Goal: Contribute content: Add original content to the website for others to see

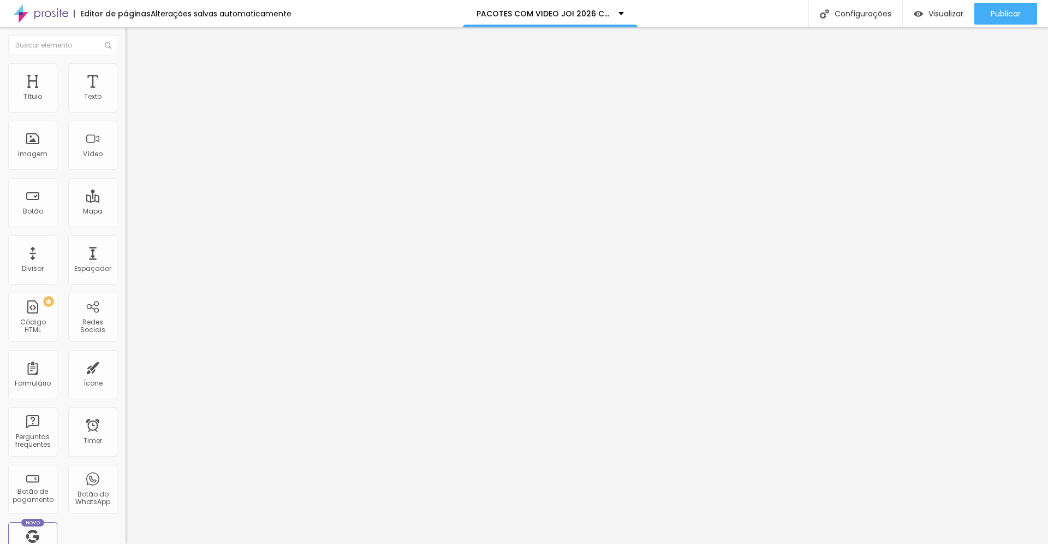
click at [126, 74] on li "Avançado" at bounding box center [189, 68] width 126 height 11
type input "15"
type input "18"
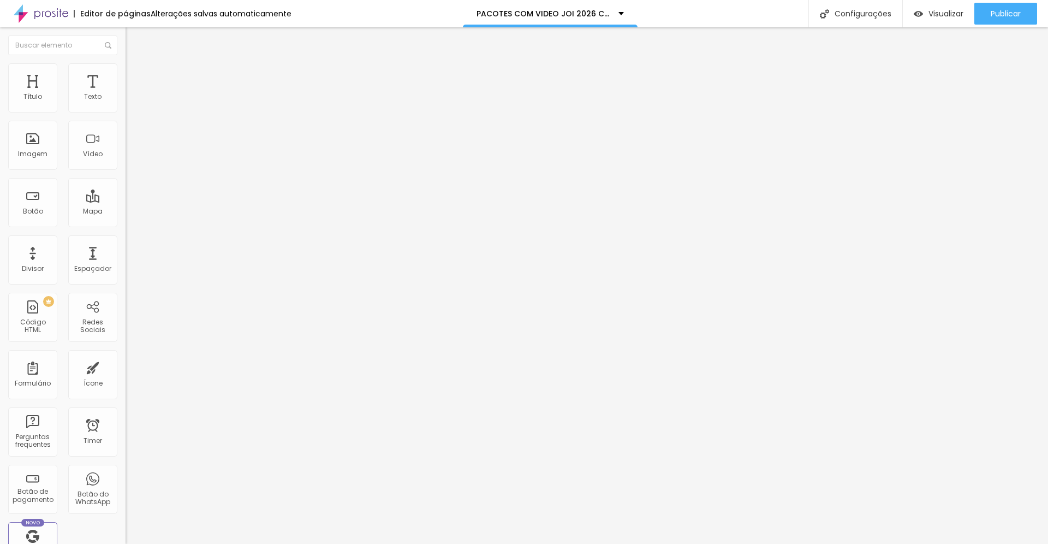
type input "19"
type input "21"
type input "22"
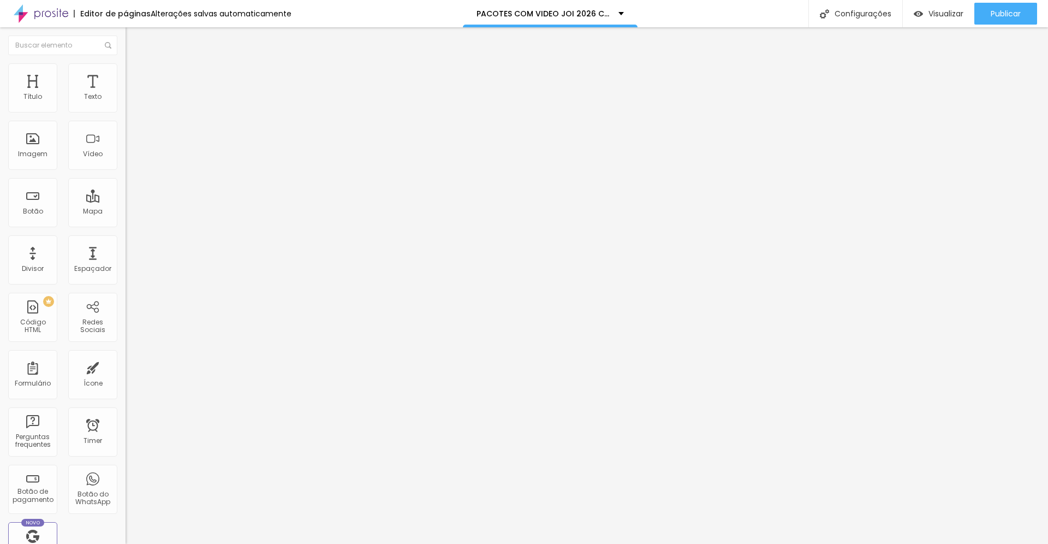
type input "22"
type input "23"
type input "25"
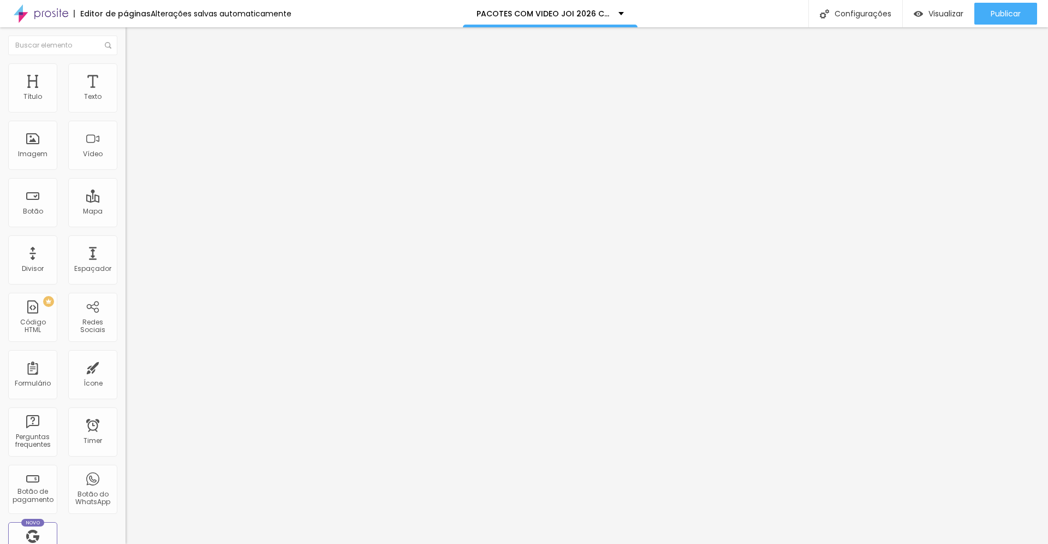
type input "27"
type input "31"
type input "33"
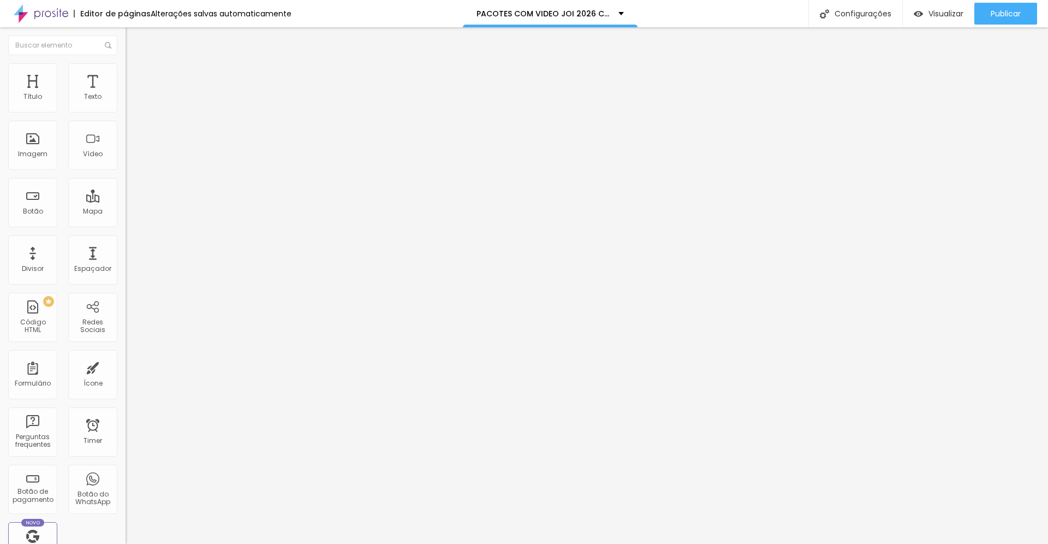
type input "33"
type input "34"
type input "35"
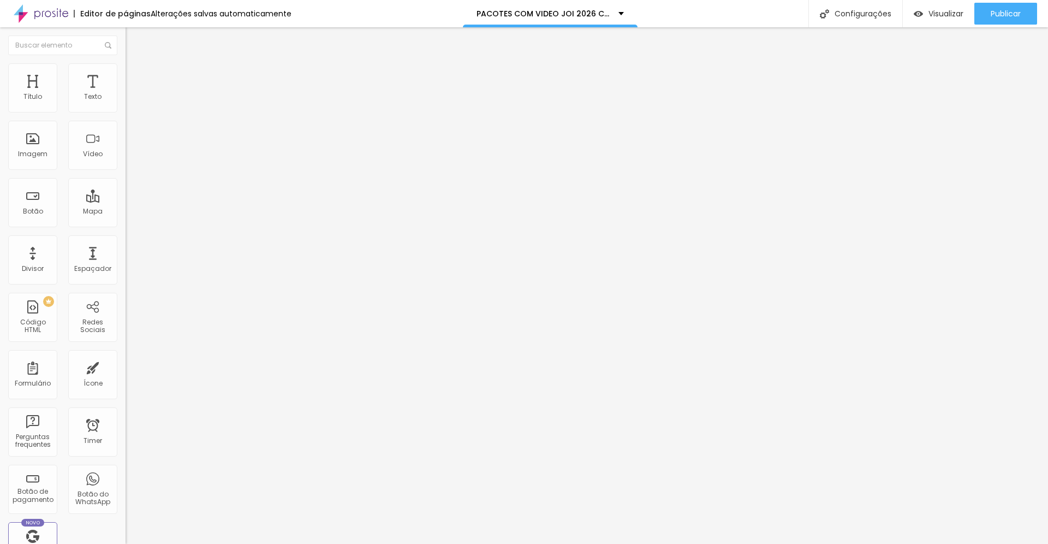
type input "36"
type input "40"
type input "43"
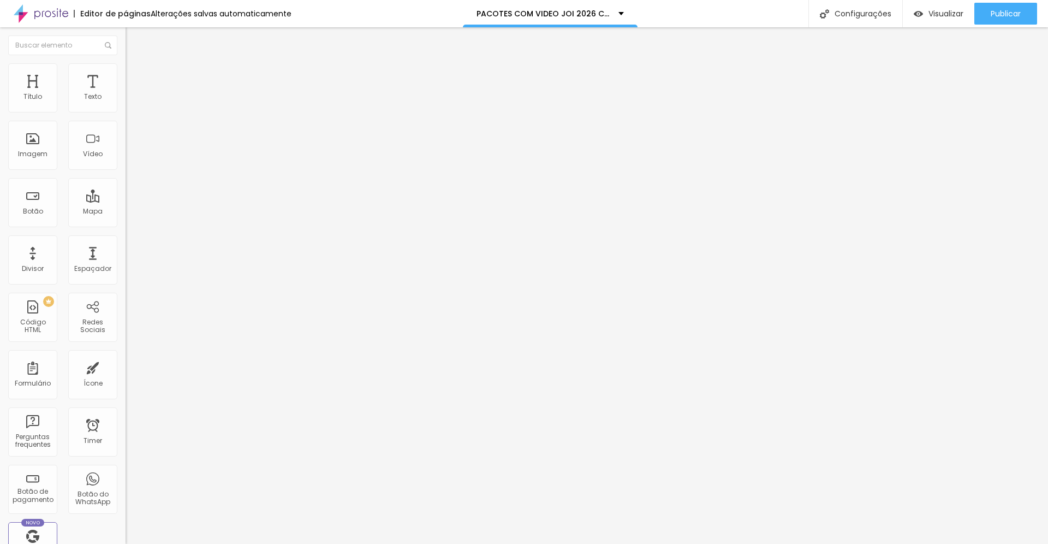
type input "43"
type input "44"
type input "47"
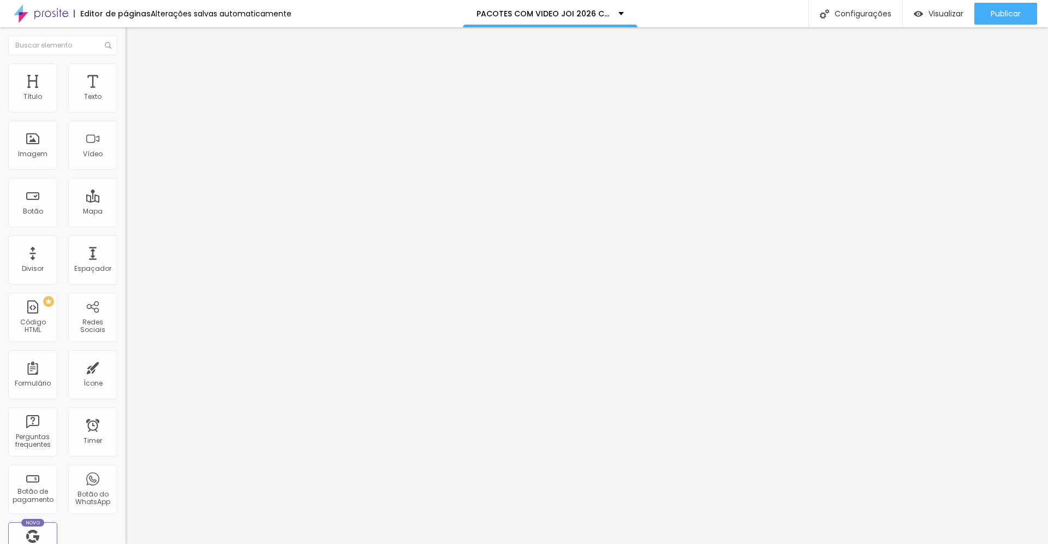
type input "50"
type input "58"
type input "62"
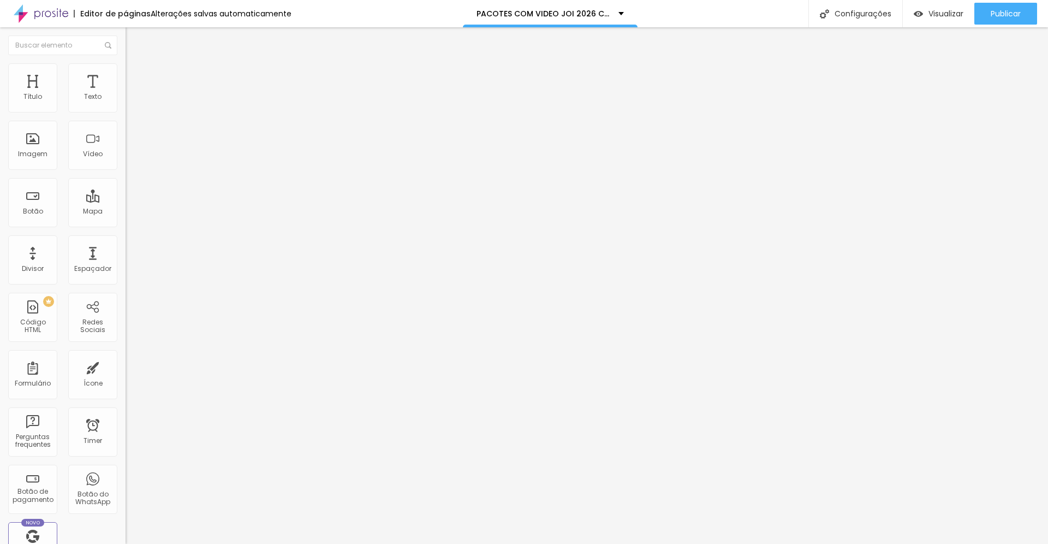
type input "62"
type input "71"
type input "74"
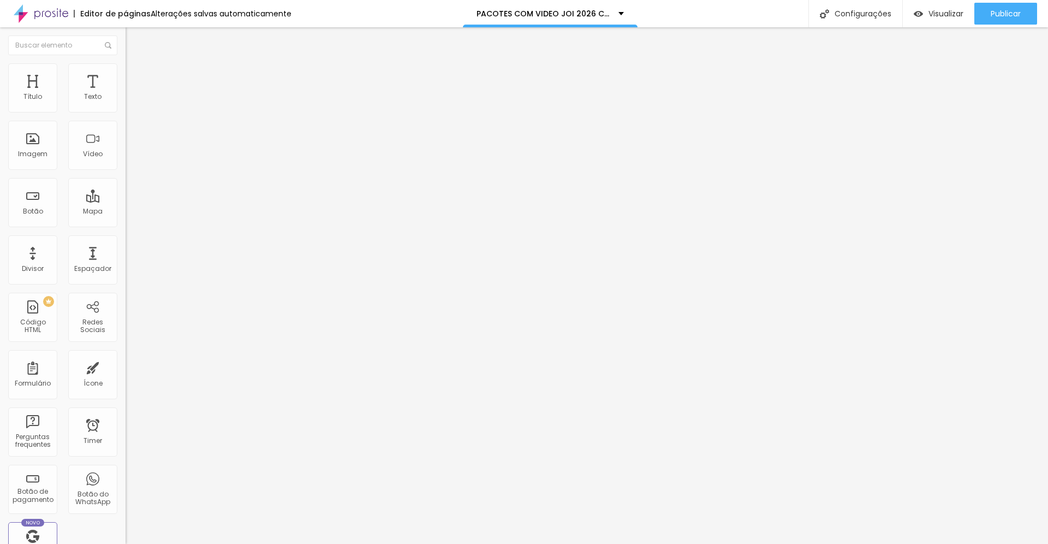
type input "75"
type input "78"
type input "79"
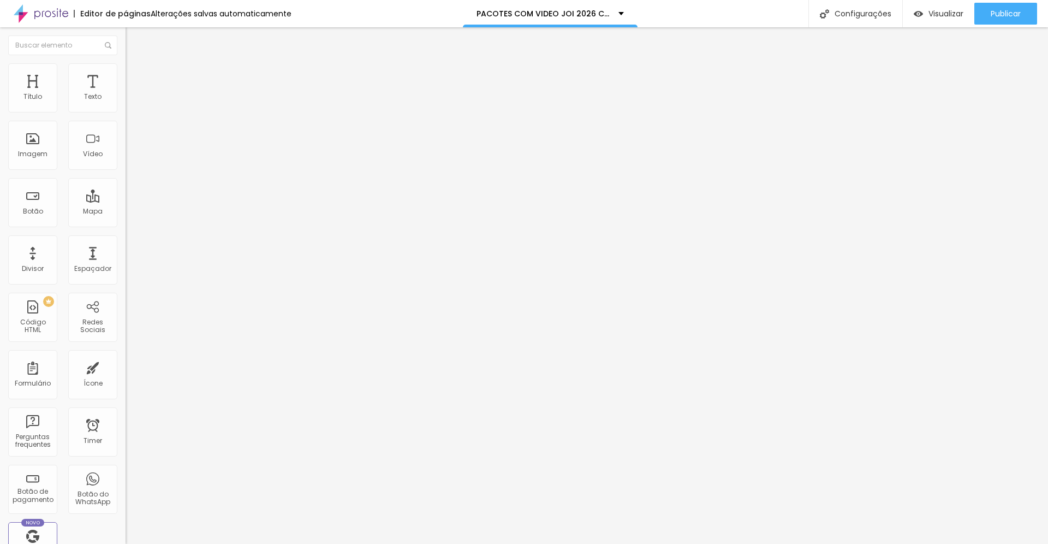
type input "79"
type input "81"
type input "83"
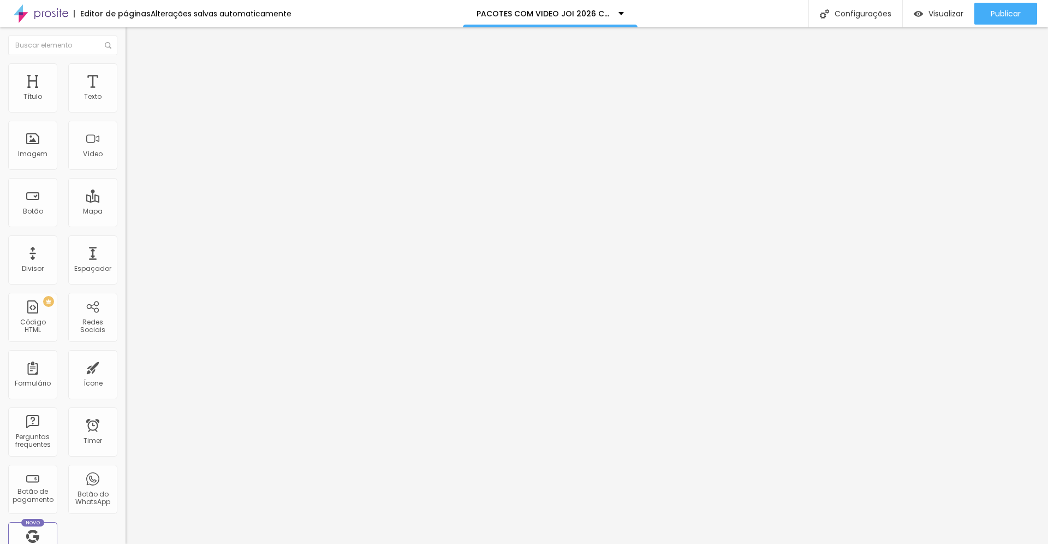
type input "84"
type input "86"
type input "89"
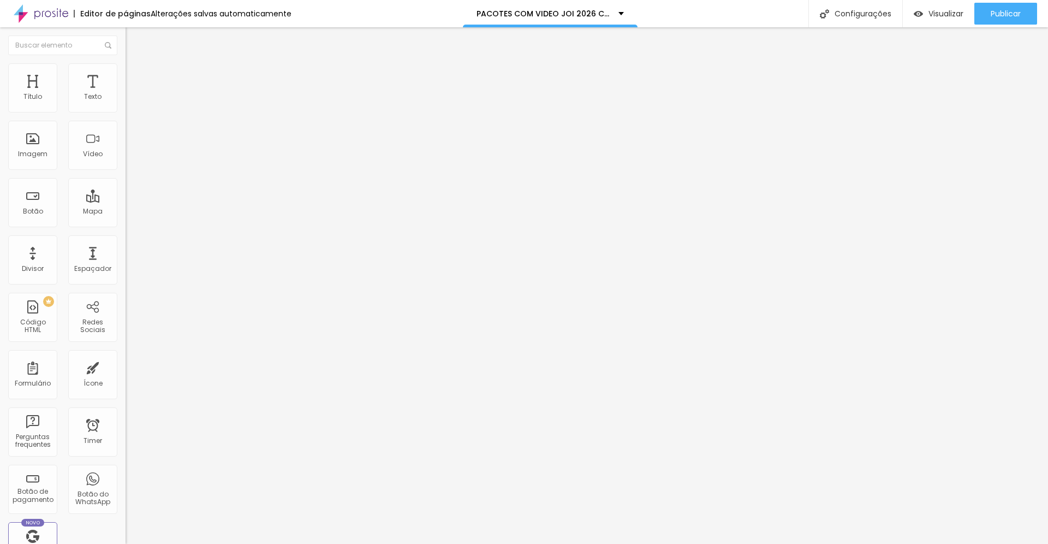
type input "89"
type input "90"
type input "92"
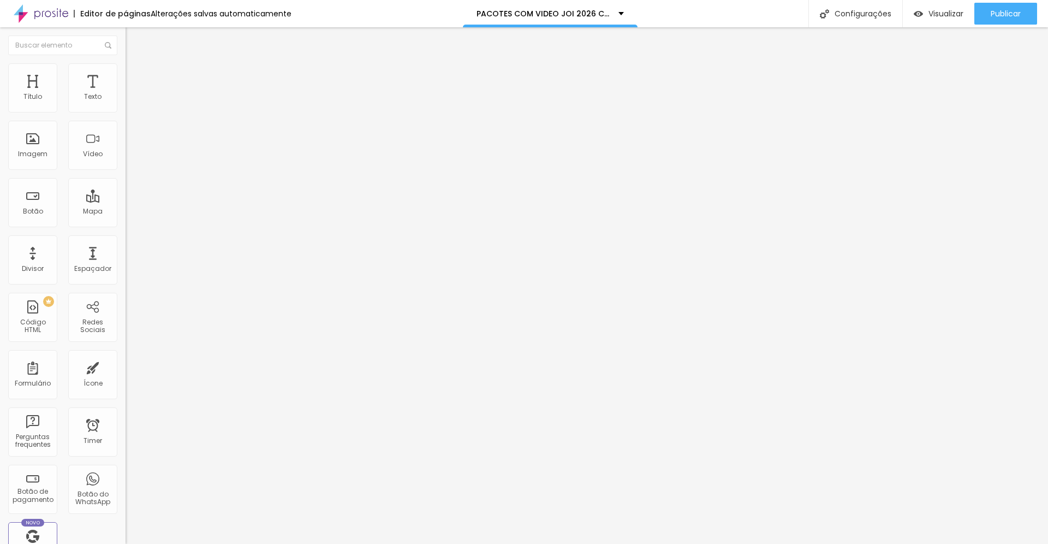
type input "93"
type input "94"
type input "95"
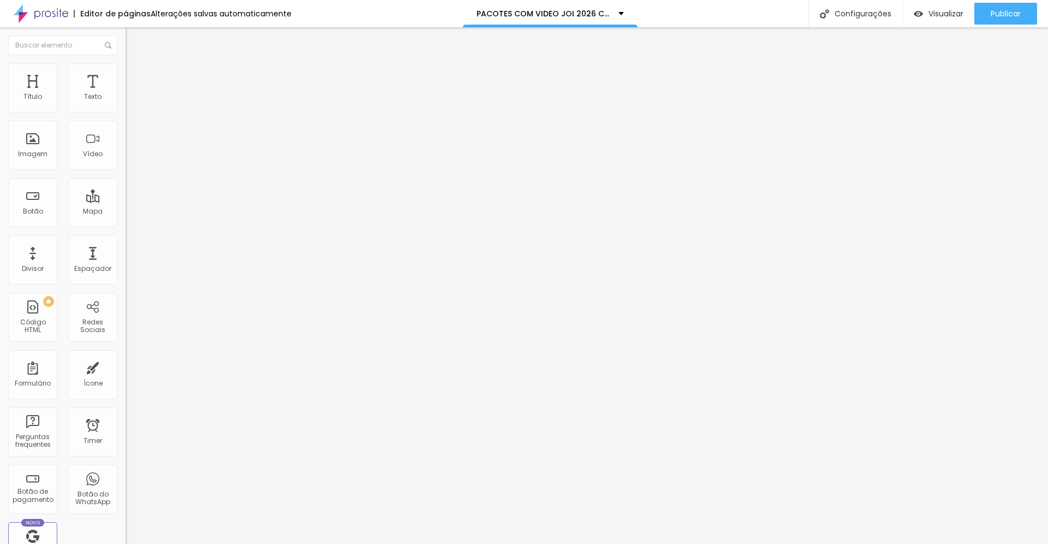
type input "95"
type input "96"
type input "97"
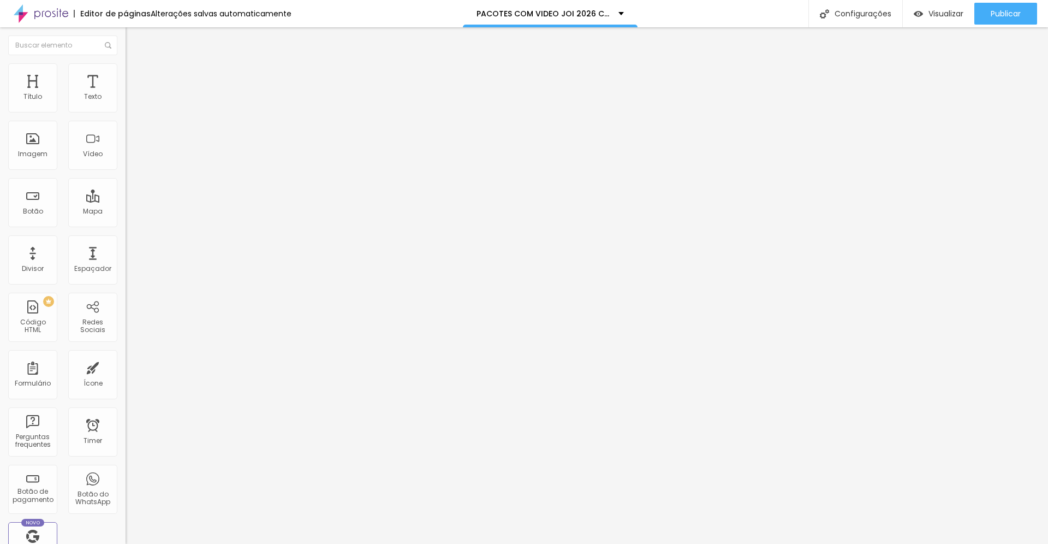
type input "98"
type input "99"
type input "100"
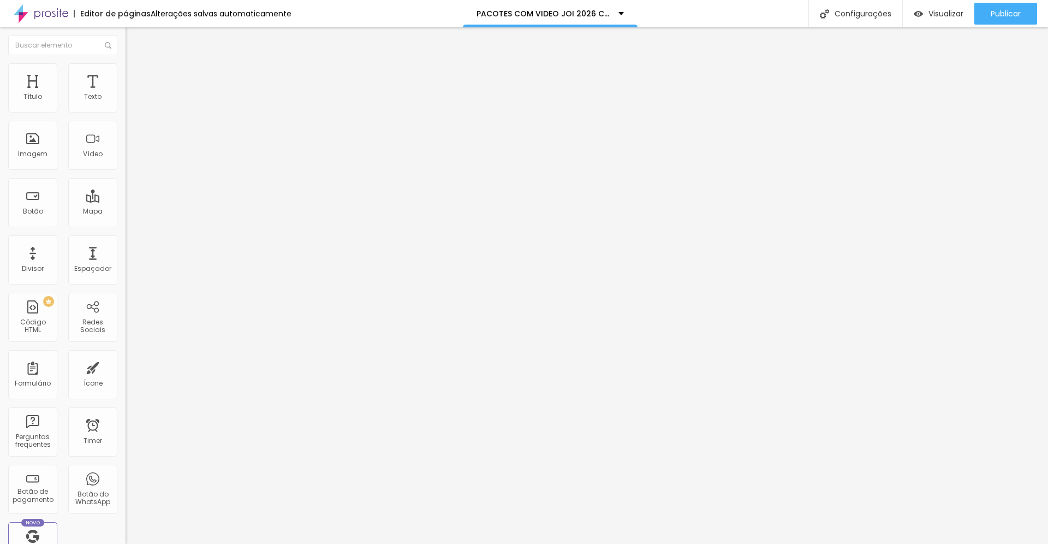
type input "100"
drag, startPoint x: 33, startPoint y: 108, endPoint x: 102, endPoint y: 113, distance: 69.0
type input "100"
click at [126, 201] on input "range" at bounding box center [161, 205] width 70 height 9
click at [135, 75] on span "Avançado" at bounding box center [153, 70] width 36 height 9
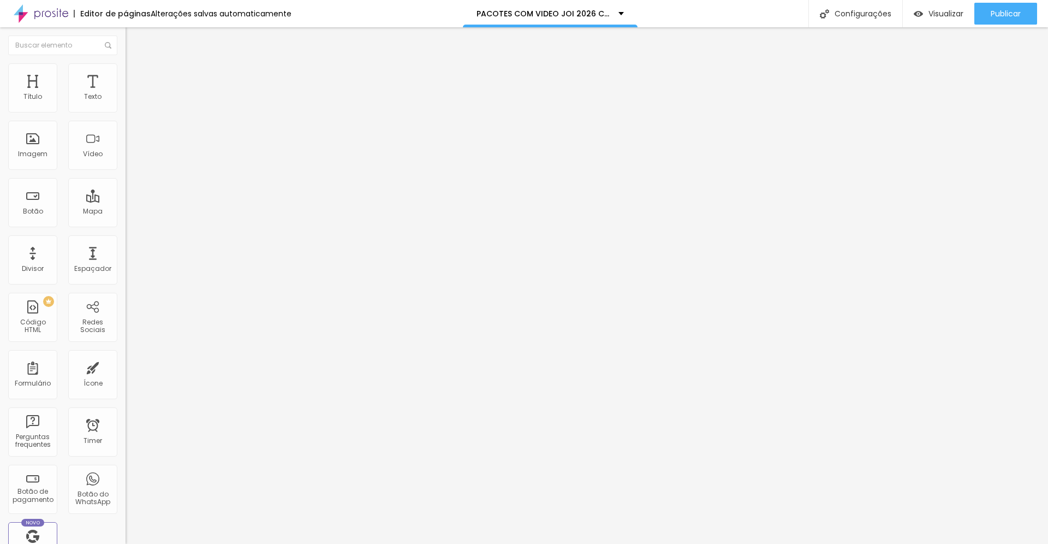
type input "12"
type input "17"
type input "22"
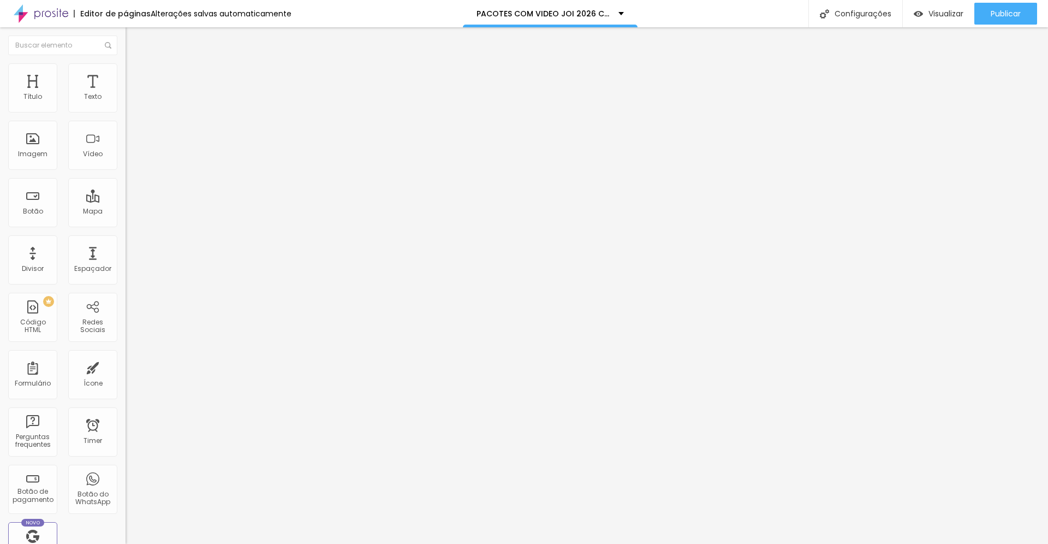
type input "22"
type input "23"
type input "24"
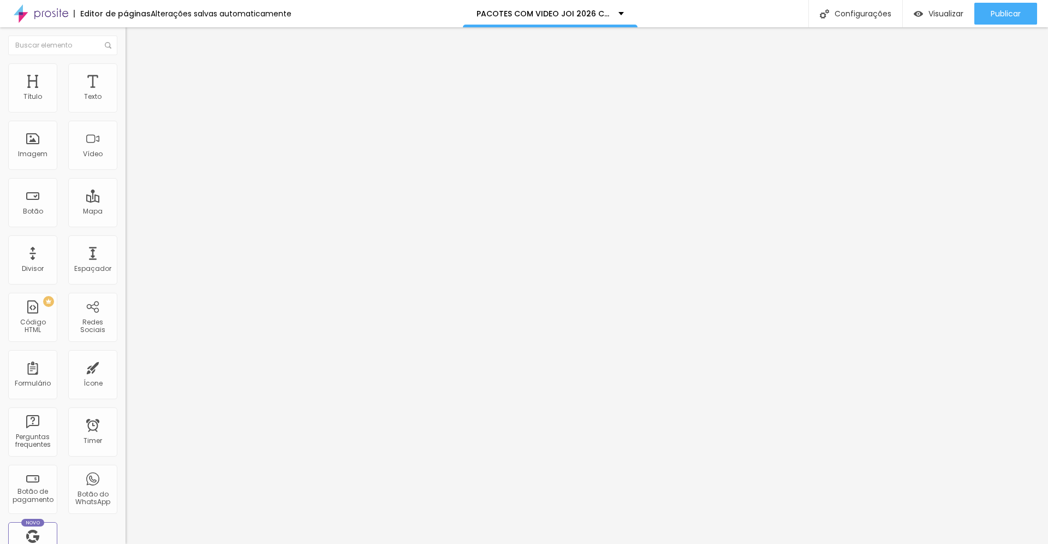
type input "25"
type input "26"
type input "27"
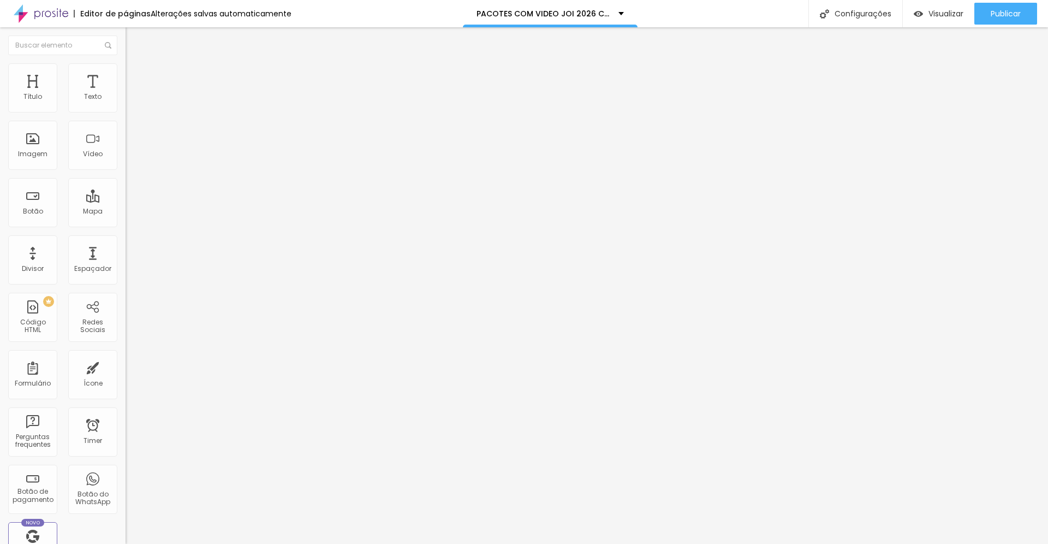
type input "27"
type input "28"
type input "29"
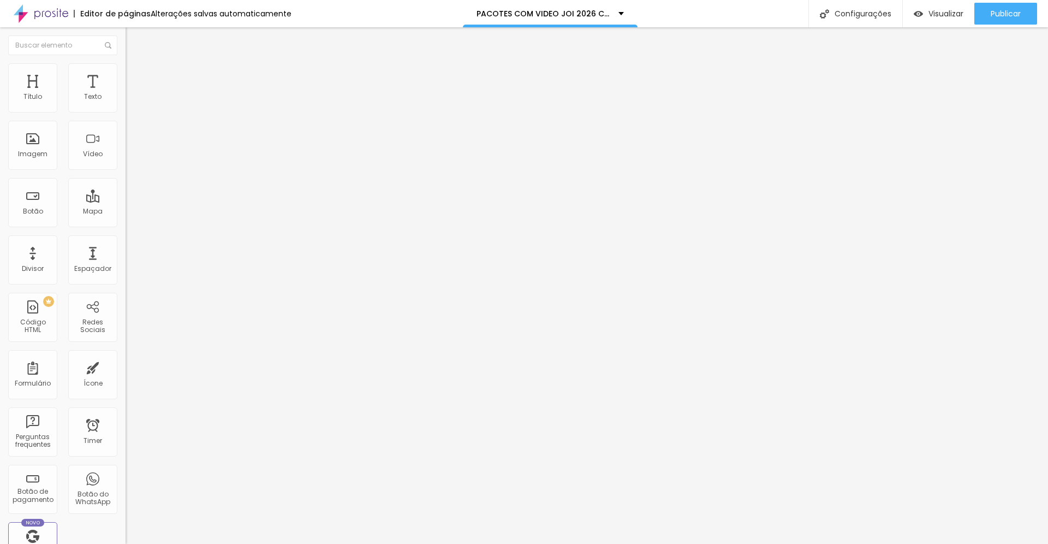
type input "30"
type input "32"
type input "33"
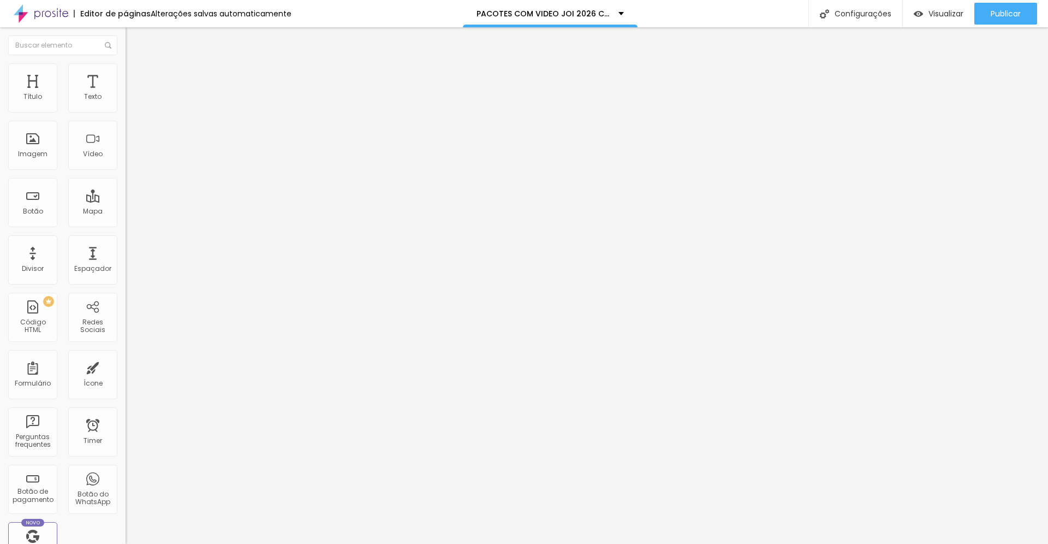
type input "33"
type input "35"
type input "37"
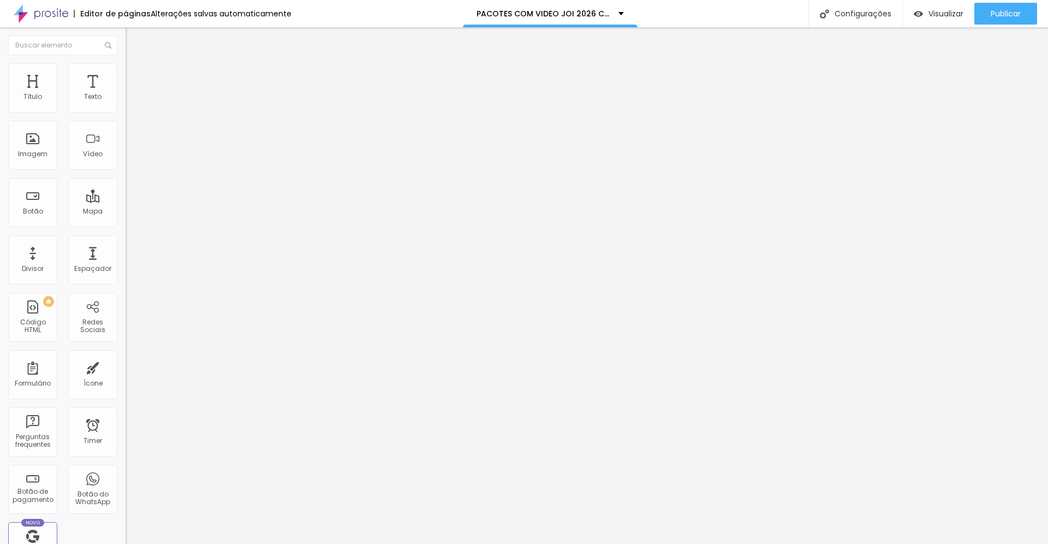
type input "38"
type input "39"
type input "41"
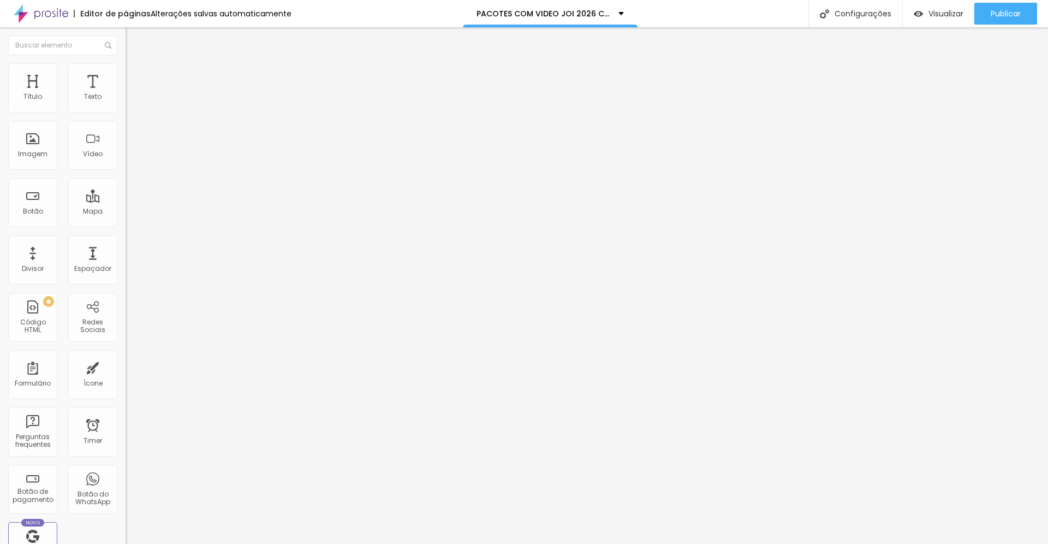
type input "41"
type input "44"
type input "46"
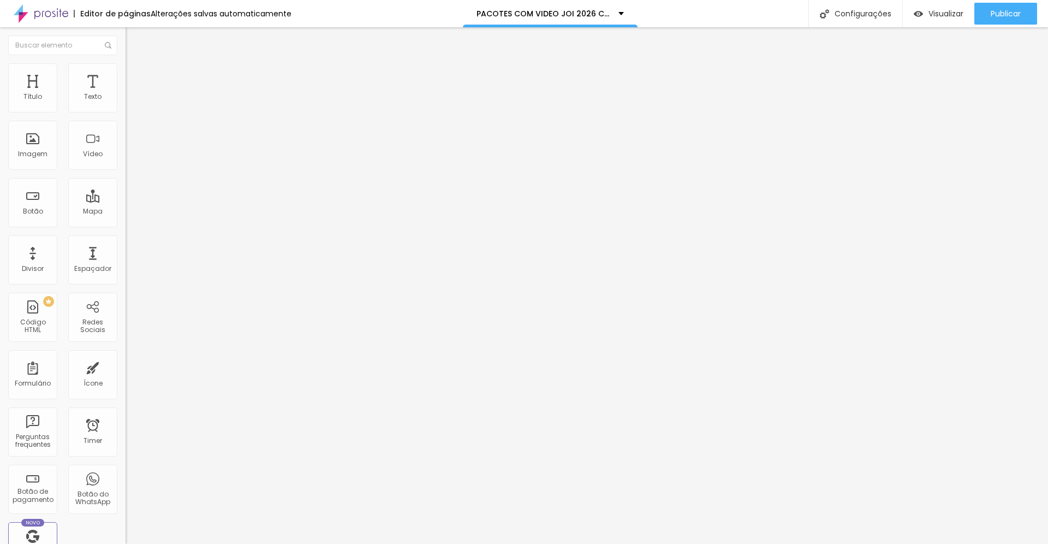
type input "49"
type input "50"
type input "51"
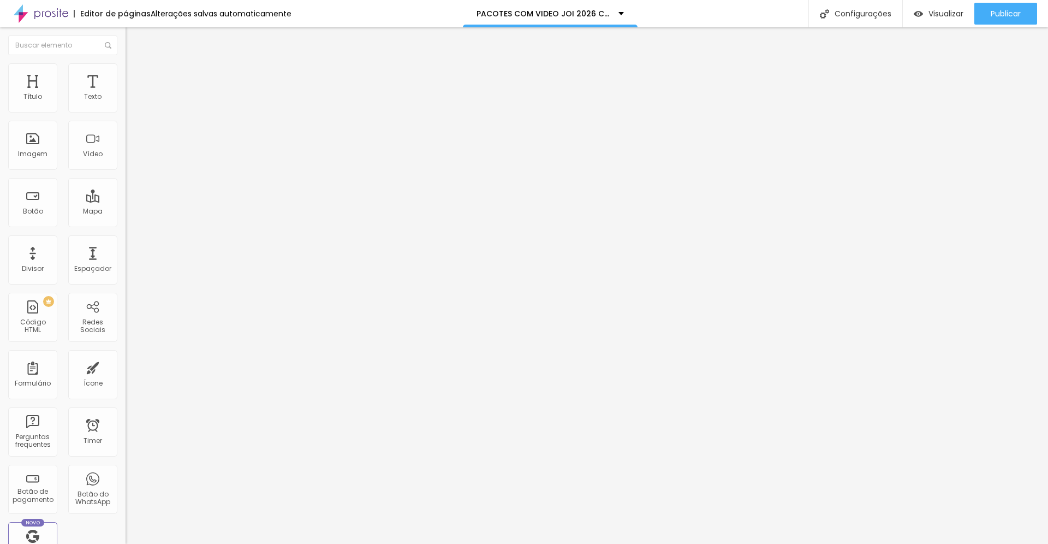
type input "51"
type input "52"
type input "53"
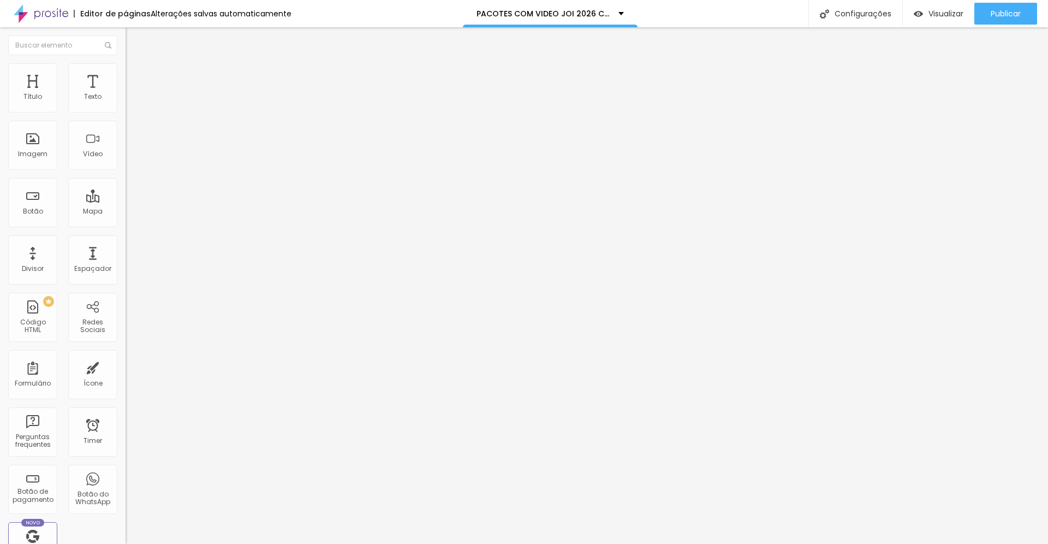
type input "55"
type input "56"
type input "59"
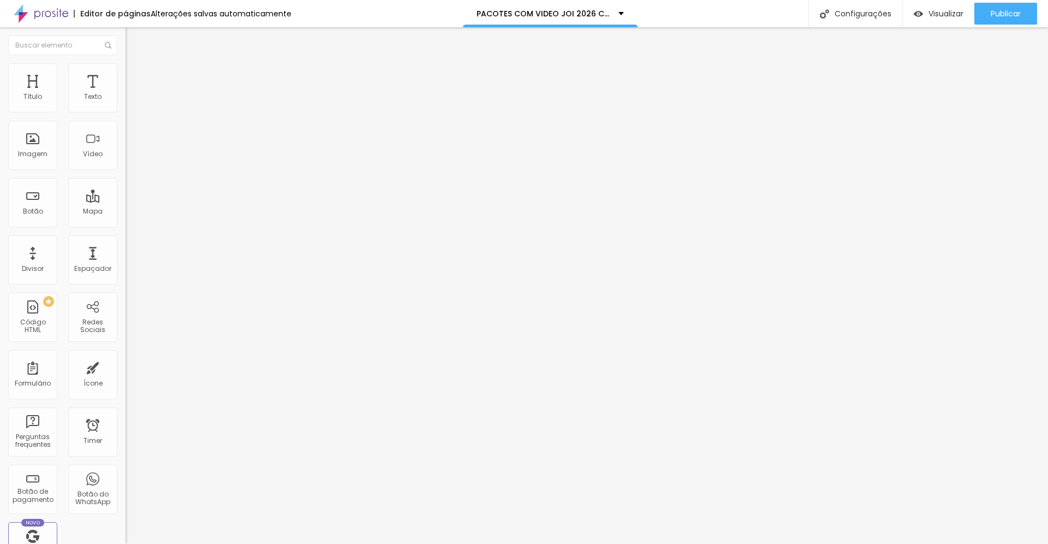
type input "59"
type input "61"
type input "62"
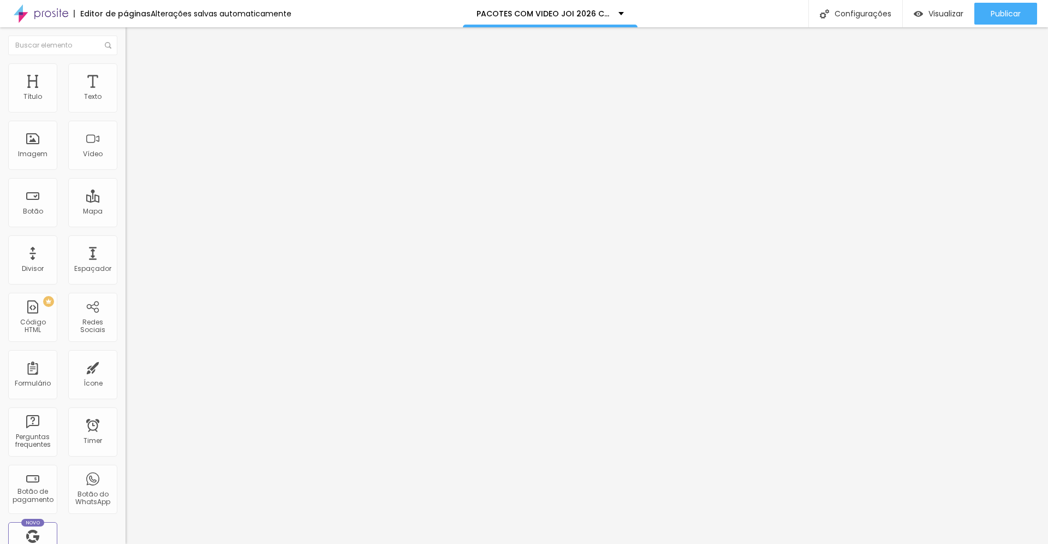
type input "63"
type input "64"
type input "65"
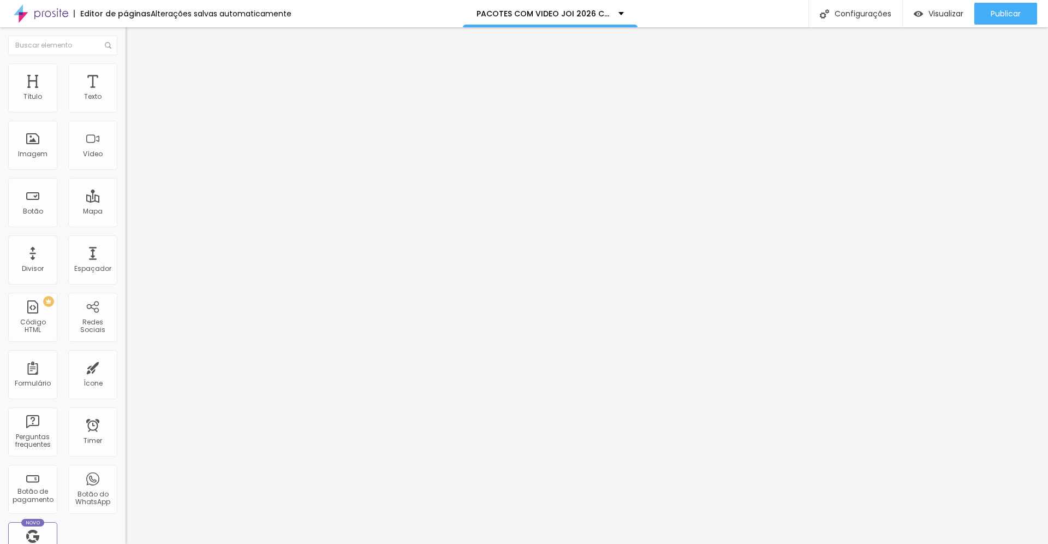
type input "65"
type input "66"
type input "67"
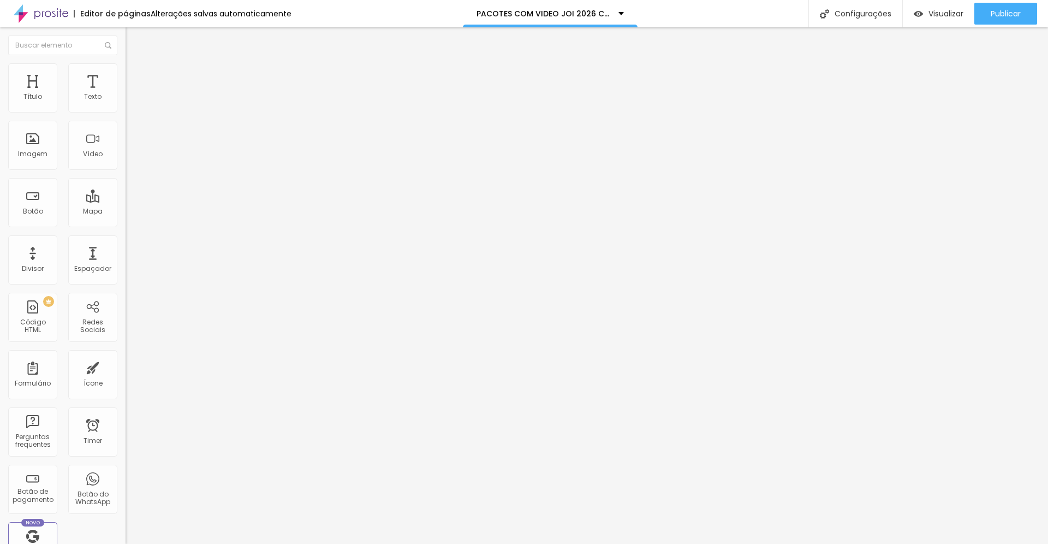
type input "68"
type input "69"
type input "70"
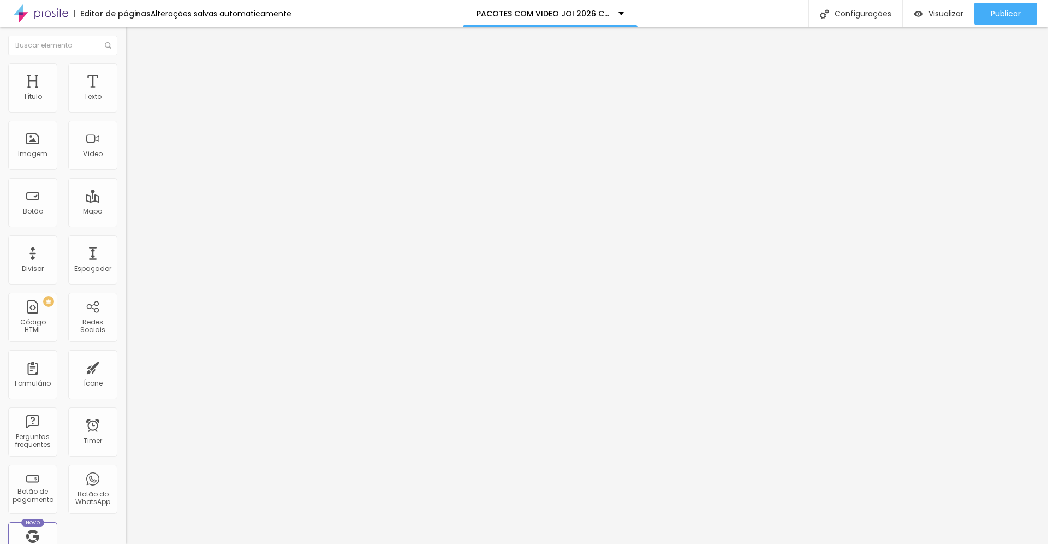
type input "70"
type input "71"
type input "72"
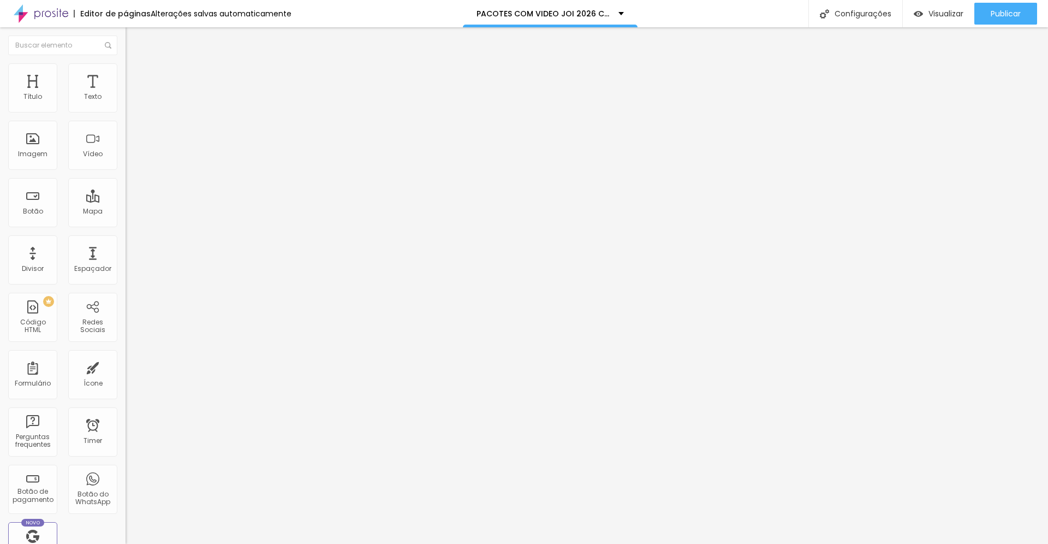
type input "74"
type input "75"
type input "76"
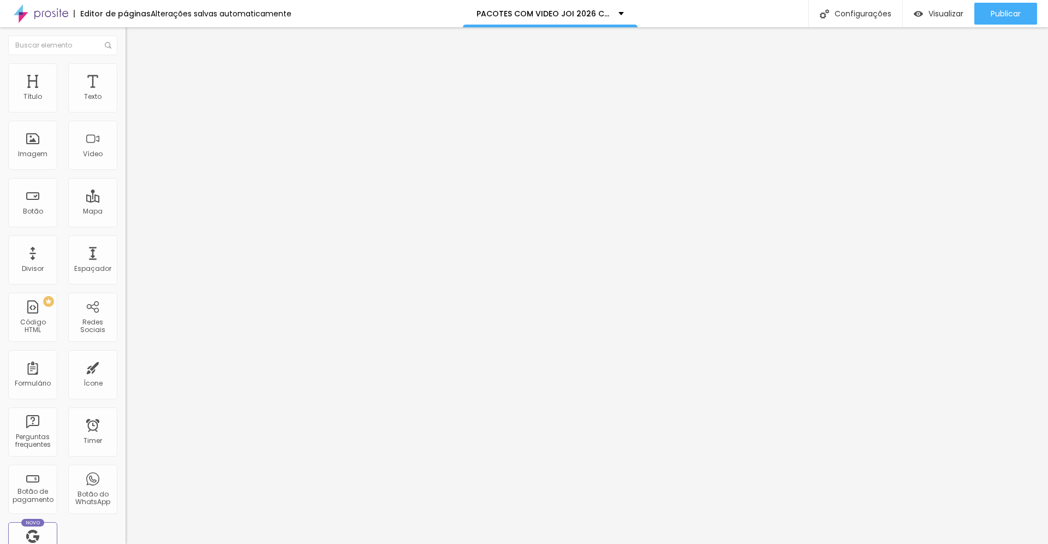
type input "76"
drag, startPoint x: 33, startPoint y: 107, endPoint x: 75, endPoint y: 111, distance: 42.3
type input "76"
click at [126, 201] on input "range" at bounding box center [161, 205] width 70 height 9
click at [135, 75] on span "Avançado" at bounding box center [153, 70] width 36 height 9
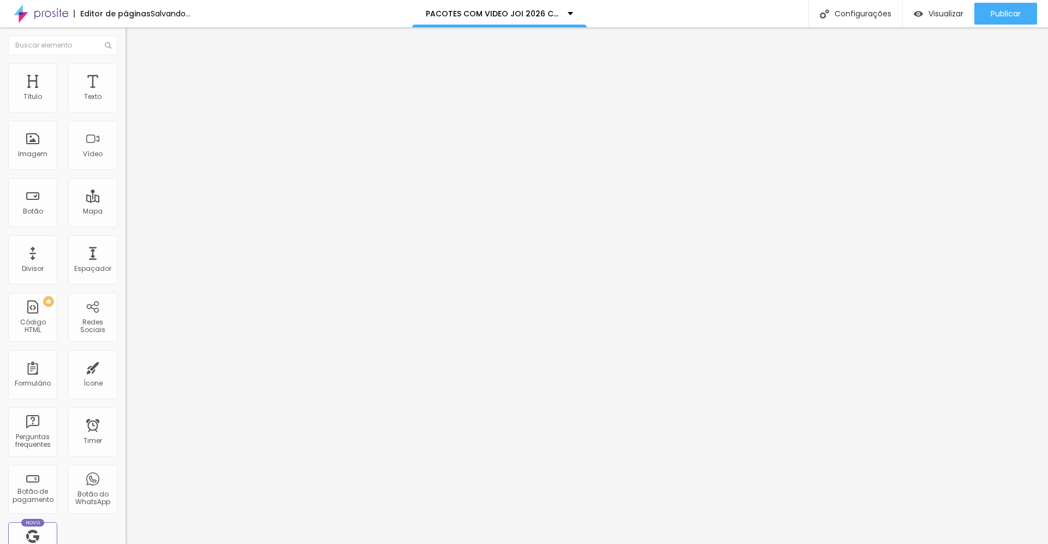
type input "12"
type input "14"
type input "15"
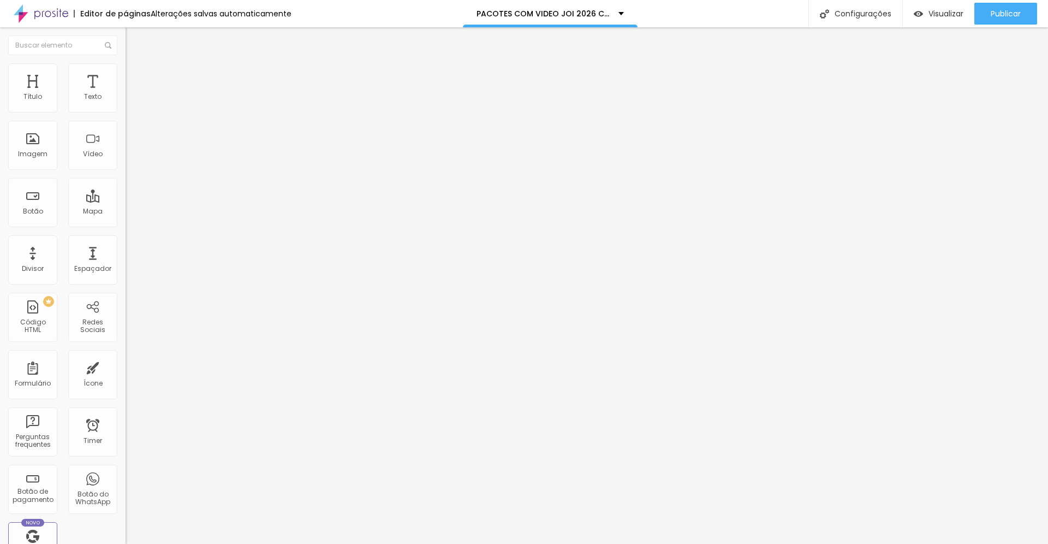
type input "15"
type input "18"
type input "19"
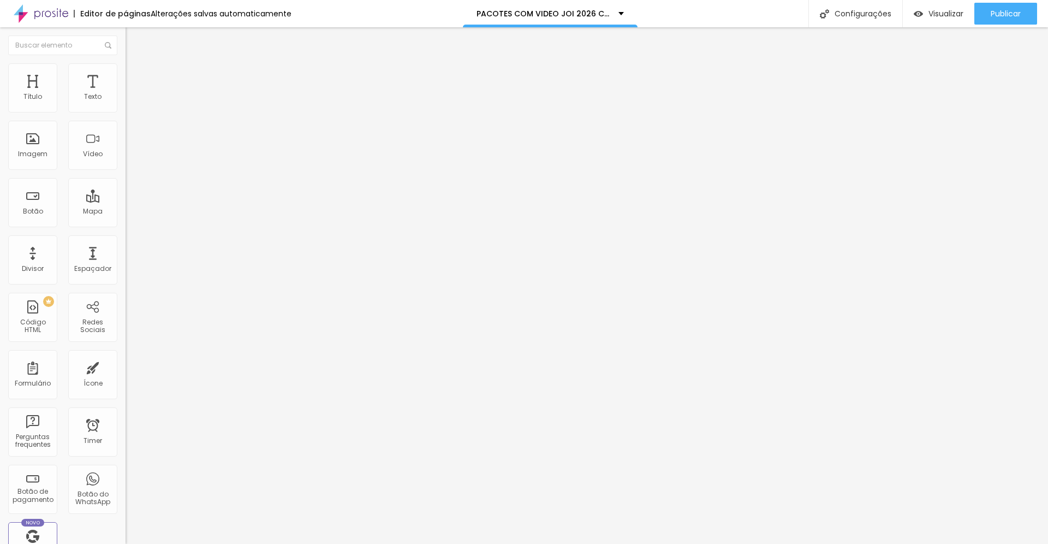
type input "20"
type input "21"
type input "22"
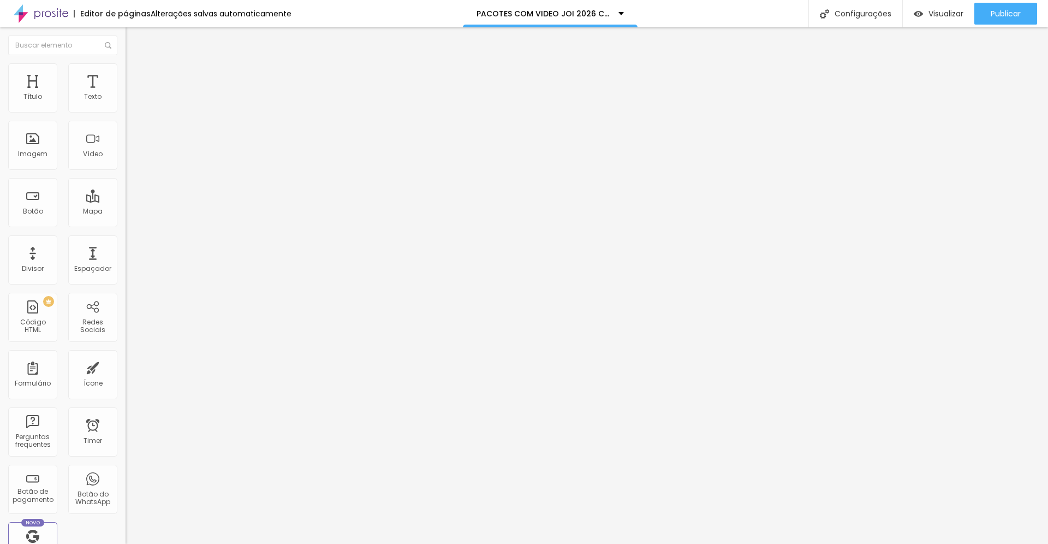
type input "22"
type input "24"
type input "27"
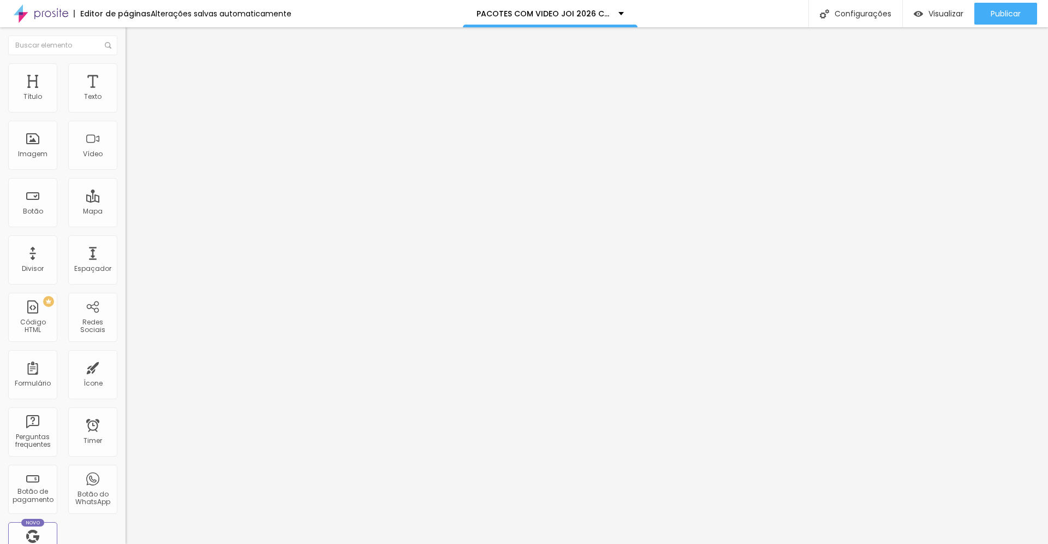
type input "29"
type input "33"
type input "34"
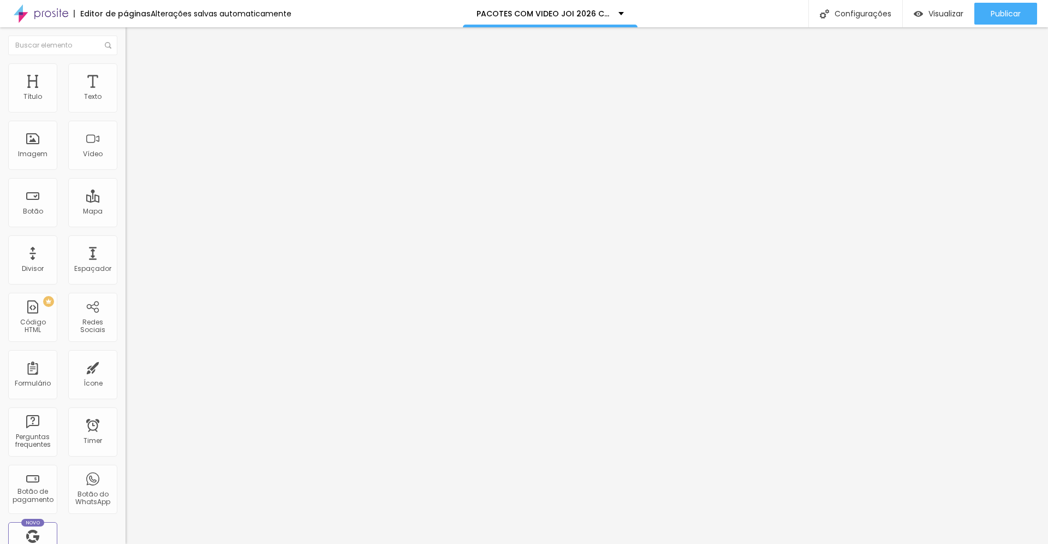
type input "34"
type input "35"
type input "37"
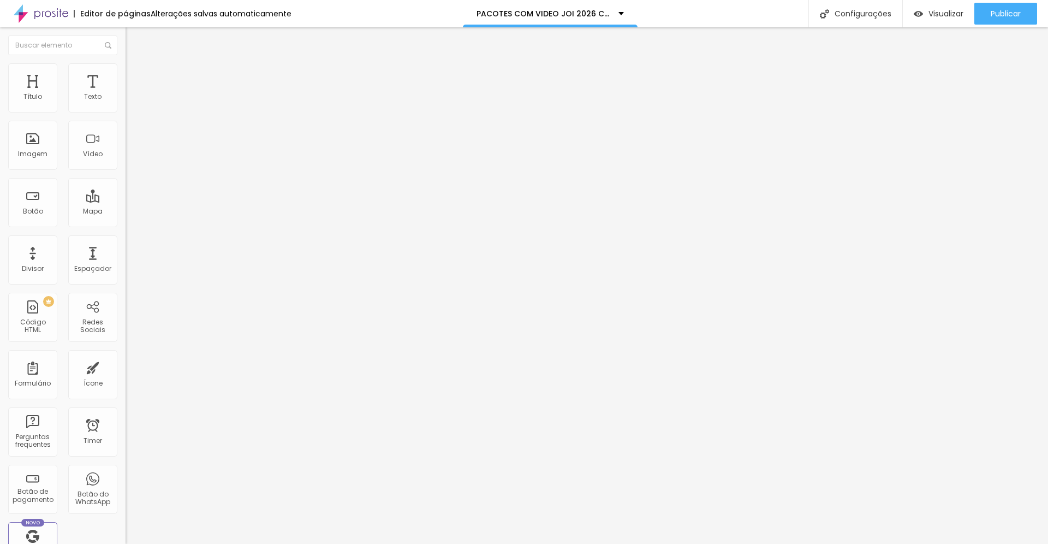
type input "38"
drag, startPoint x: 35, startPoint y: 105, endPoint x: 64, endPoint y: 109, distance: 29.2
click at [126, 201] on input "range" at bounding box center [161, 205] width 70 height 9
click at [135, 75] on span "Estilo" at bounding box center [143, 70] width 17 height 9
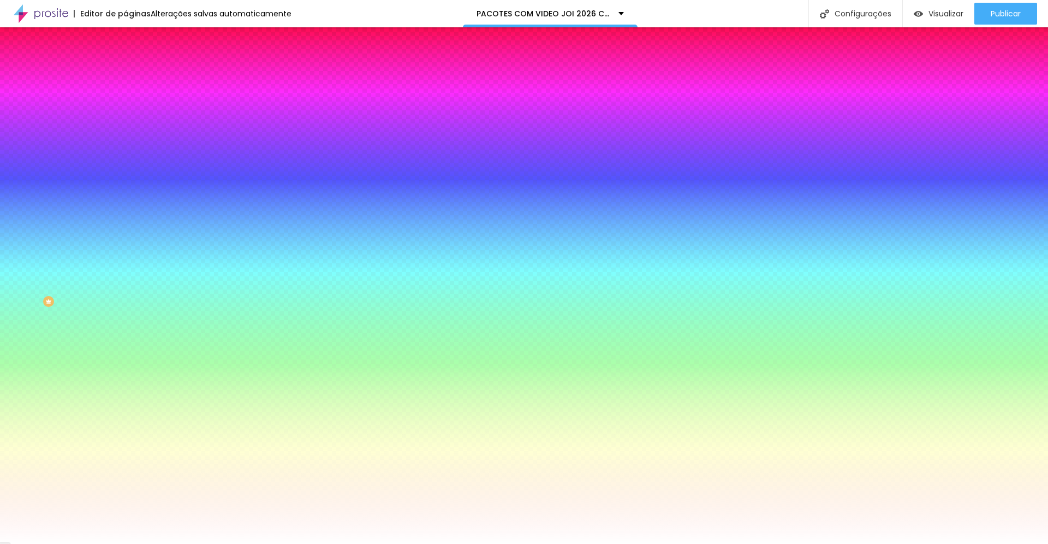
click at [126, 149] on div at bounding box center [189, 149] width 126 height 0
drag, startPoint x: 110, startPoint y: 293, endPoint x: 93, endPoint y: 256, distance: 40.8
click at [10, 385] on div at bounding box center [4, 386] width 11 height 2
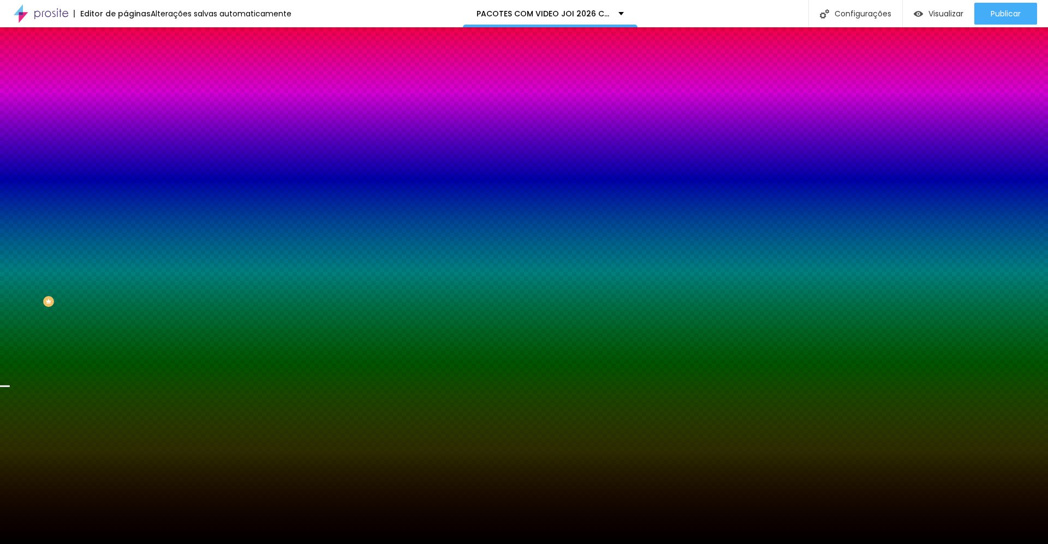
drag, startPoint x: 50, startPoint y: 221, endPoint x: 85, endPoint y: 293, distance: 80.1
click at [85, 293] on div at bounding box center [524, 272] width 1048 height 544
click at [10, 385] on div at bounding box center [4, 386] width 11 height 2
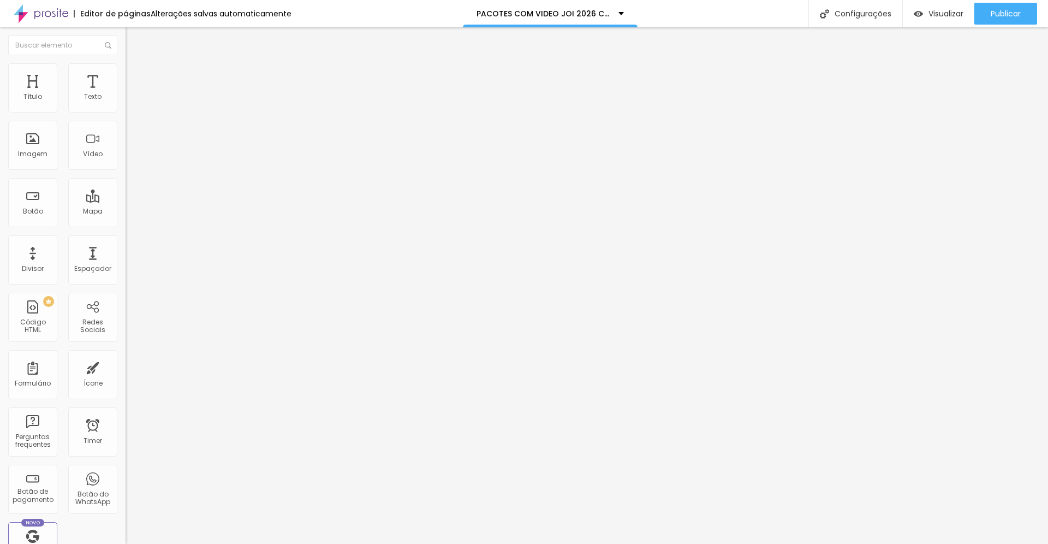
click at [135, 75] on span "Estilo" at bounding box center [143, 70] width 17 height 9
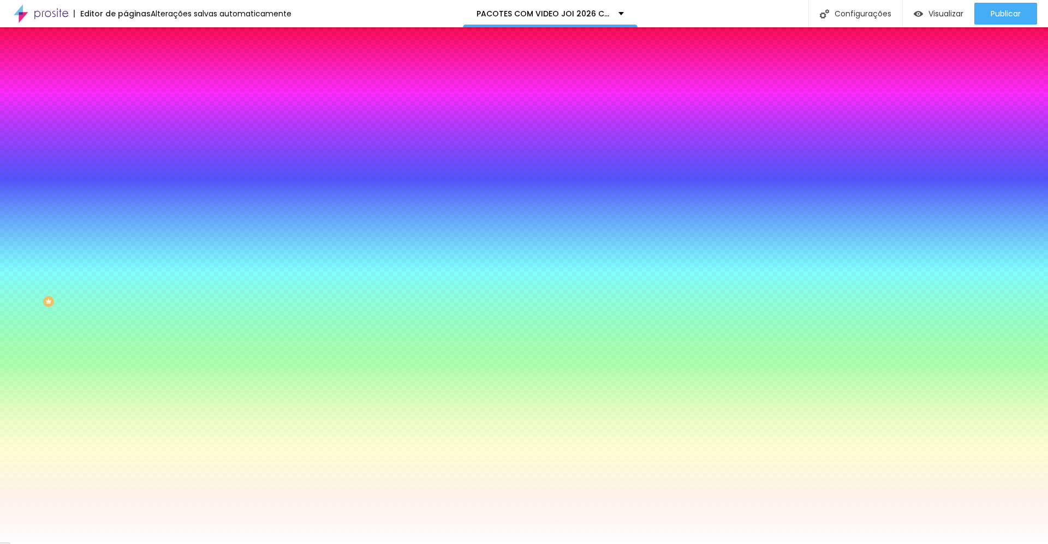
drag, startPoint x: 75, startPoint y: 130, endPoint x: 0, endPoint y: 143, distance: 75.8
click at [126, 242] on input "range" at bounding box center [161, 246] width 70 height 9
click at [126, 104] on div at bounding box center [189, 104] width 126 height 0
drag, startPoint x: 110, startPoint y: 141, endPoint x: 123, endPoint y: 214, distance: 74.4
click at [126, 214] on div "Editar Coluna Conteúdo Estilo Avançado Cor de fundo Voltar ao padrão #FFFFFF 0 …" at bounding box center [189, 285] width 126 height 517
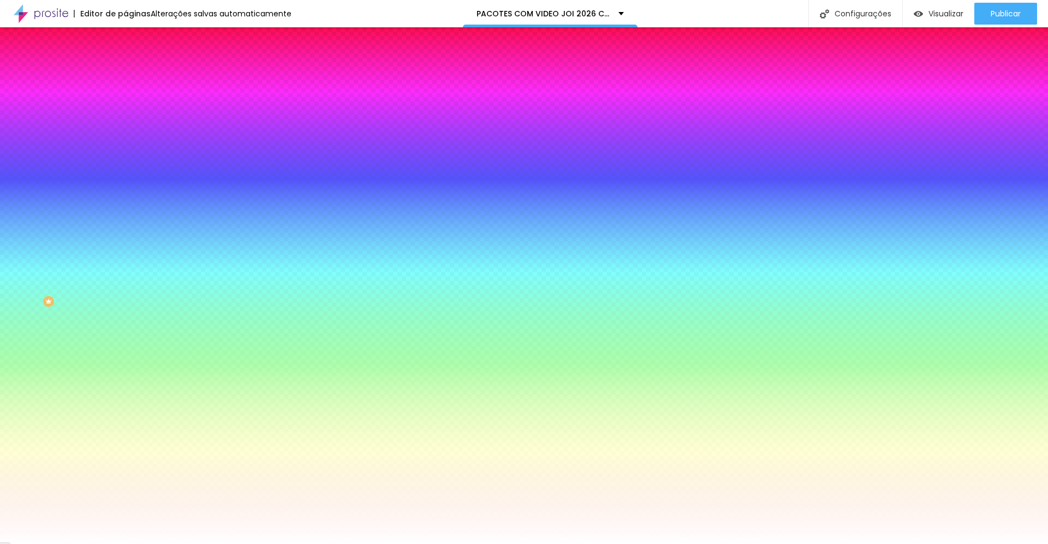
click at [135, 64] on span "Conteúdo" at bounding box center [152, 59] width 34 height 9
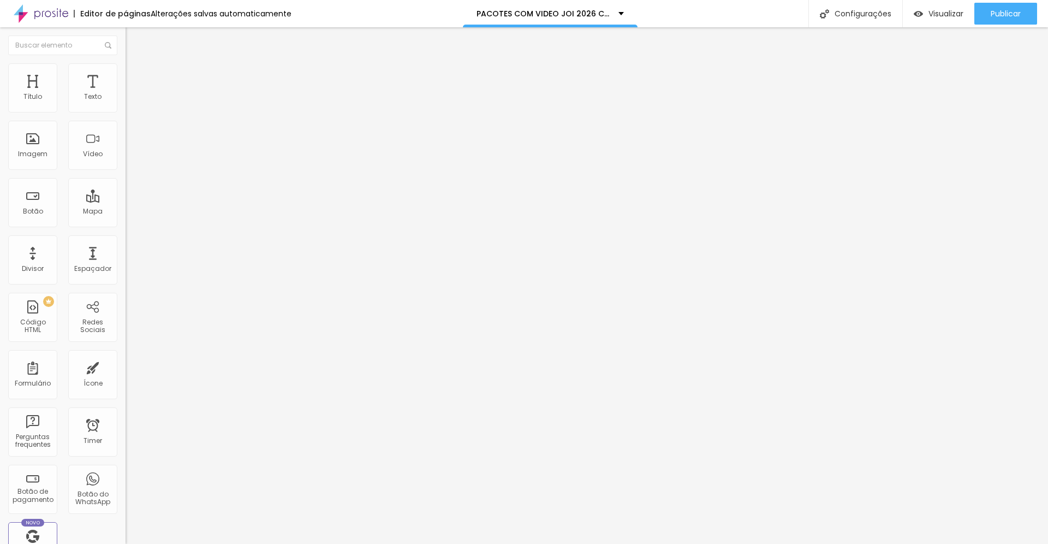
click at [135, 79] on span "Avançado" at bounding box center [153, 81] width 36 height 9
click at [135, 75] on span "Estilo" at bounding box center [143, 70] width 17 height 9
click at [135, 78] on span "Avançado" at bounding box center [153, 81] width 36 height 9
drag, startPoint x: 45, startPoint y: 108, endPoint x: 146, endPoint y: 118, distance: 101.1
click at [146, 212] on input "range" at bounding box center [161, 216] width 70 height 9
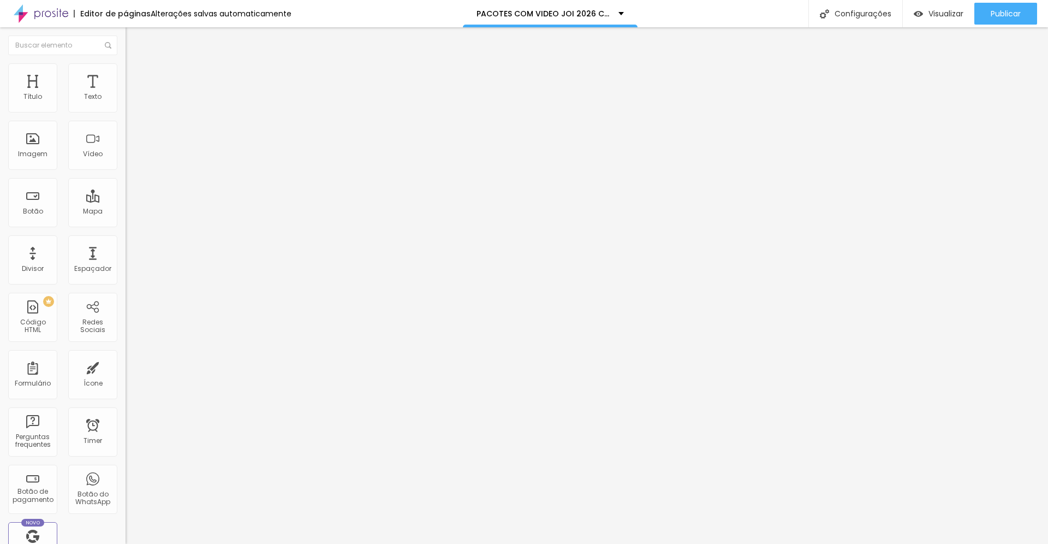
click at [135, 75] on span "Estilo" at bounding box center [143, 70] width 17 height 9
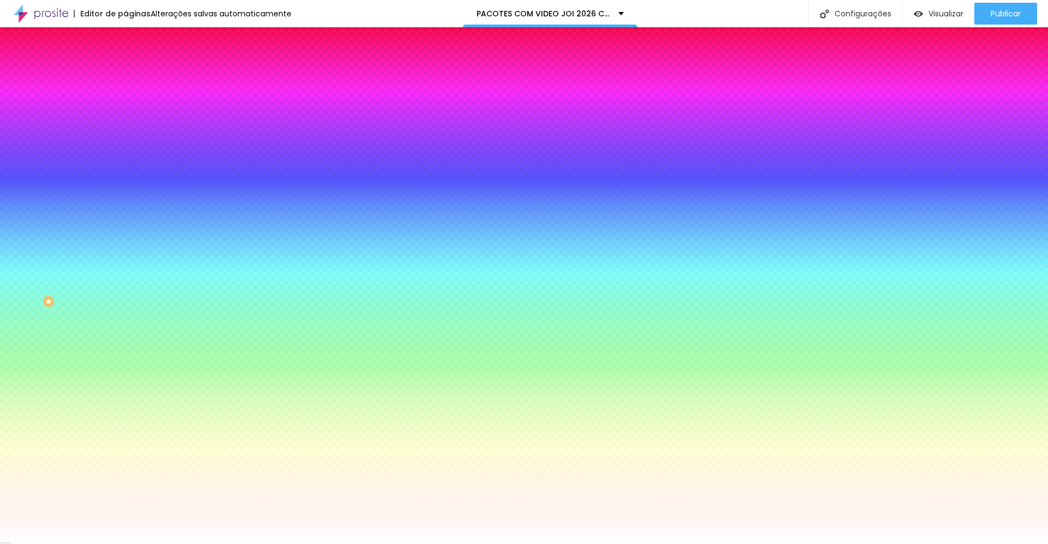
drag, startPoint x: 25, startPoint y: 131, endPoint x: 0, endPoint y: 141, distance: 26.5
click at [126, 242] on input "range" at bounding box center [161, 246] width 70 height 9
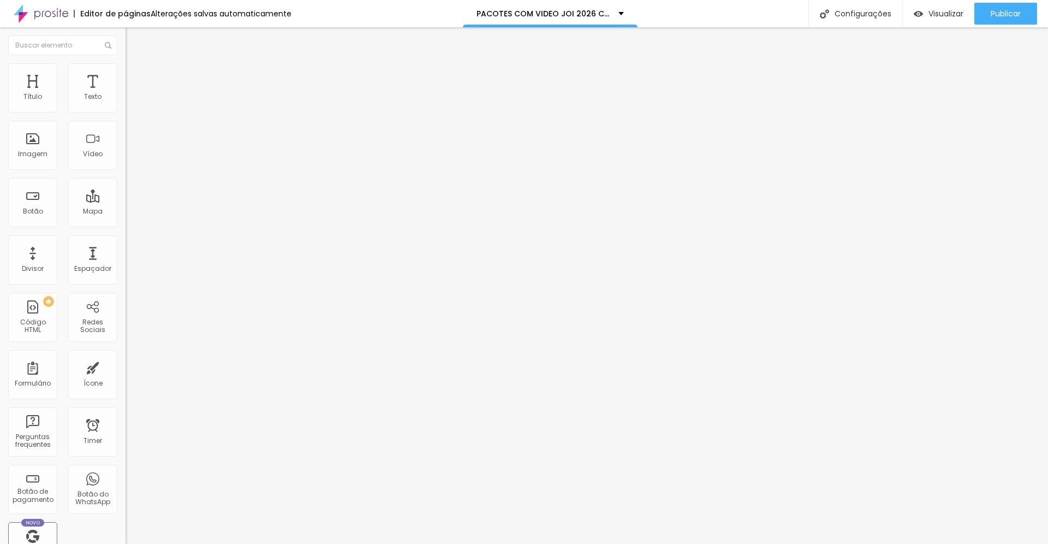
click at [135, 79] on span "Avançado" at bounding box center [153, 81] width 36 height 9
drag, startPoint x: 47, startPoint y: 106, endPoint x: 132, endPoint y: 124, distance: 86.6
click at [132, 212] on input "range" at bounding box center [161, 216] width 70 height 9
click at [135, 77] on span "Avançado" at bounding box center [153, 81] width 36 height 9
drag, startPoint x: 47, startPoint y: 104, endPoint x: 135, endPoint y: 107, distance: 88.5
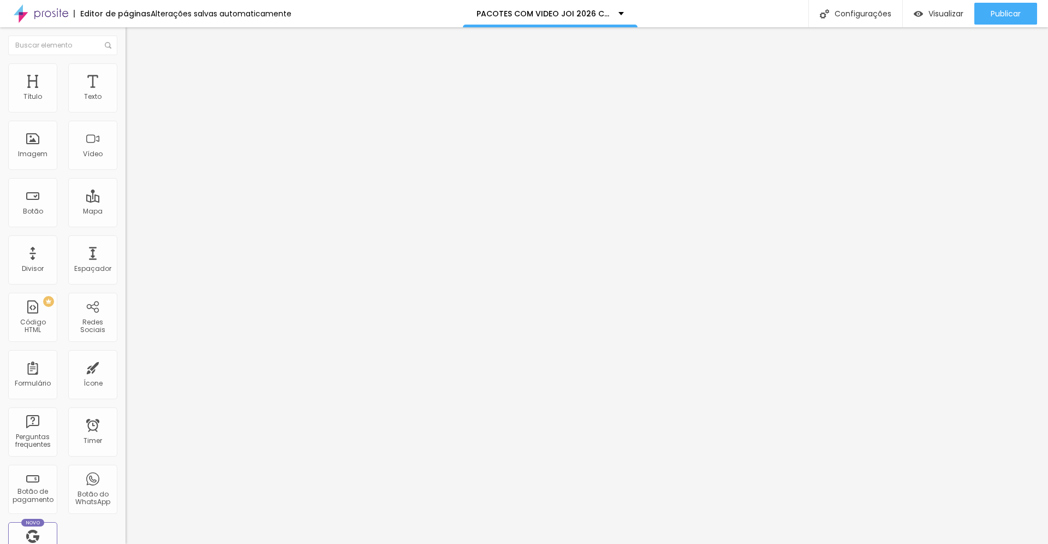
click at [135, 212] on input "range" at bounding box center [161, 216] width 70 height 9
click at [135, 64] on span "Conteúdo" at bounding box center [152, 59] width 34 height 9
click at [126, 108] on img at bounding box center [130, 104] width 8 height 8
click at [135, 75] on span "Estilo" at bounding box center [143, 70] width 17 height 9
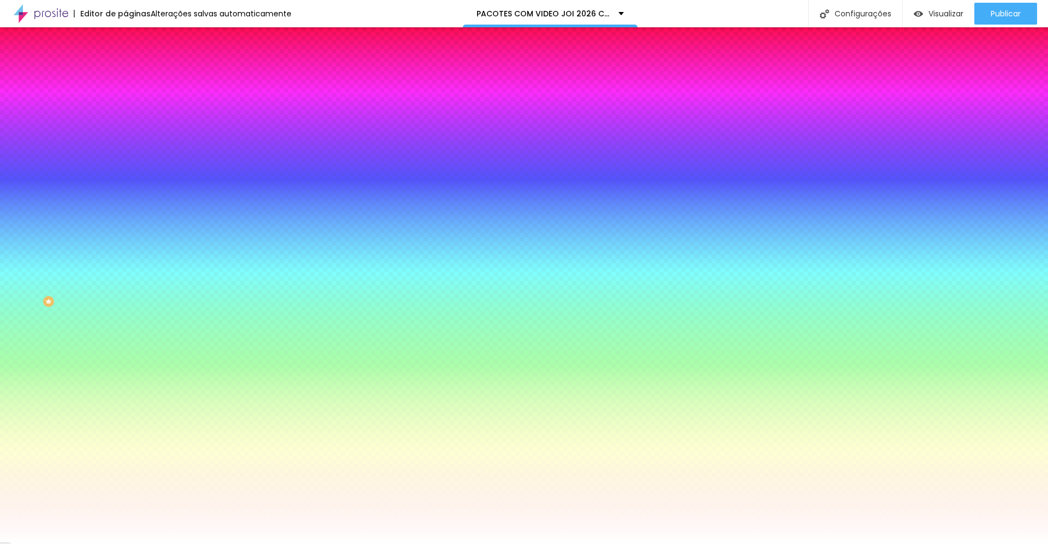
drag, startPoint x: 79, startPoint y: 133, endPoint x: 80, endPoint y: 138, distance: 5.7
click at [126, 242] on input "range" at bounding box center [161, 246] width 70 height 9
click at [135, 80] on span "Avançado" at bounding box center [153, 81] width 36 height 9
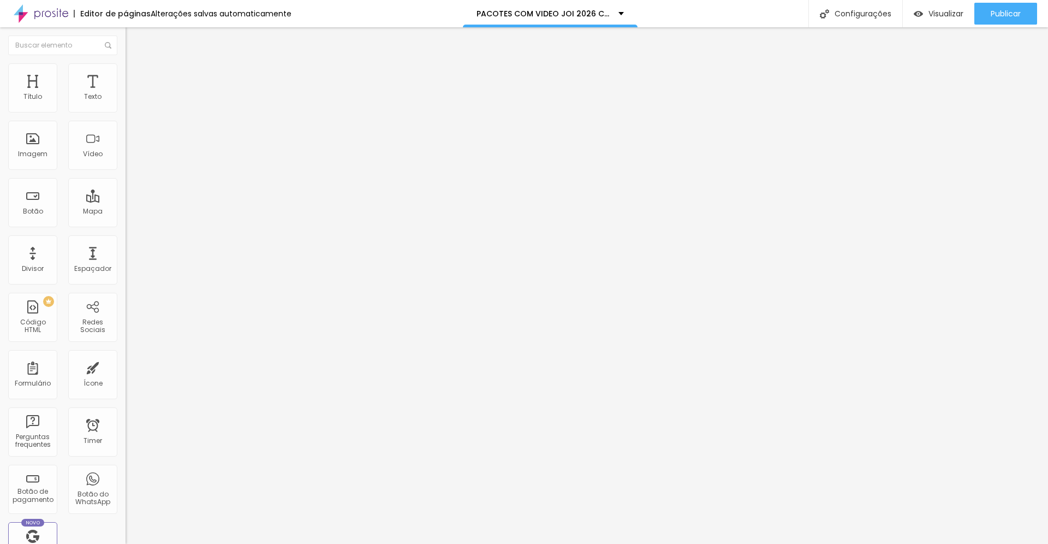
click at [126, 74] on img at bounding box center [131, 79] width 10 height 10
drag, startPoint x: 50, startPoint y: 106, endPoint x: 123, endPoint y: 132, distance: 77.5
click at [126, 212] on input "range" at bounding box center [161, 216] width 70 height 9
drag, startPoint x: 46, startPoint y: 107, endPoint x: 75, endPoint y: 108, distance: 28.4
click at [126, 201] on input "range" at bounding box center [161, 205] width 70 height 9
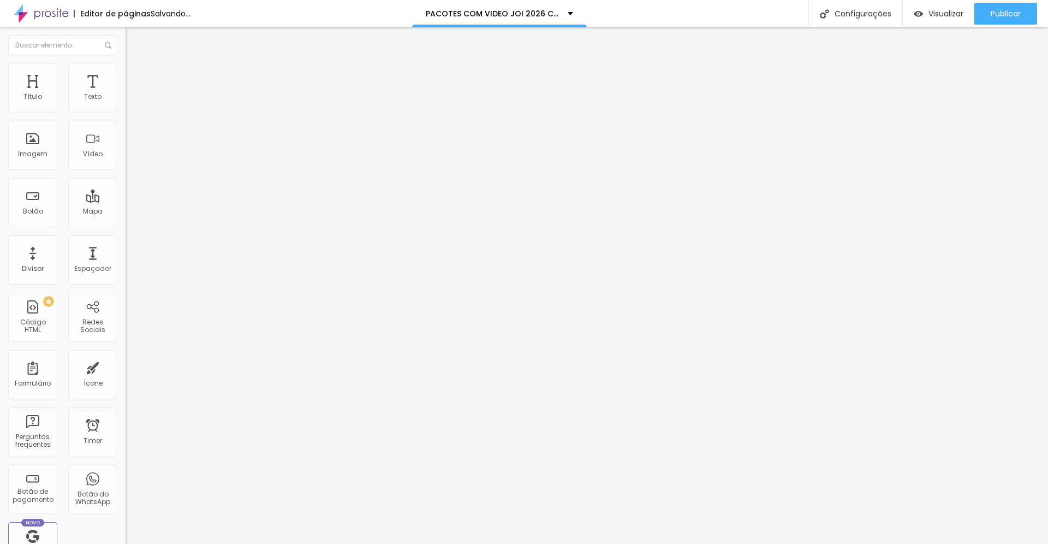
click at [135, 75] on span "Avançado" at bounding box center [153, 70] width 36 height 9
drag, startPoint x: 31, startPoint y: 105, endPoint x: 124, endPoint y: 114, distance: 93.7
click at [126, 201] on input "range" at bounding box center [161, 205] width 70 height 9
drag, startPoint x: 31, startPoint y: 129, endPoint x: 120, endPoint y: 133, distance: 89.1
click at [126, 355] on input "range" at bounding box center [161, 359] width 70 height 9
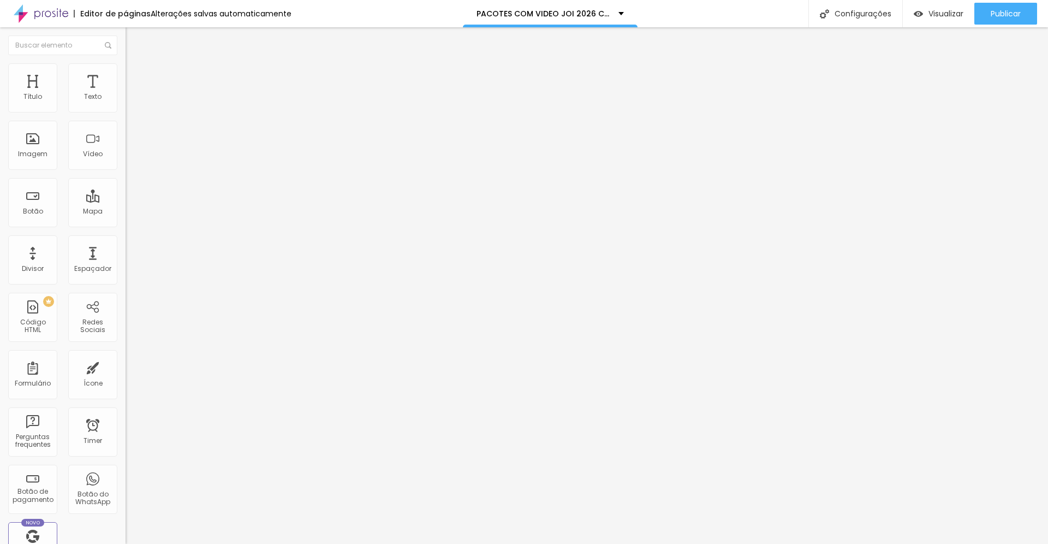
click at [126, 163] on button "button" at bounding box center [133, 156] width 15 height 11
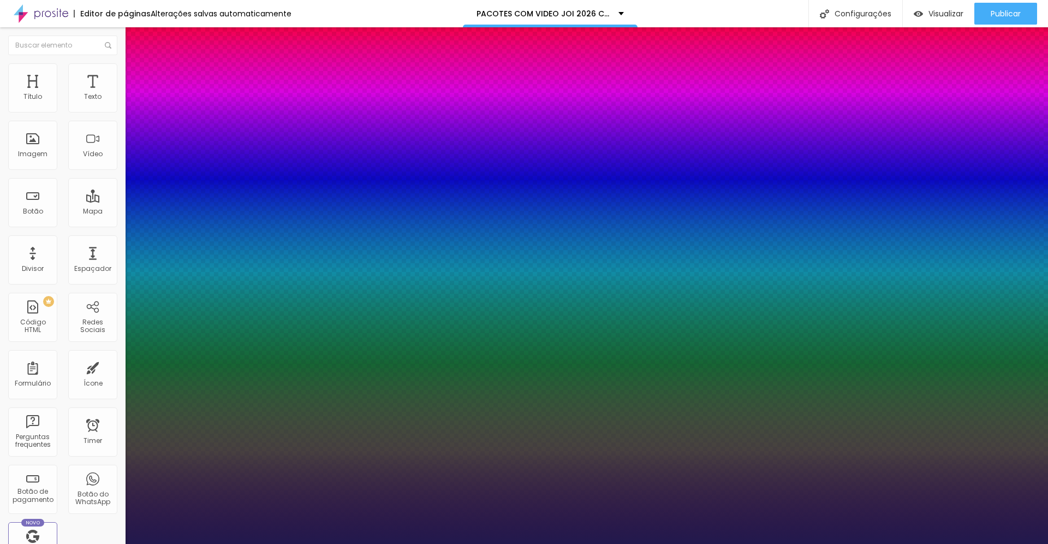
drag, startPoint x: 159, startPoint y: 307, endPoint x: 177, endPoint y: 315, distance: 19.8
click at [607, 543] on div at bounding box center [524, 544] width 1048 height 0
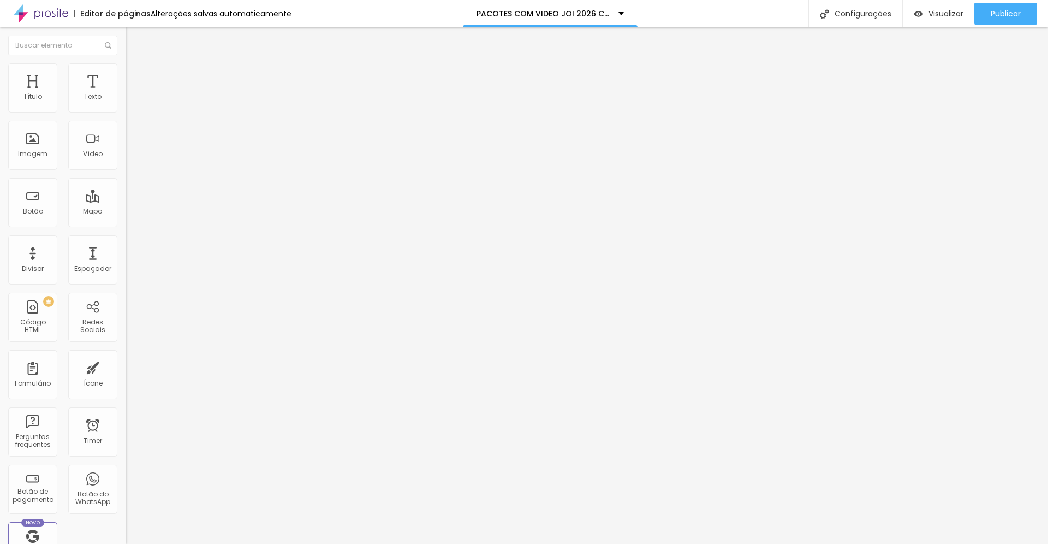
click at [131, 158] on icon "button" at bounding box center [133, 156] width 4 height 4
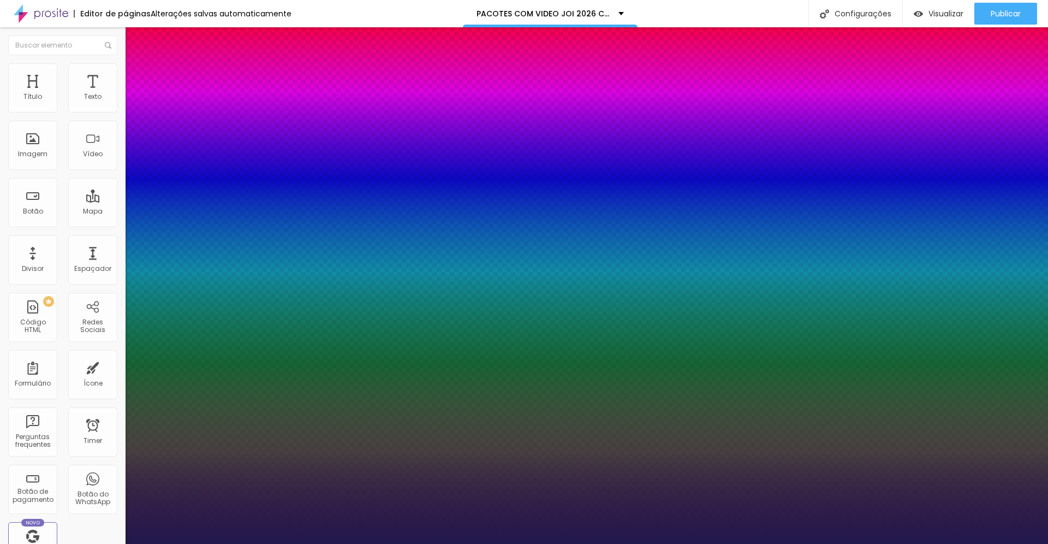
click at [236, 543] on div at bounding box center [524, 544] width 1048 height 0
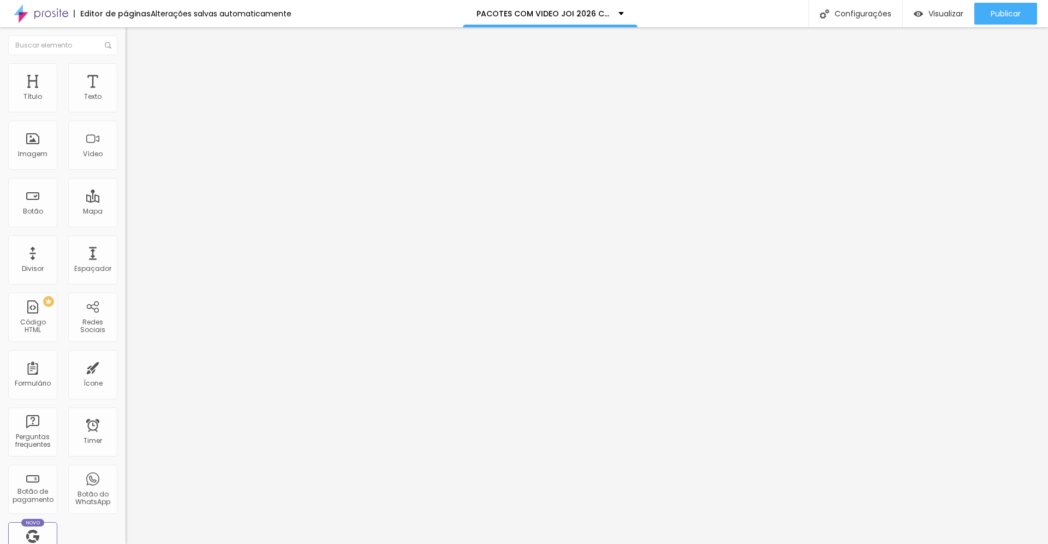
click at [135, 75] on span "Avançado" at bounding box center [153, 70] width 36 height 9
drag, startPoint x: 34, startPoint y: 107, endPoint x: 137, endPoint y: 113, distance: 102.8
click at [137, 201] on input "range" at bounding box center [161, 205] width 70 height 9
drag, startPoint x: 32, startPoint y: 128, endPoint x: 143, endPoint y: 132, distance: 110.9
click at [143, 355] on input "range" at bounding box center [161, 359] width 70 height 9
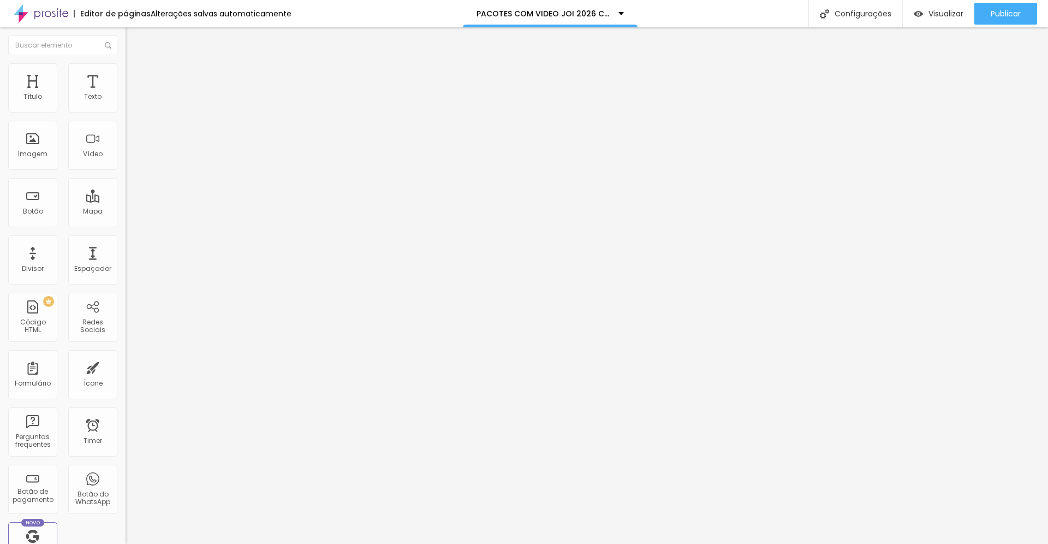
click at [126, 63] on li "Estilo" at bounding box center [189, 57] width 126 height 11
drag, startPoint x: 48, startPoint y: 108, endPoint x: 73, endPoint y: 109, distance: 25.1
click at [126, 201] on input "range" at bounding box center [161, 205] width 70 height 9
drag, startPoint x: 62, startPoint y: 149, endPoint x: 90, endPoint y: 156, distance: 29.3
click at [126, 510] on input "range" at bounding box center [161, 514] width 70 height 9
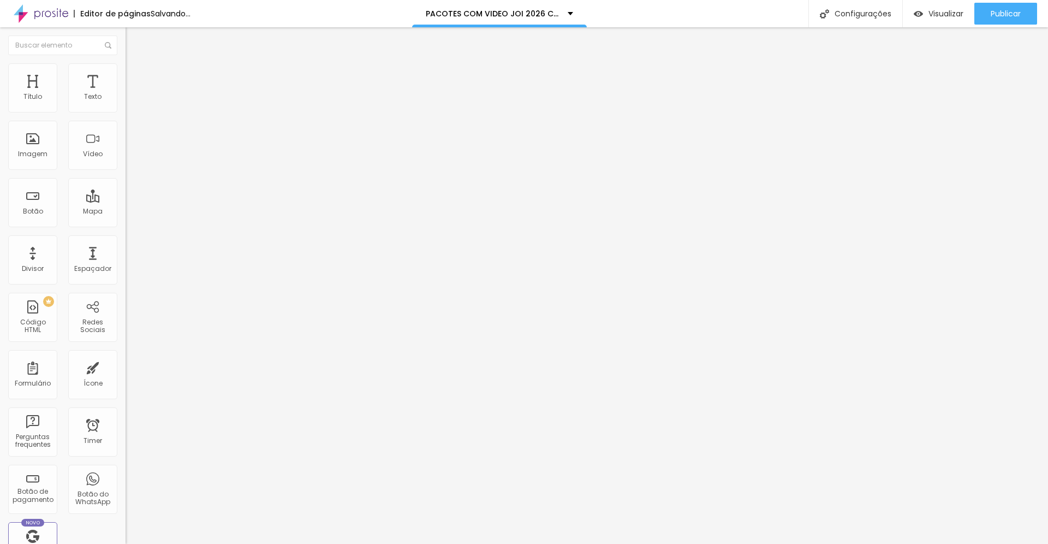
drag, startPoint x: 73, startPoint y: 106, endPoint x: 85, endPoint y: 110, distance: 12.6
click at [126, 201] on input "range" at bounding box center [161, 205] width 70 height 9
click at [126, 510] on div at bounding box center [189, 515] width 126 height 10
click at [126, 510] on input "range" at bounding box center [161, 514] width 70 height 9
click at [126, 201] on input "range" at bounding box center [161, 205] width 70 height 9
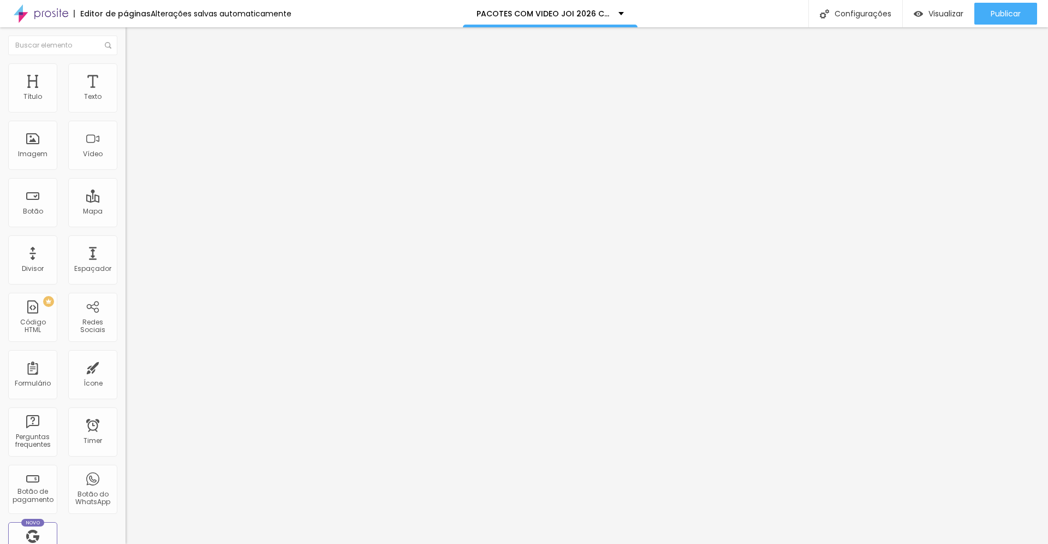
drag, startPoint x: 62, startPoint y: 148, endPoint x: 118, endPoint y: 156, distance: 57.4
click at [126, 510] on input "range" at bounding box center [161, 514] width 70 height 9
click at [126, 201] on input "range" at bounding box center [161, 205] width 70 height 9
click at [130, 159] on icon "button" at bounding box center [133, 156] width 7 height 7
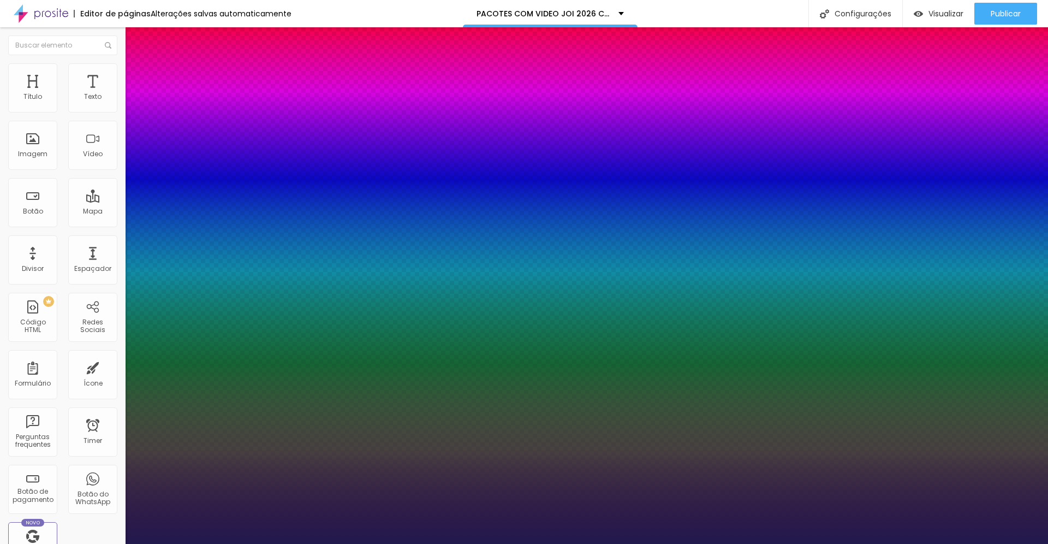
drag, startPoint x: 164, startPoint y: 305, endPoint x: 191, endPoint y: 306, distance: 27.3
click at [314, 543] on div at bounding box center [524, 544] width 1048 height 0
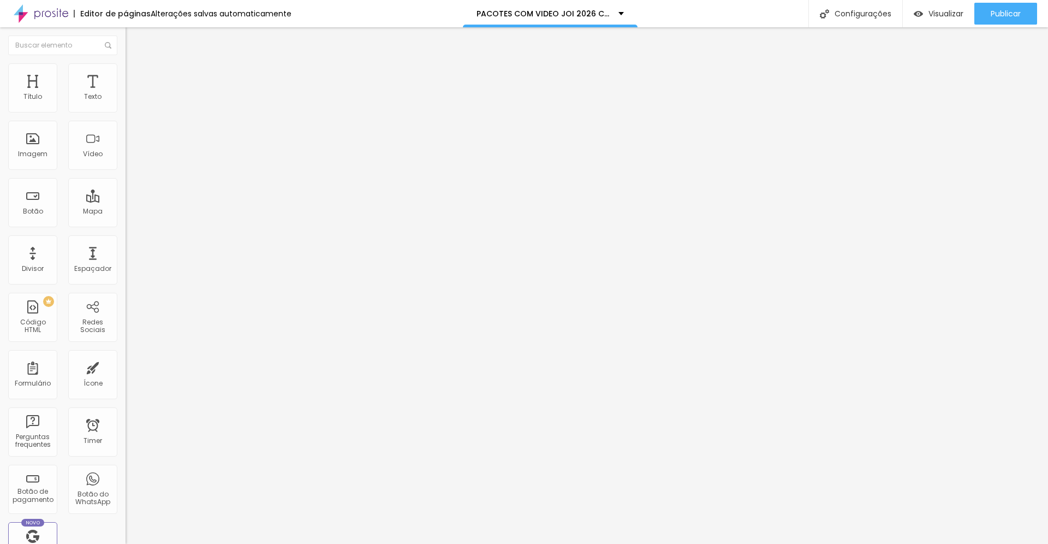
click at [126, 163] on button "button" at bounding box center [133, 156] width 15 height 11
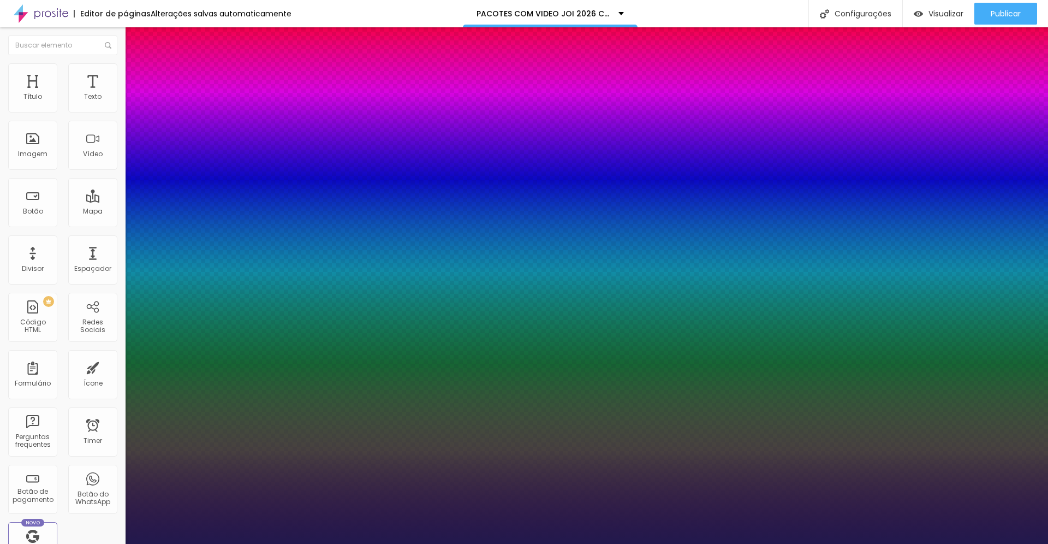
click at [394, 543] on div at bounding box center [524, 544] width 1048 height 0
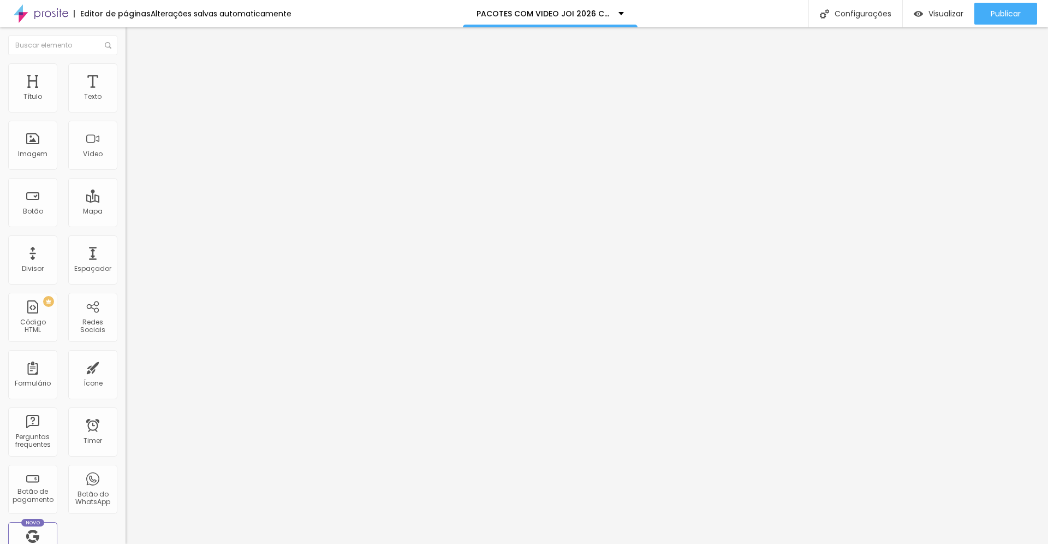
click at [126, 163] on button "button" at bounding box center [133, 156] width 15 height 11
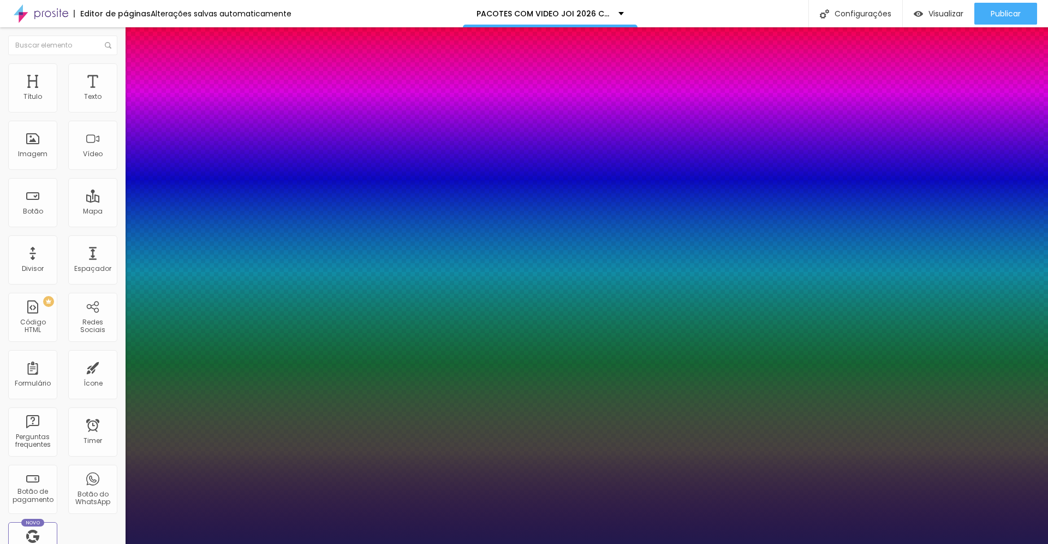
drag, startPoint x: 193, startPoint y: 311, endPoint x: 178, endPoint y: 311, distance: 15.3
click at [376, 543] on div at bounding box center [524, 544] width 1048 height 0
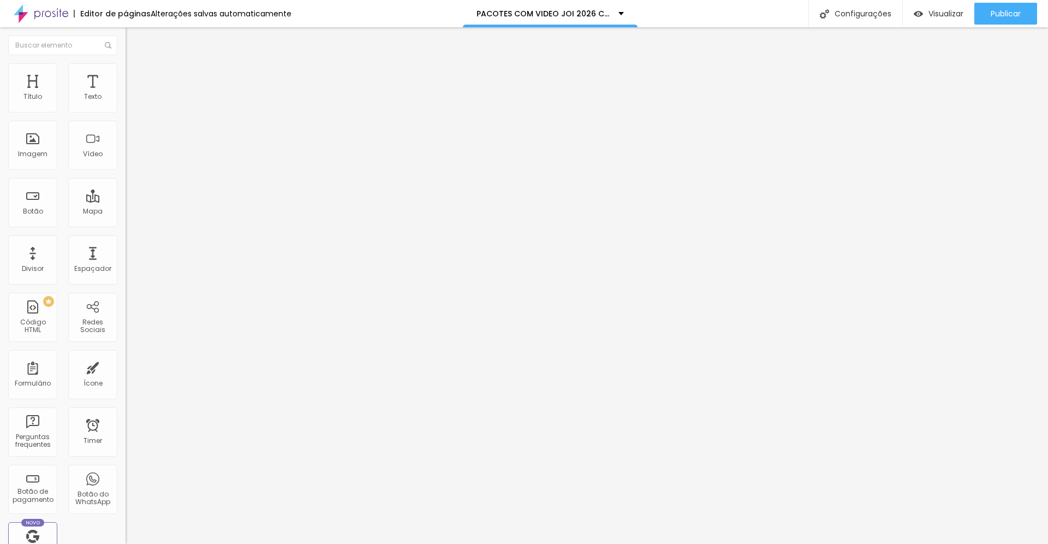
click at [130, 159] on icon "button" at bounding box center [133, 156] width 7 height 7
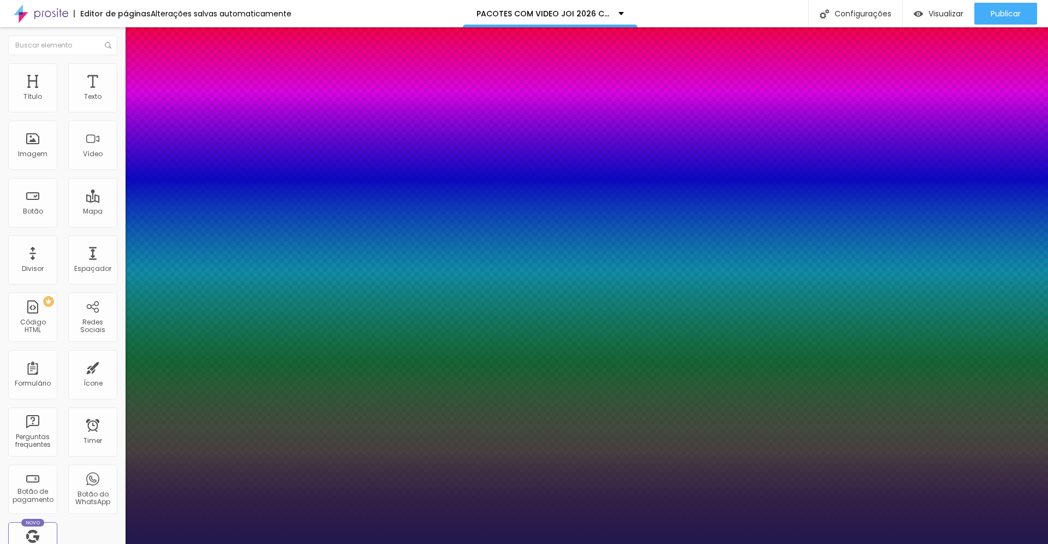
drag, startPoint x: 159, startPoint y: 309, endPoint x: 177, endPoint y: 313, distance: 19.0
click at [649, 543] on div at bounding box center [524, 544] width 1048 height 0
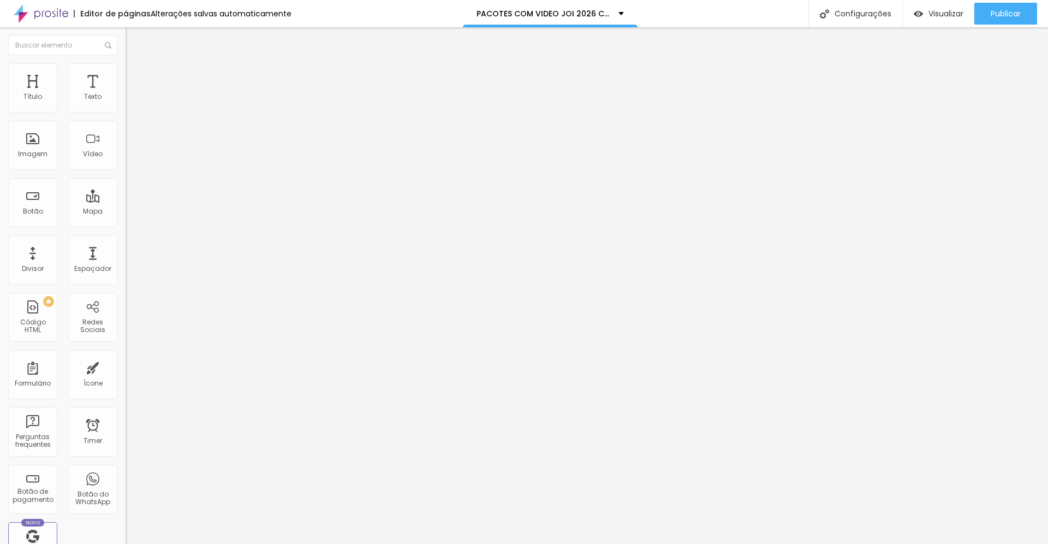
drag, startPoint x: 46, startPoint y: 108, endPoint x: 80, endPoint y: 106, distance: 33.3
click at [126, 201] on input "range" at bounding box center [161, 205] width 70 height 9
drag, startPoint x: 64, startPoint y: 149, endPoint x: 123, endPoint y: 156, distance: 59.9
click at [126, 510] on input "range" at bounding box center [161, 514] width 70 height 9
click at [126, 70] on img at bounding box center [131, 68] width 10 height 10
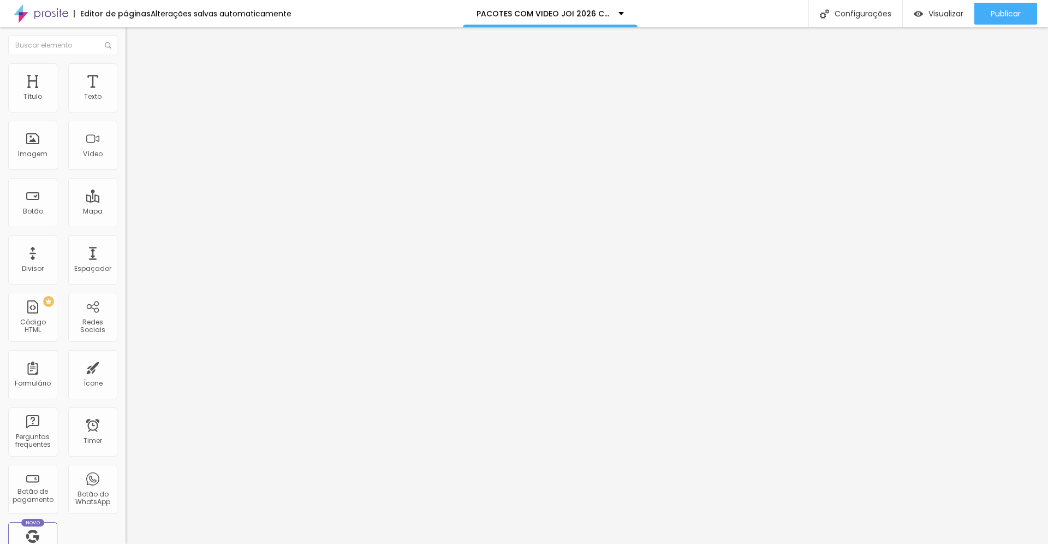
drag, startPoint x: 71, startPoint y: 109, endPoint x: 96, endPoint y: 137, distance: 37.5
click at [129, 201] on input "range" at bounding box center [161, 205] width 70 height 9
drag, startPoint x: 35, startPoint y: 129, endPoint x: 126, endPoint y: 133, distance: 90.7
click at [126, 355] on input "range" at bounding box center [161, 359] width 70 height 9
click at [126, 163] on button "button" at bounding box center [133, 156] width 15 height 11
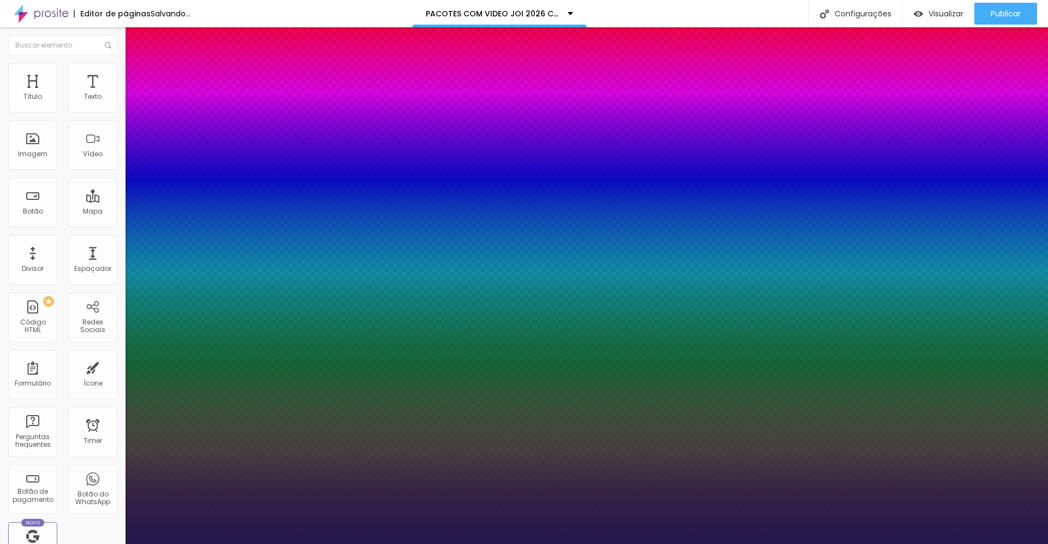
drag, startPoint x: 157, startPoint y: 308, endPoint x: 177, endPoint y: 316, distance: 21.6
click at [568, 543] on div at bounding box center [524, 544] width 1048 height 0
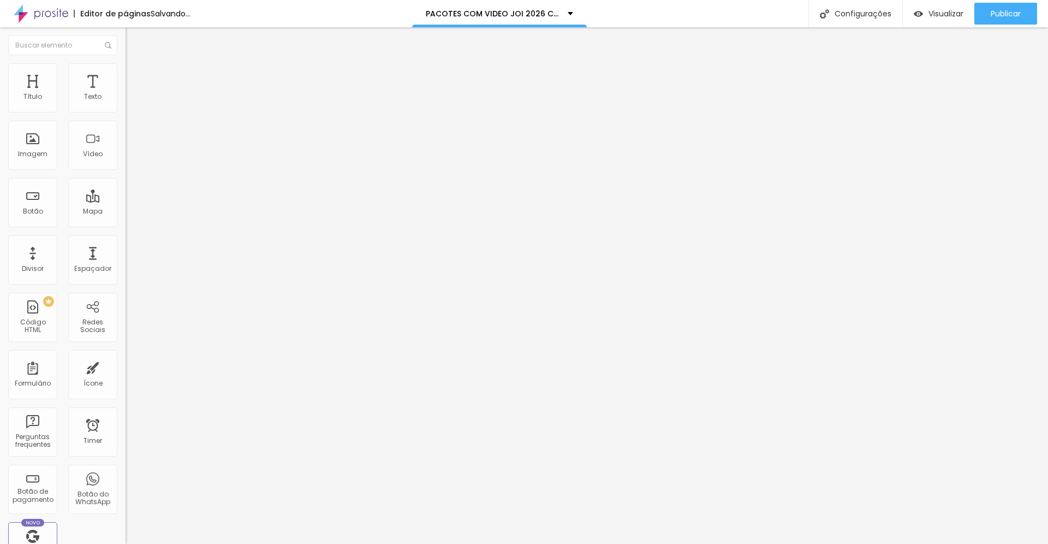
drag, startPoint x: 46, startPoint y: 106, endPoint x: 82, endPoint y: 105, distance: 35.5
click at [126, 201] on input "range" at bounding box center [161, 205] width 70 height 9
drag, startPoint x: 62, startPoint y: 149, endPoint x: 127, endPoint y: 156, distance: 65.8
click at [127, 510] on input "range" at bounding box center [161, 514] width 70 height 9
click at [135, 75] on span "Avançado" at bounding box center [153, 70] width 36 height 9
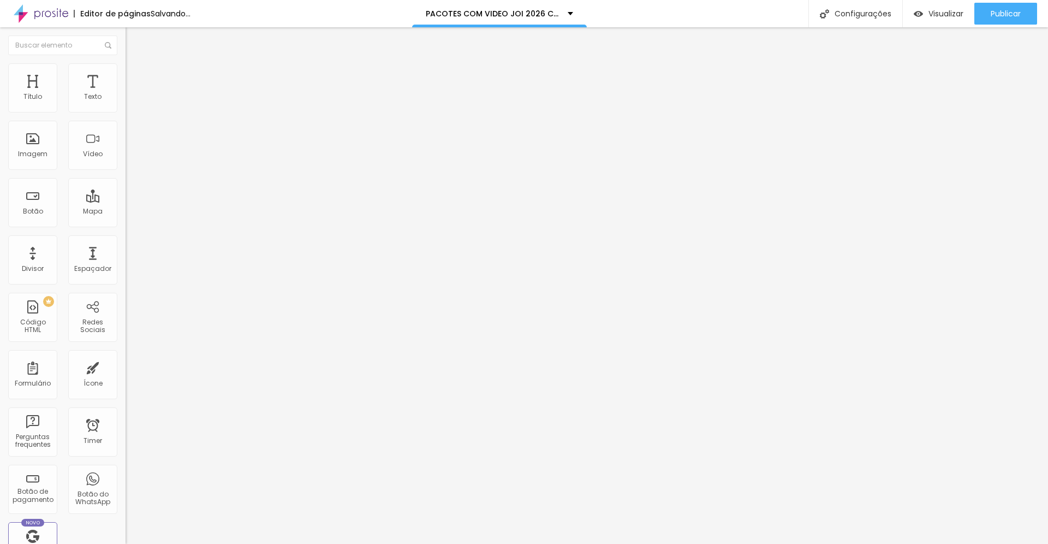
drag, startPoint x: 34, startPoint y: 106, endPoint x: 150, endPoint y: 126, distance: 118.0
click at [150, 201] on input "range" at bounding box center [161, 205] width 70 height 9
drag, startPoint x: 32, startPoint y: 129, endPoint x: 168, endPoint y: 142, distance: 136.0
click at [168, 355] on input "range" at bounding box center [161, 359] width 70 height 9
click at [126, 69] on img at bounding box center [131, 68] width 10 height 10
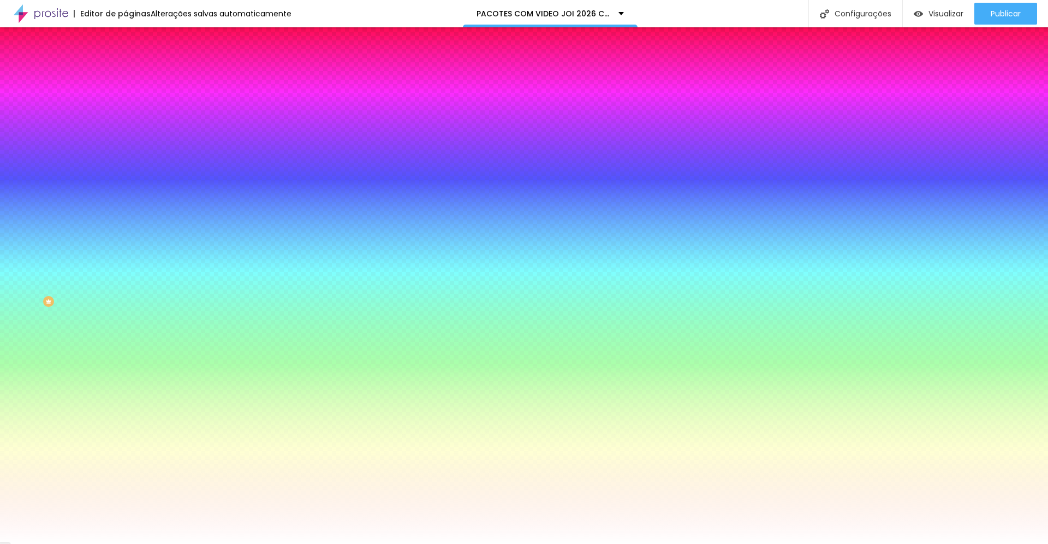
click at [126, 100] on span "Trocar imagem" at bounding box center [156, 95] width 60 height 9
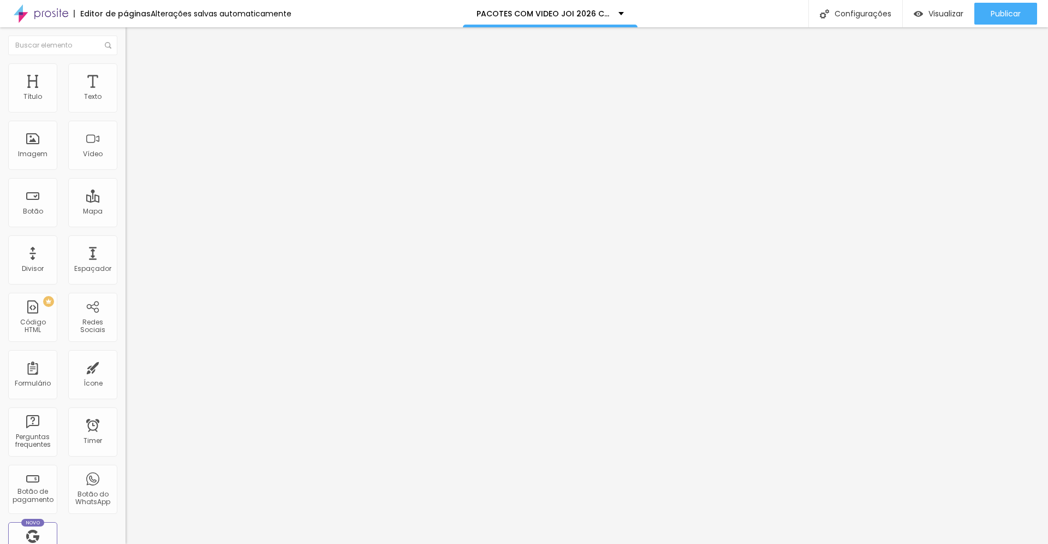
click at [135, 75] on span "Estilo" at bounding box center [143, 70] width 17 height 9
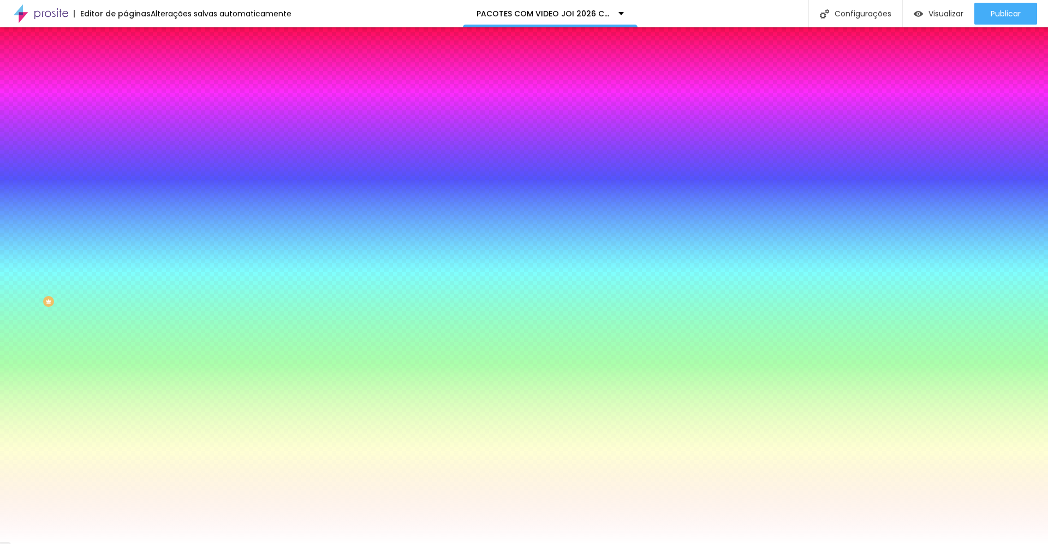
click at [126, 100] on span "Trocar imagem" at bounding box center [156, 95] width 60 height 9
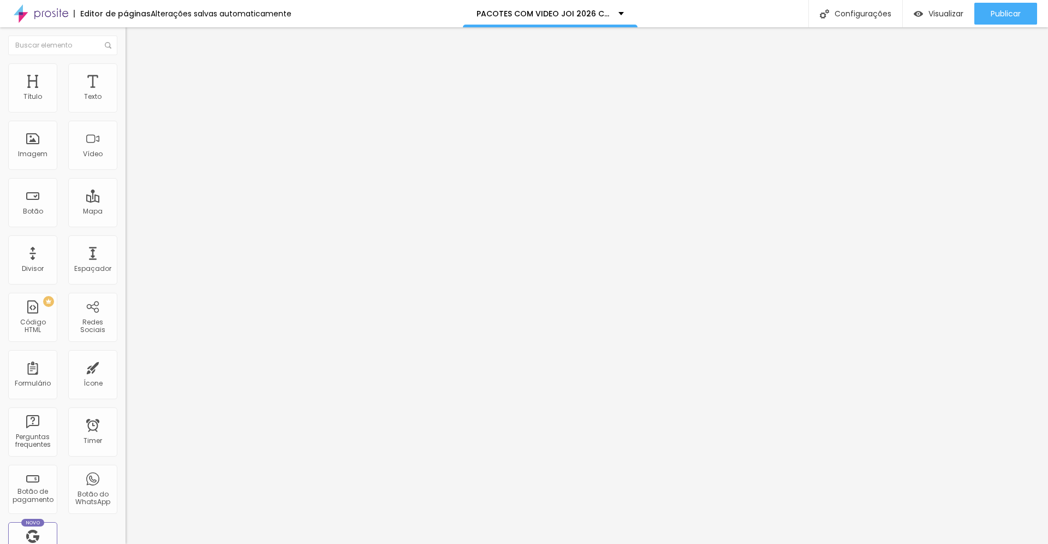
click at [135, 75] on span "Estilo" at bounding box center [143, 70] width 17 height 9
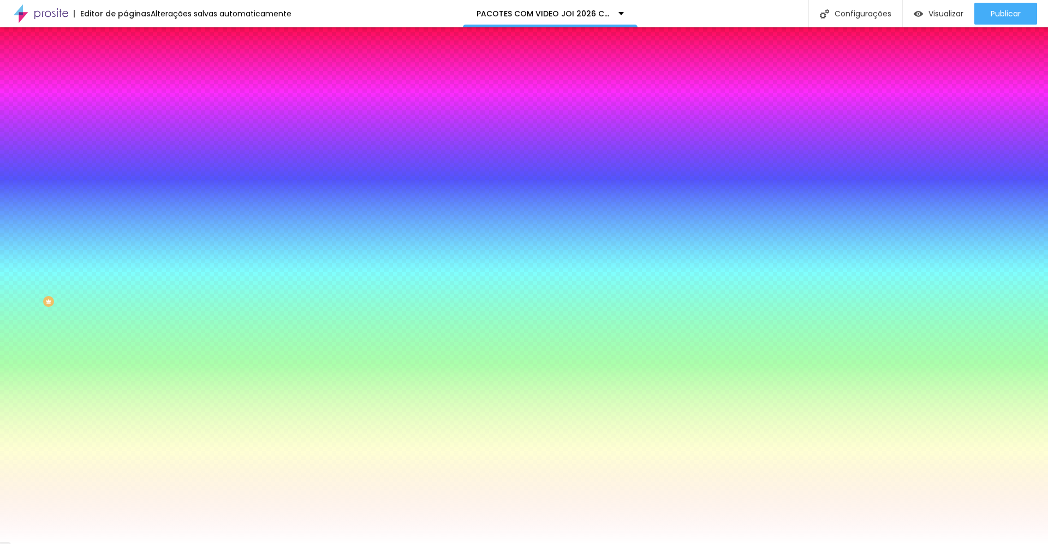
click at [126, 100] on span "Trocar imagem" at bounding box center [156, 95] width 60 height 9
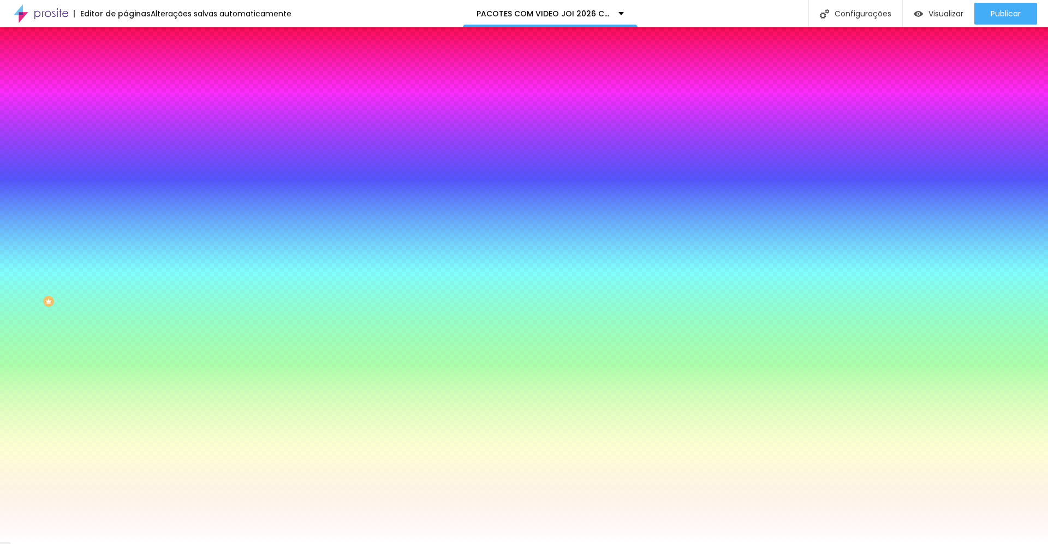
scroll to position [1385, 0]
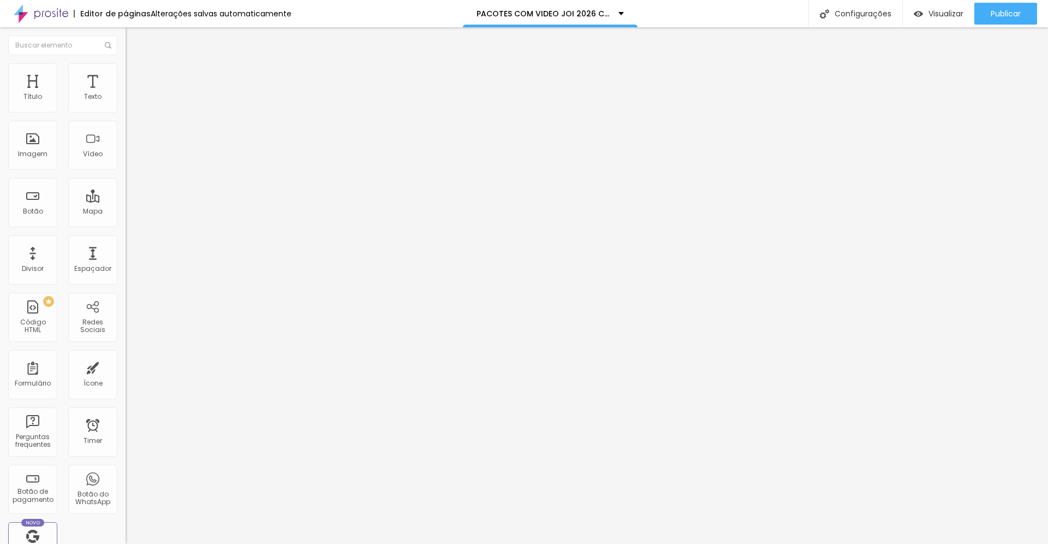
drag, startPoint x: 87, startPoint y: 106, endPoint x: 80, endPoint y: 108, distance: 6.9
click at [126, 201] on input "range" at bounding box center [161, 205] width 70 height 9
drag, startPoint x: 48, startPoint y: 230, endPoint x: 42, endPoint y: 230, distance: 6.0
click at [126, 260] on input "range" at bounding box center [161, 264] width 70 height 9
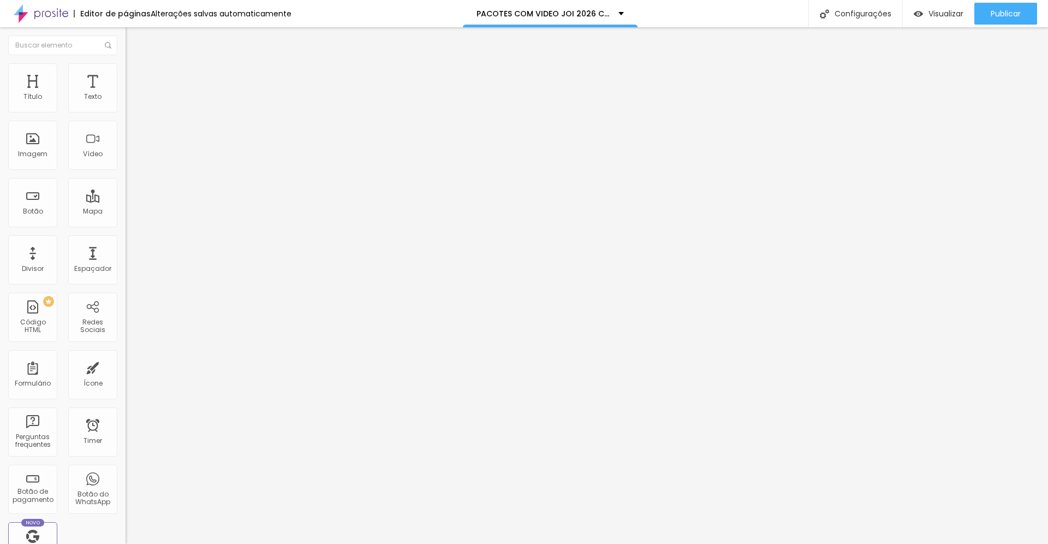
drag, startPoint x: 28, startPoint y: 273, endPoint x: 44, endPoint y: 273, distance: 16.4
click at [1006, 14] on span "Publicar" at bounding box center [1006, 13] width 30 height 9
click at [1011, 14] on span "Publicar" at bounding box center [1006, 13] width 30 height 9
click at [948, 14] on span "Visualizar" at bounding box center [936, 13] width 35 height 9
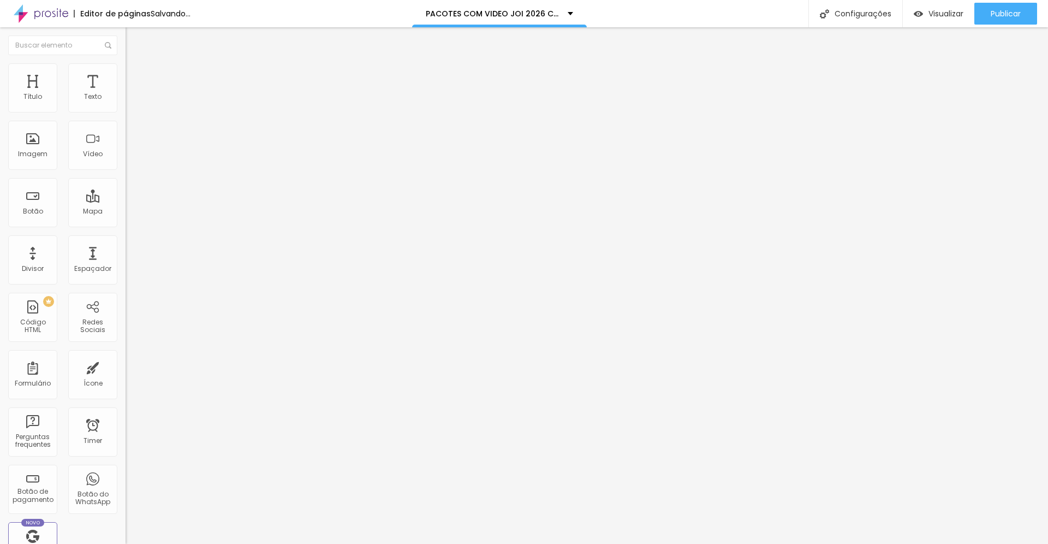
drag, startPoint x: 93, startPoint y: 148, endPoint x: 60, endPoint y: 151, distance: 32.9
click at [126, 510] on input "range" at bounding box center [161, 514] width 70 height 9
click at [126, 74] on li "Avançado" at bounding box center [189, 68] width 126 height 11
drag, startPoint x: 93, startPoint y: 104, endPoint x: 21, endPoint y: 109, distance: 72.2
click at [126, 201] on input "range" at bounding box center [161, 205] width 70 height 9
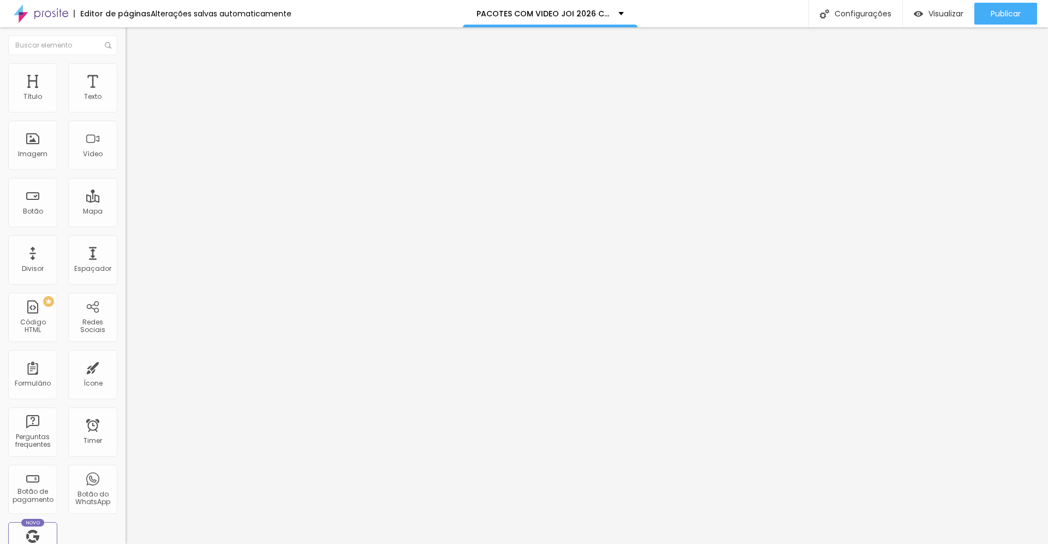
drag, startPoint x: 88, startPoint y: 128, endPoint x: 38, endPoint y: 133, distance: 50.4
click at [126, 355] on input "range" at bounding box center [161, 359] width 70 height 9
click at [135, 64] on span "Estilo" at bounding box center [143, 59] width 17 height 9
click at [135, 75] on span "Avançado" at bounding box center [153, 70] width 36 height 9
drag, startPoint x: 87, startPoint y: 149, endPoint x: 60, endPoint y: 153, distance: 27.6
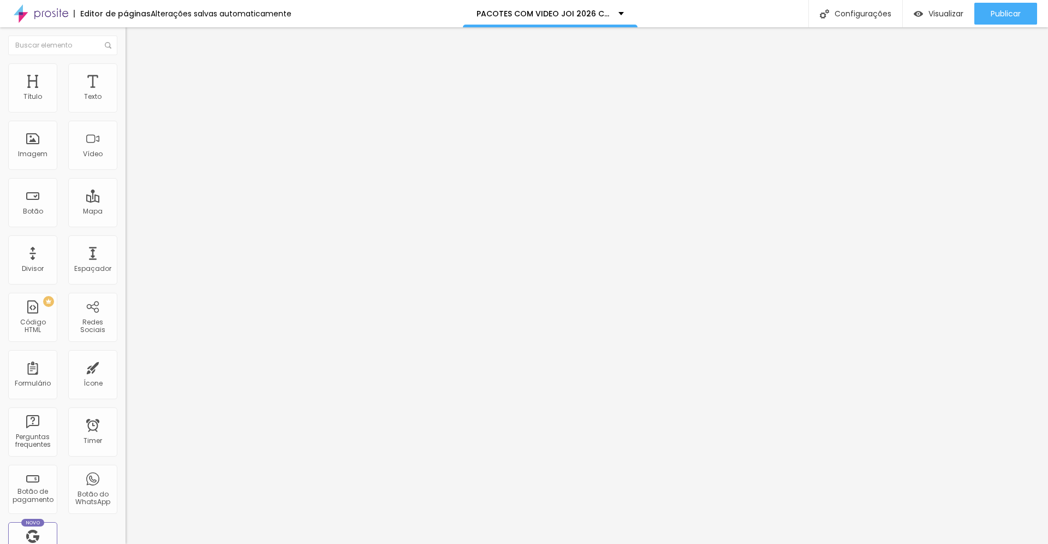
click at [126, 510] on input "range" at bounding box center [161, 514] width 70 height 9
click at [135, 73] on span "Avançado" at bounding box center [153, 70] width 36 height 9
drag, startPoint x: 91, startPoint y: 106, endPoint x: 16, endPoint y: 114, distance: 74.7
click at [126, 201] on input "range" at bounding box center [161, 205] width 70 height 9
drag, startPoint x: 86, startPoint y: 128, endPoint x: 38, endPoint y: 133, distance: 48.8
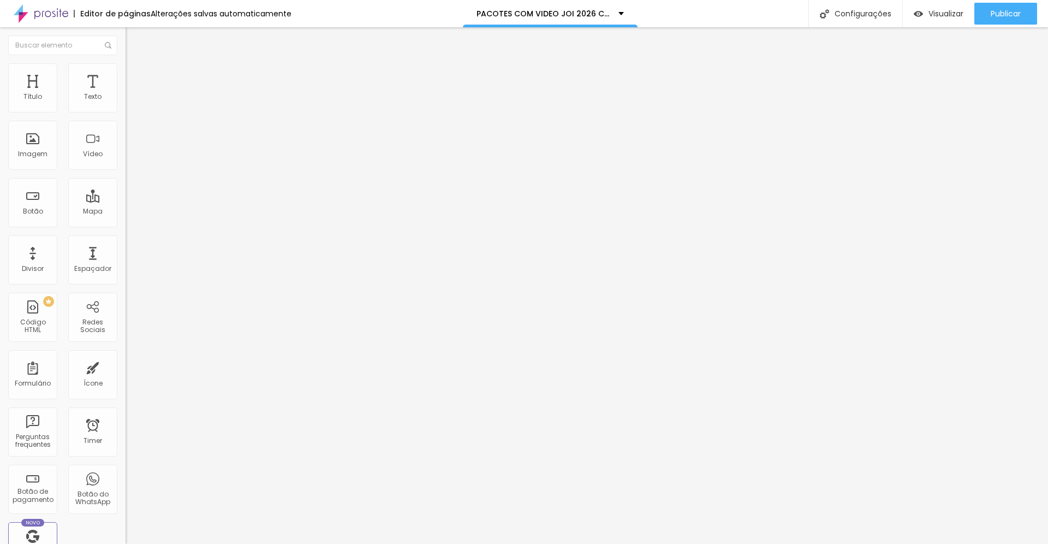
click at [126, 355] on input "range" at bounding box center [161, 359] width 70 height 9
drag, startPoint x: 91, startPoint y: 148, endPoint x: 56, endPoint y: 153, distance: 34.7
click at [126, 510] on input "range" at bounding box center [161, 514] width 70 height 9
click at [126, 74] on li "Avançado" at bounding box center [189, 68] width 126 height 11
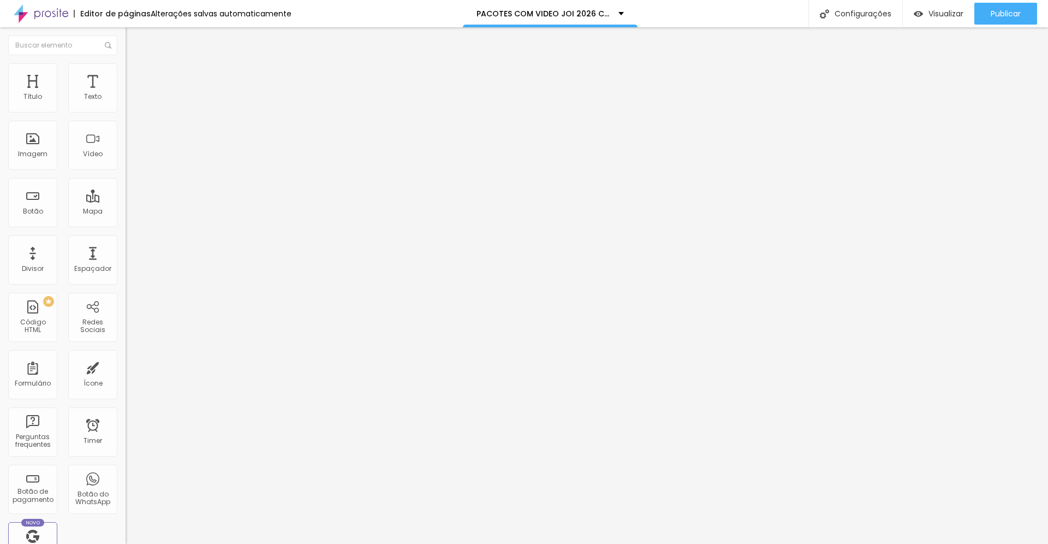
drag, startPoint x: 92, startPoint y: 105, endPoint x: 19, endPoint y: 106, distance: 73.2
click at [126, 201] on input "range" at bounding box center [161, 205] width 70 height 9
drag, startPoint x: 92, startPoint y: 130, endPoint x: 38, endPoint y: 139, distance: 54.8
click at [126, 355] on input "range" at bounding box center [161, 359] width 70 height 9
drag, startPoint x: 90, startPoint y: 151, endPoint x: 60, endPoint y: 157, distance: 31.2
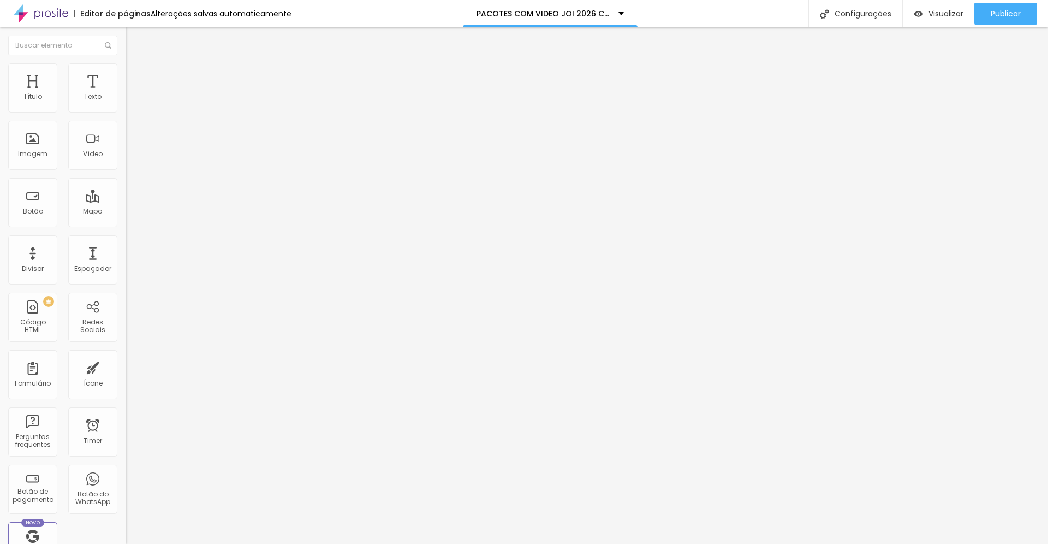
click at [126, 510] on input "range" at bounding box center [161, 514] width 70 height 9
click at [135, 75] on span "Avançado" at bounding box center [153, 70] width 36 height 9
drag, startPoint x: 91, startPoint y: 110, endPoint x: 16, endPoint y: 112, distance: 74.9
click at [126, 112] on div "0 Espaço de cima" at bounding box center [189, 151] width 126 height 155
drag, startPoint x: 92, startPoint y: 128, endPoint x: 37, endPoint y: 135, distance: 55.6
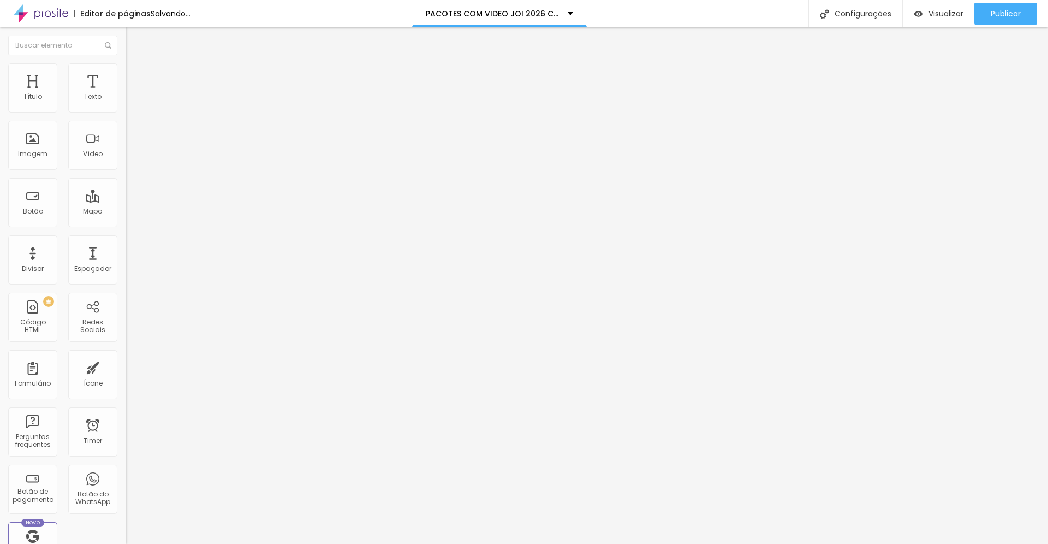
click at [126, 355] on input "range" at bounding box center [161, 359] width 70 height 9
click at [126, 229] on div "17 Espaço de baixo" at bounding box center [189, 306] width 126 height 155
click at [126, 355] on input "range" at bounding box center [161, 359] width 70 height 9
click at [1000, 14] on span "Publicar" at bounding box center [1006, 13] width 30 height 9
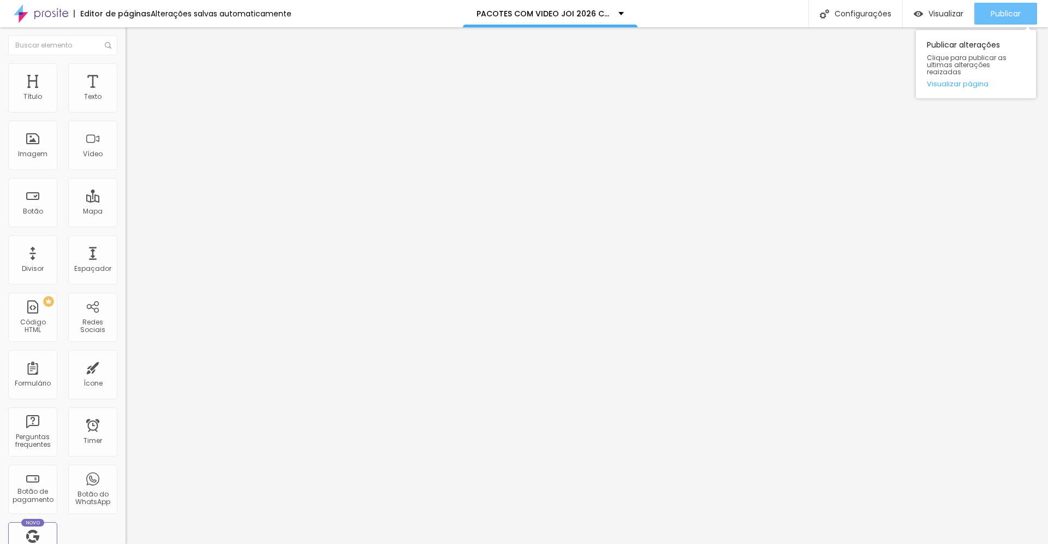
click at [1007, 10] on span "Publicar" at bounding box center [1006, 13] width 30 height 9
click at [939, 15] on span "Visualizar" at bounding box center [946, 13] width 35 height 9
click at [993, 15] on span "Publicar" at bounding box center [1006, 13] width 30 height 9
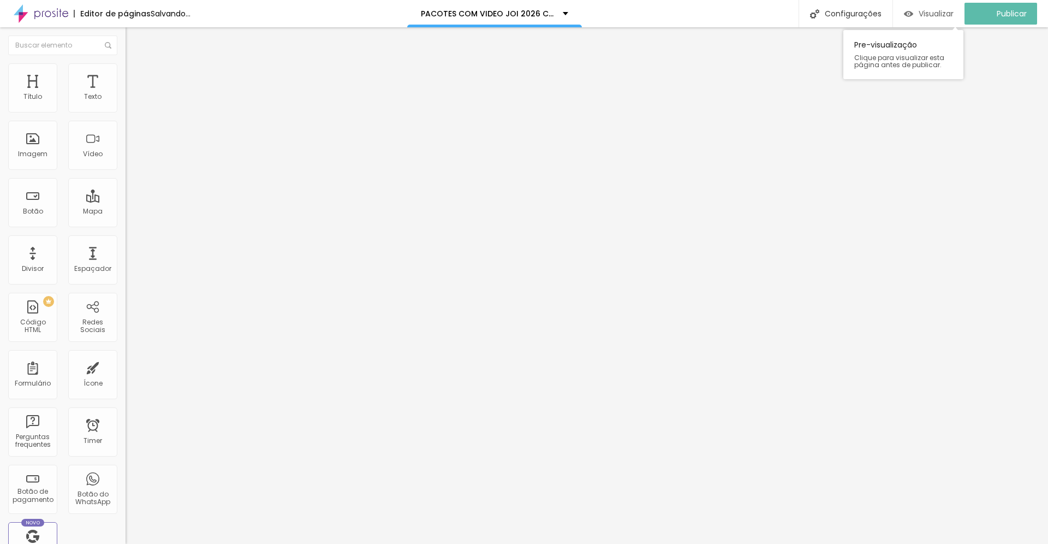
click at [928, 13] on span "Visualizar" at bounding box center [936, 13] width 35 height 9
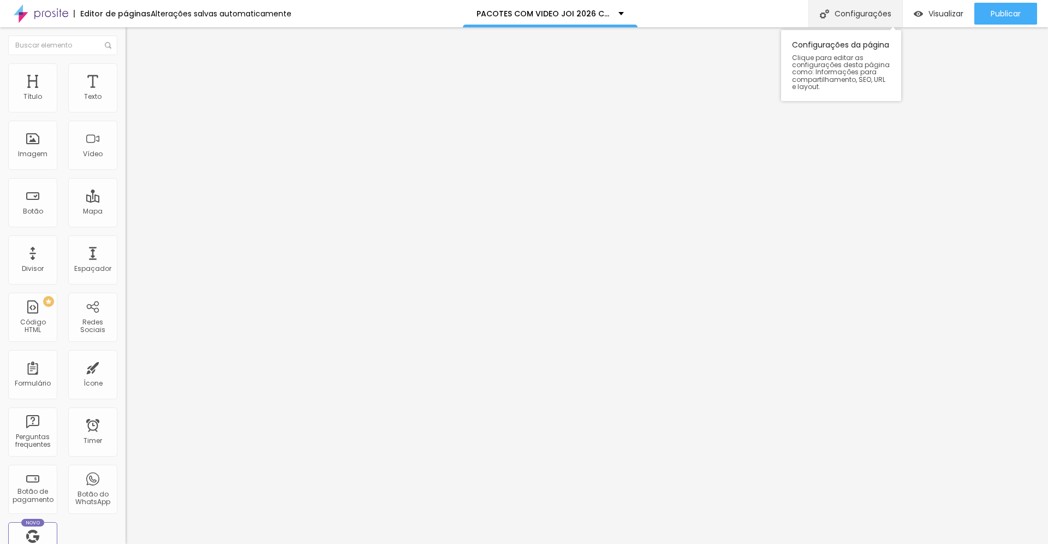
click at [853, 24] on div "Configurações" at bounding box center [856, 13] width 94 height 27
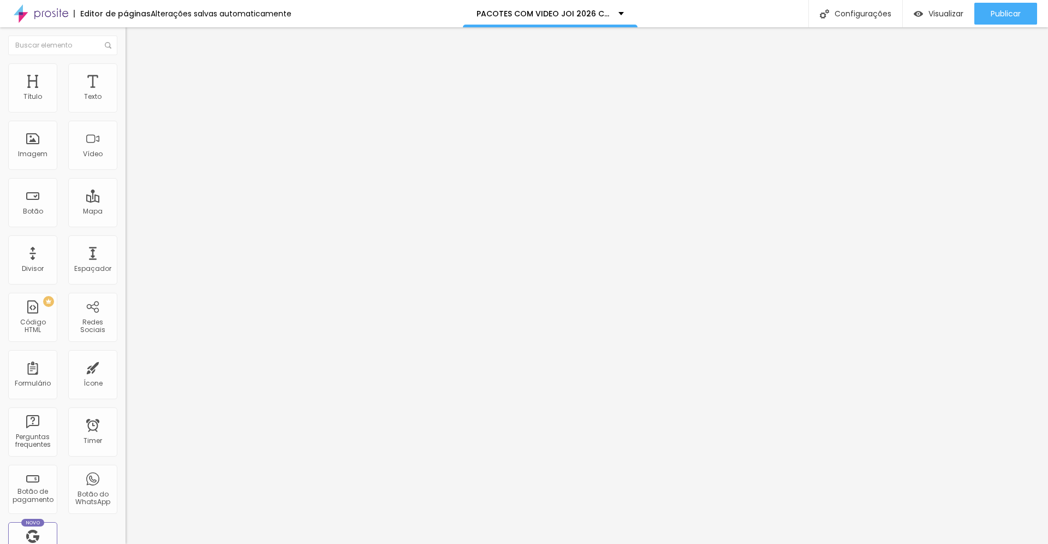
drag, startPoint x: 407, startPoint y: 226, endPoint x: 680, endPoint y: 258, distance: 274.9
copy p "[URL][DOMAIN_NAME]"
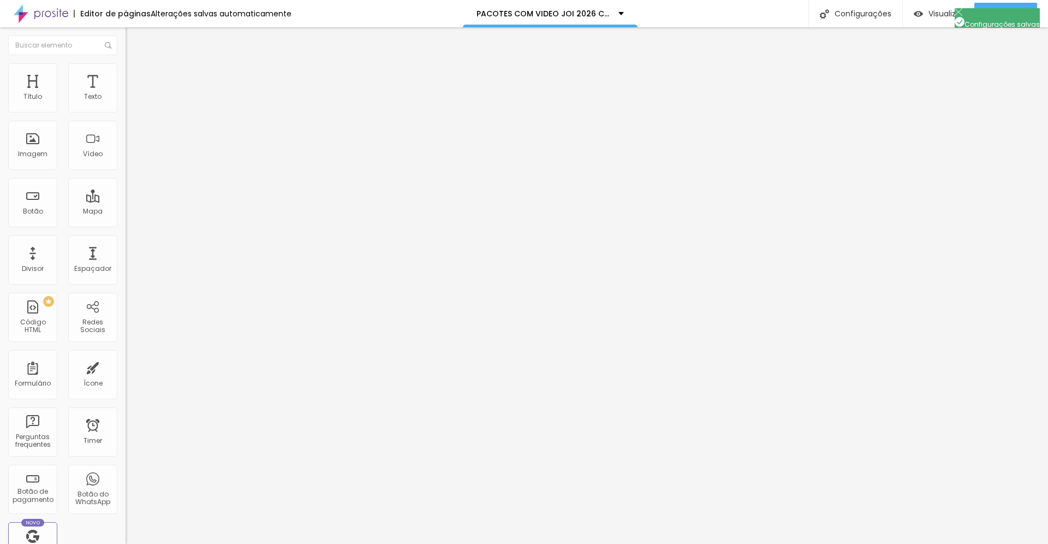
click at [130, 158] on icon "button" at bounding box center [131, 157] width 2 height 2
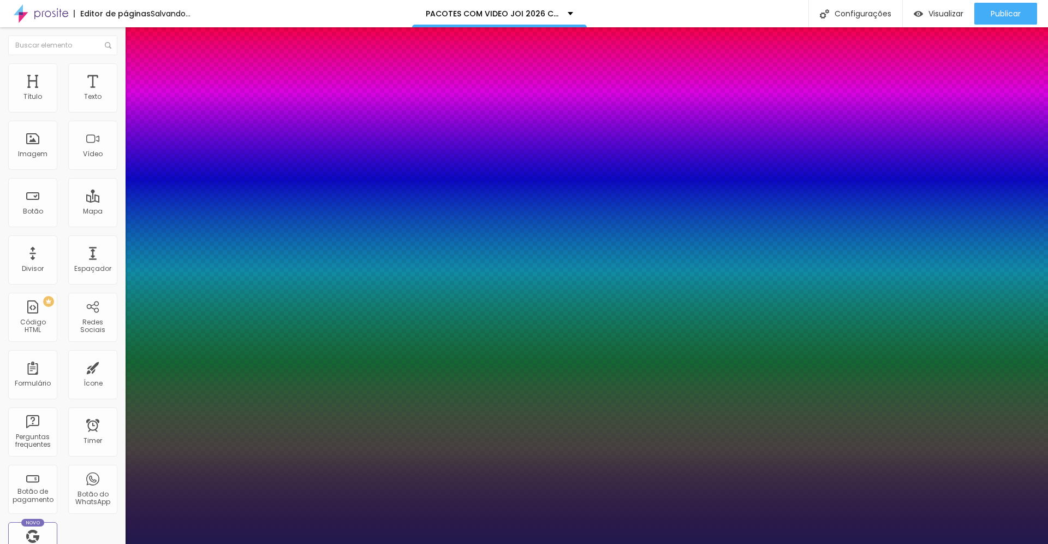
drag, startPoint x: 210, startPoint y: 306, endPoint x: 179, endPoint y: 308, distance: 30.7
drag, startPoint x: 203, startPoint y: 334, endPoint x: 190, endPoint y: 336, distance: 12.7
click at [247, 543] on div at bounding box center [524, 544] width 1048 height 0
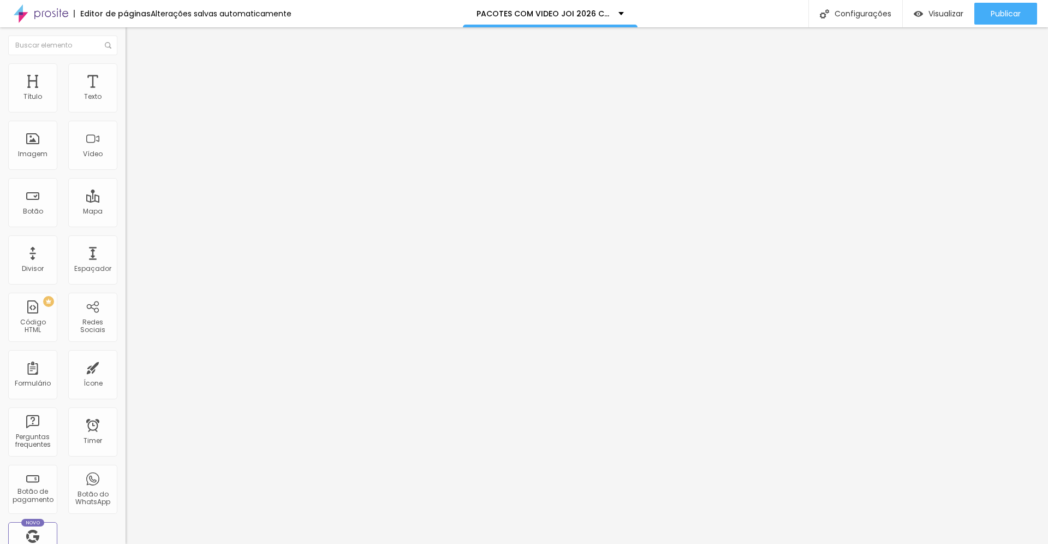
click at [135, 75] on span "Estilo" at bounding box center [143, 70] width 17 height 9
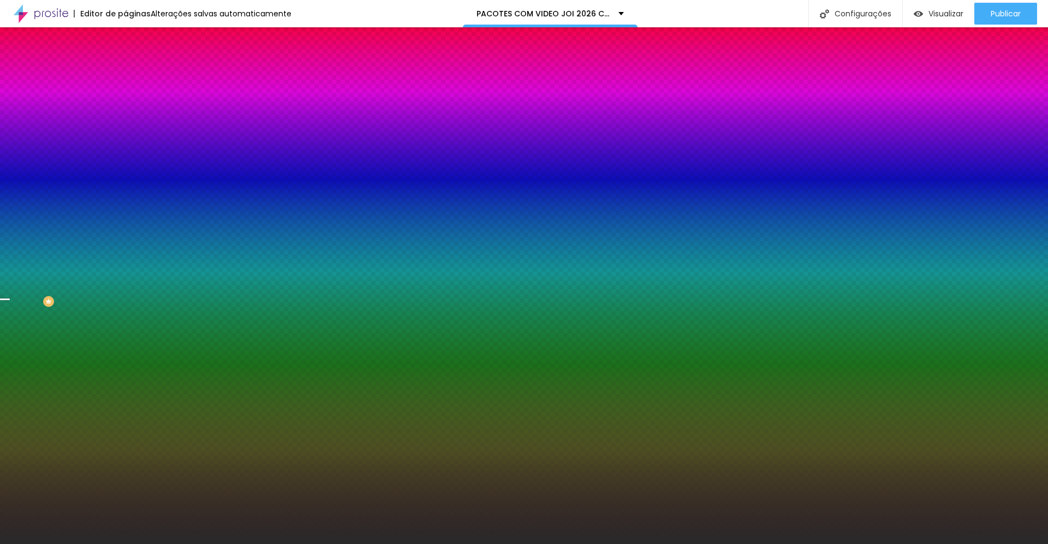
click at [126, 100] on span "Trocar imagem" at bounding box center [156, 95] width 60 height 9
click at [135, 77] on span "Avançado" at bounding box center [153, 81] width 36 height 9
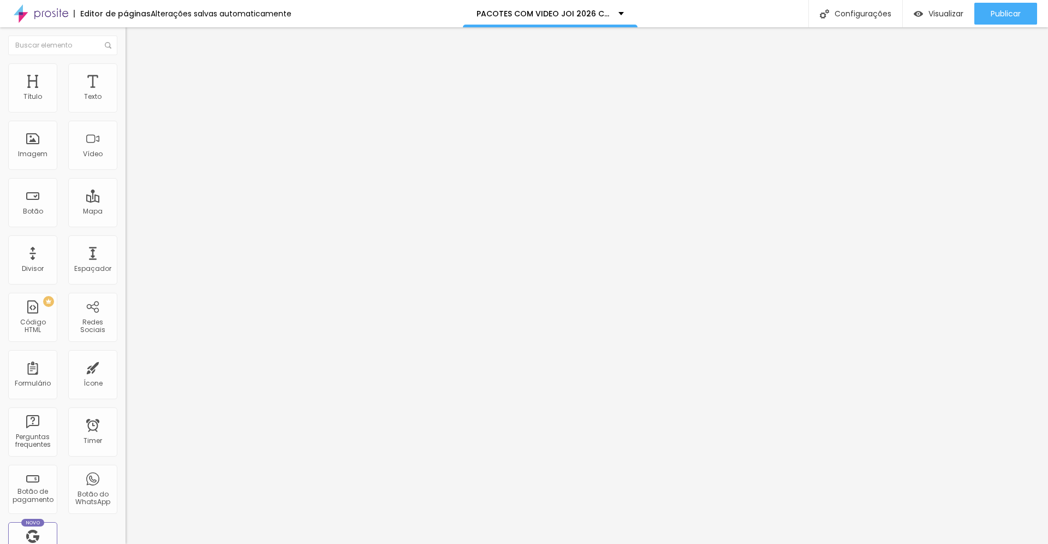
click at [126, 212] on input "range" at bounding box center [161, 216] width 70 height 9
click at [135, 75] on span "Estilo" at bounding box center [143, 70] width 17 height 9
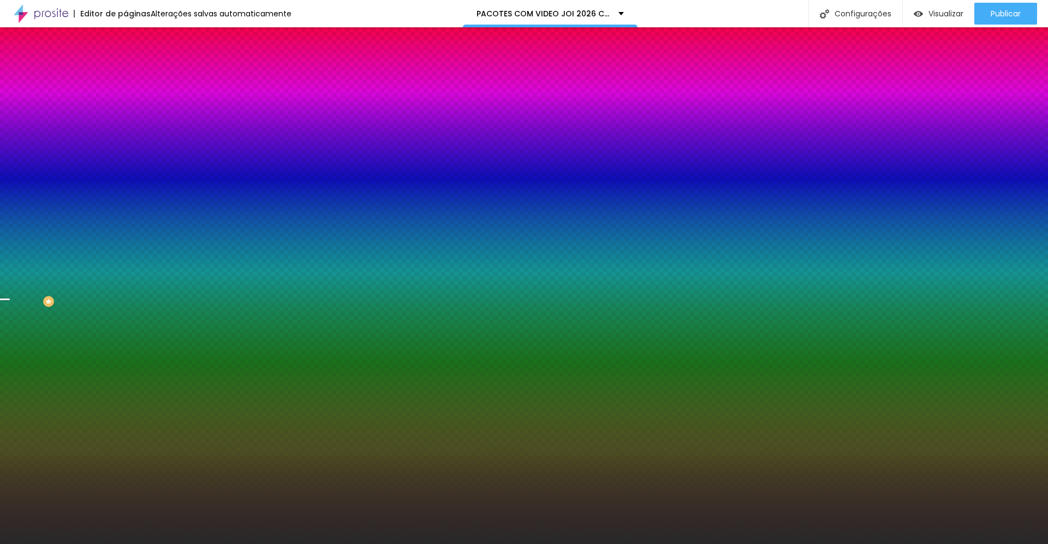
click at [131, 192] on icon "button" at bounding box center [133, 189] width 4 height 4
drag, startPoint x: 144, startPoint y: 389, endPoint x: 151, endPoint y: 391, distance: 7.6
click at [380, 543] on div at bounding box center [524, 544] width 1048 height 0
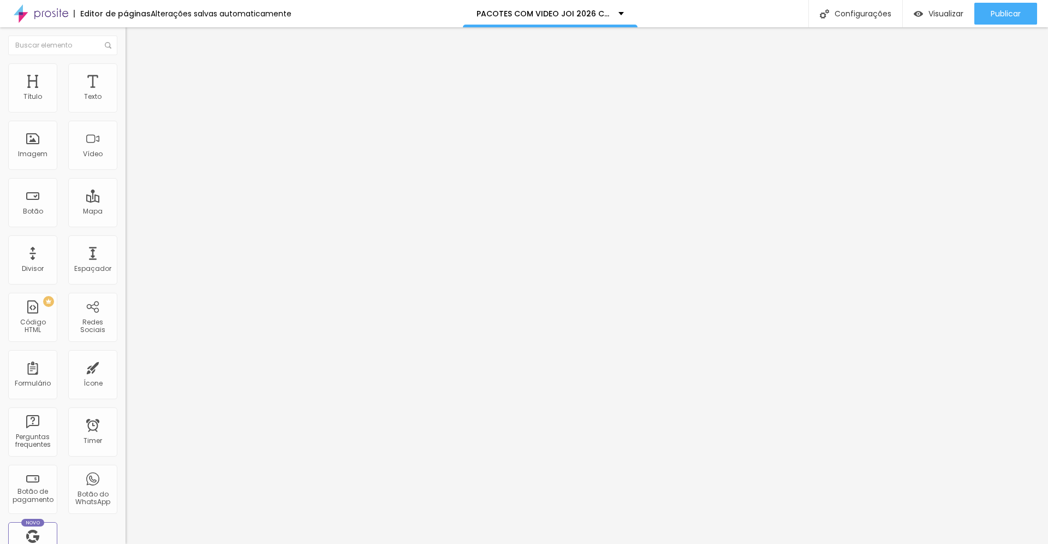
click at [131, 158] on icon "button" at bounding box center [133, 156] width 4 height 4
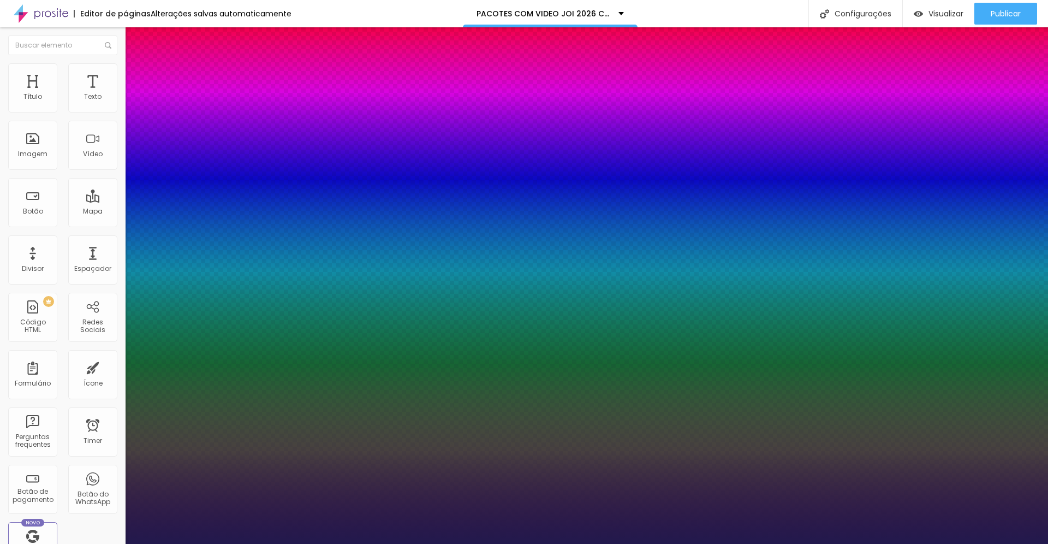
click at [988, 543] on div at bounding box center [524, 544] width 1048 height 0
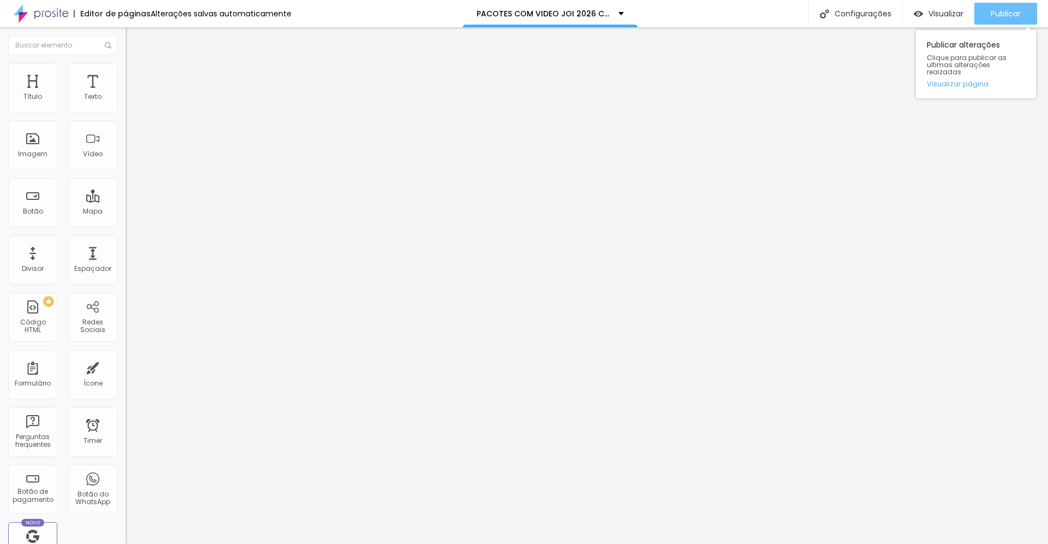
click at [1005, 16] on span "Publicar" at bounding box center [1006, 13] width 30 height 9
click at [135, 75] on span "Estilo" at bounding box center [143, 70] width 17 height 9
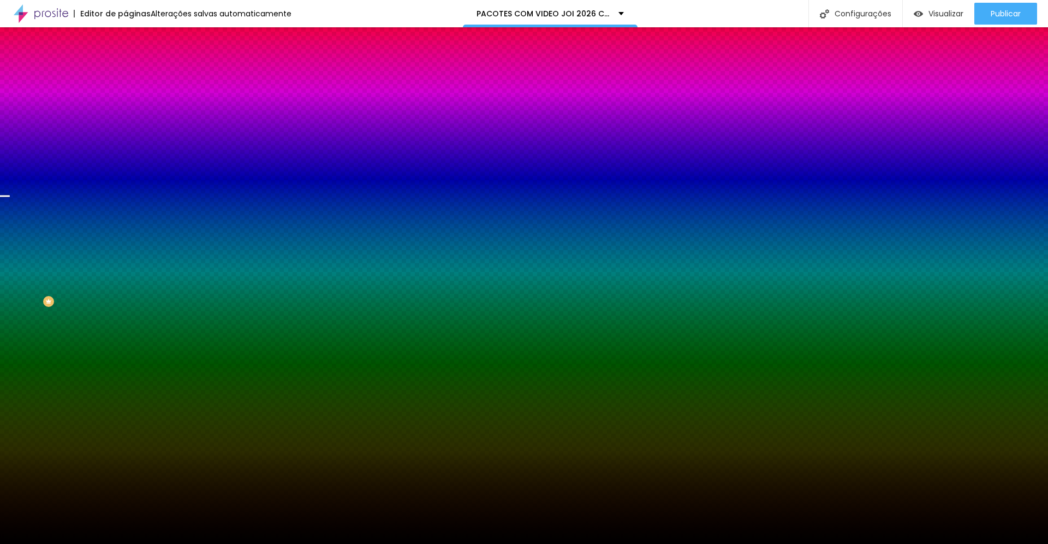
click at [126, 100] on span "Trocar imagem" at bounding box center [156, 95] width 60 height 9
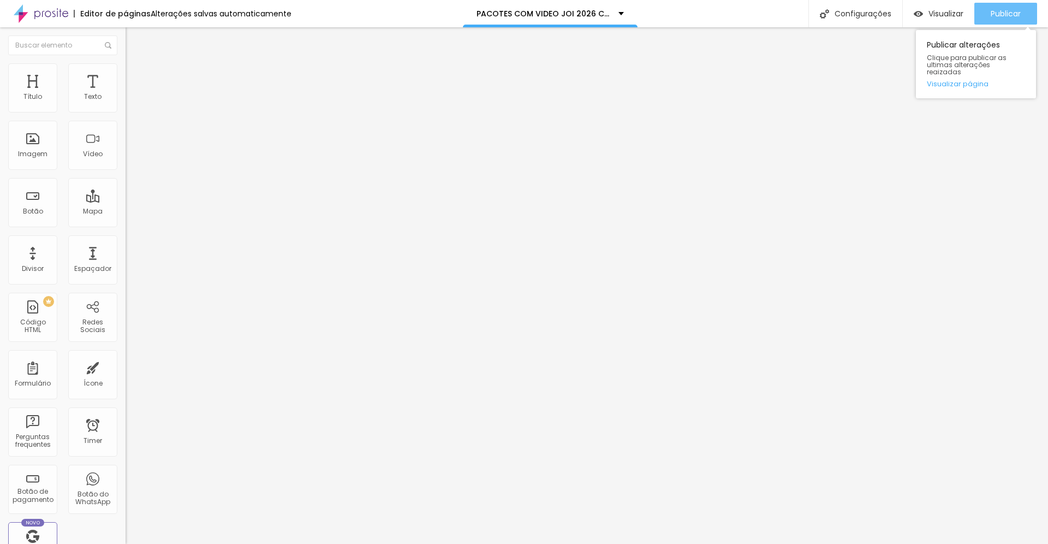
click at [998, 11] on span "Publicar" at bounding box center [1006, 13] width 30 height 9
click at [135, 73] on span "Estilo" at bounding box center [143, 70] width 17 height 9
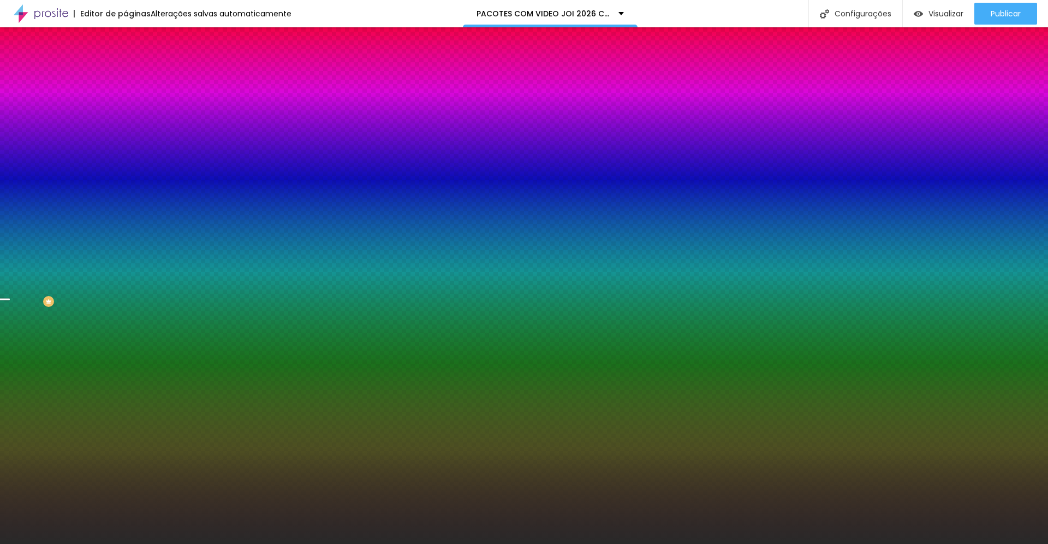
click at [130, 193] on icon "button" at bounding box center [133, 189] width 7 height 7
click at [227, 543] on div at bounding box center [524, 550] width 1048 height 0
click at [362, 543] on div at bounding box center [524, 544] width 1048 height 0
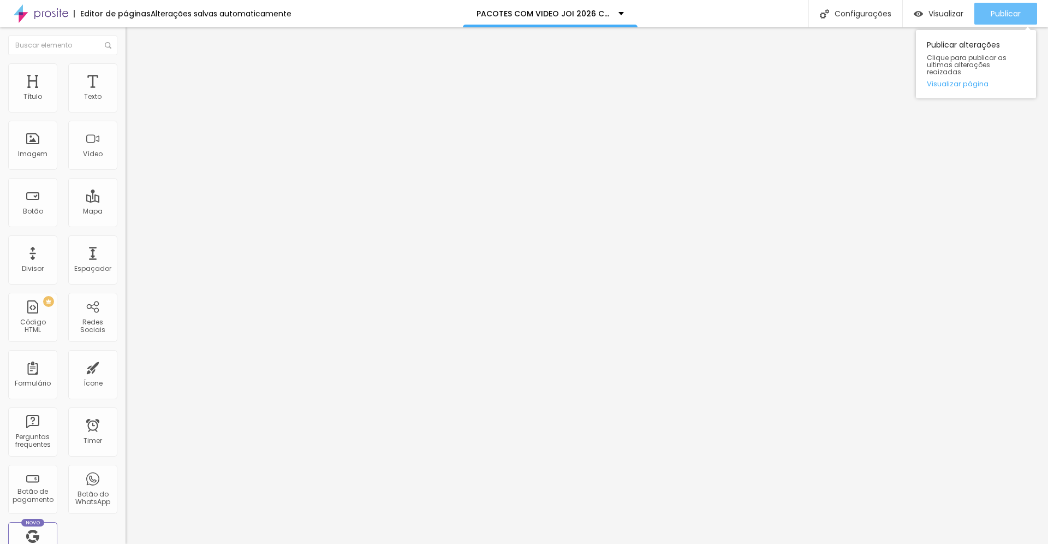
click at [1005, 17] on span "Publicar" at bounding box center [1006, 13] width 30 height 9
type input "0.6"
type input "0.7"
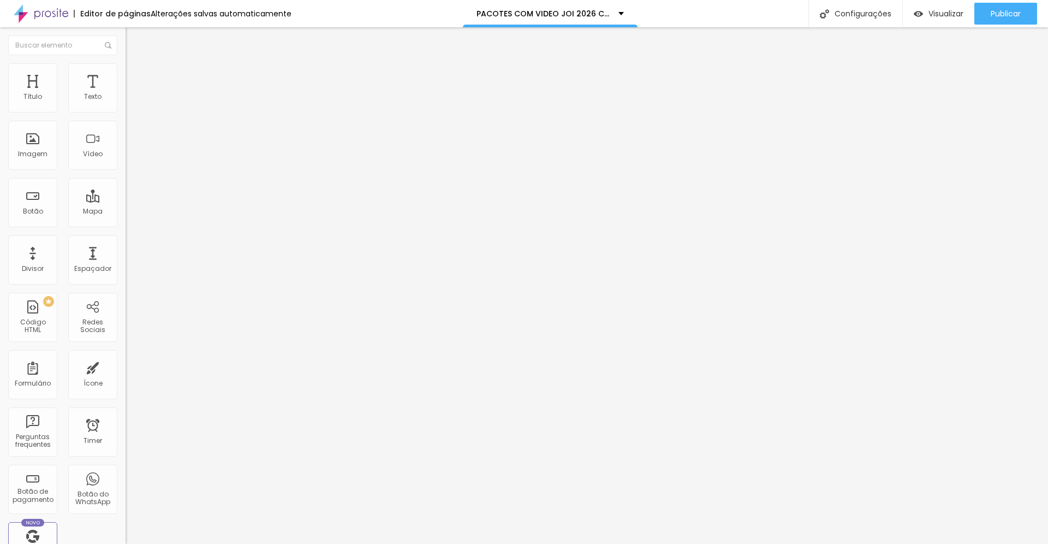
type input "0.7"
type input "0.8"
type input "0.9"
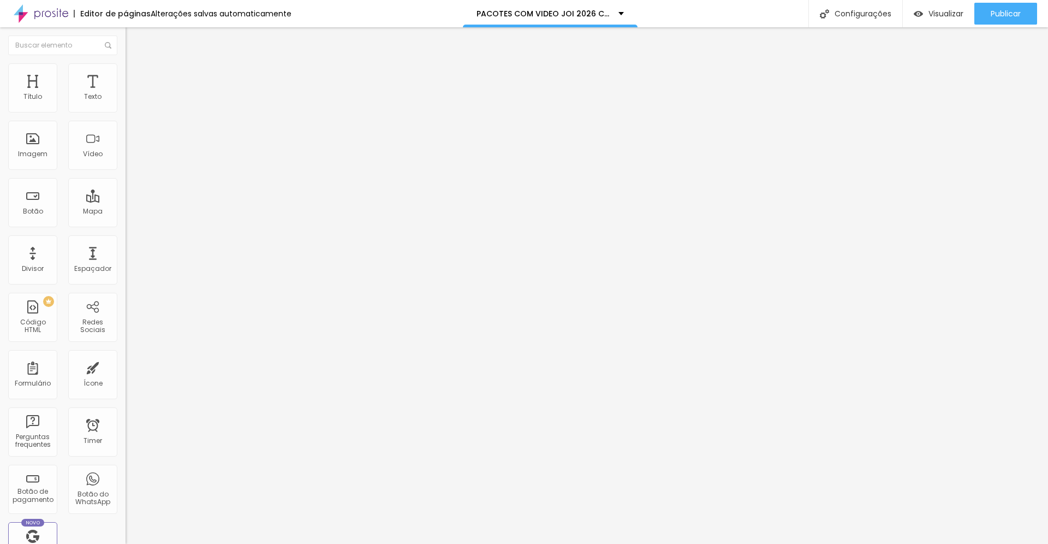
type input "0.8"
type input "0.7"
drag, startPoint x: 27, startPoint y: 270, endPoint x: 35, endPoint y: 268, distance: 8.6
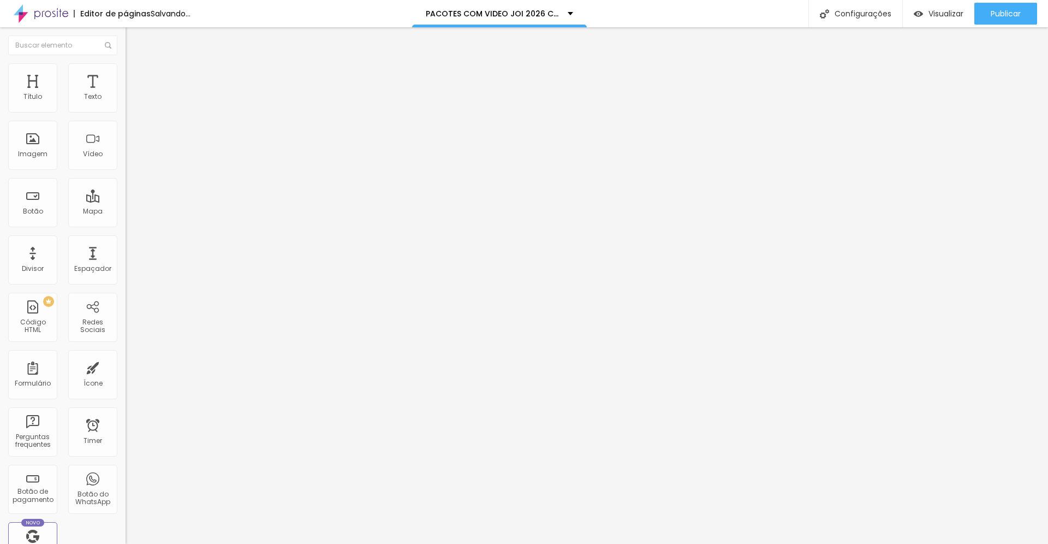
type input "0.7"
type input "0.6"
type input "0.7"
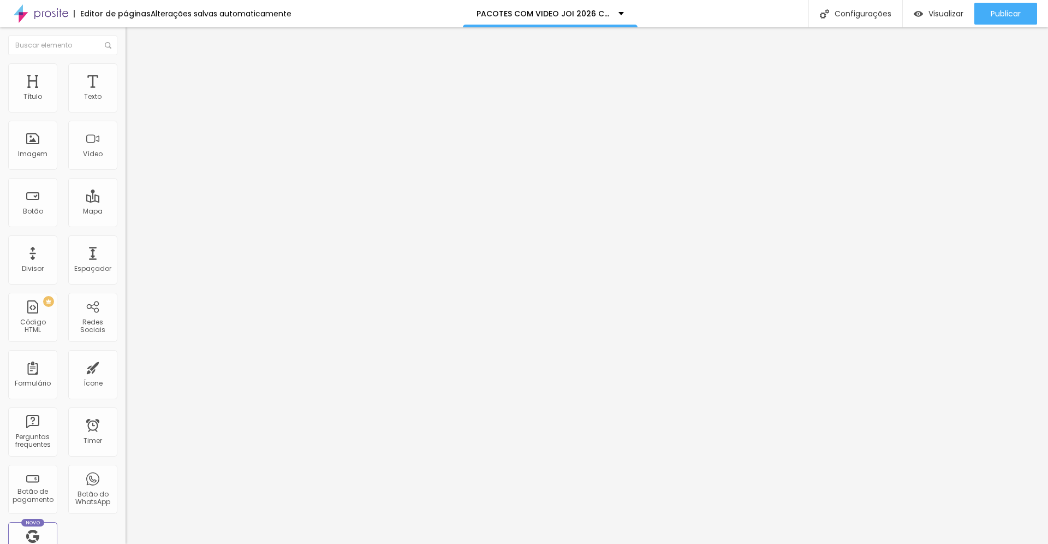
type input "0.7"
drag, startPoint x: 26, startPoint y: 274, endPoint x: 33, endPoint y: 273, distance: 7.2
type input "0.8"
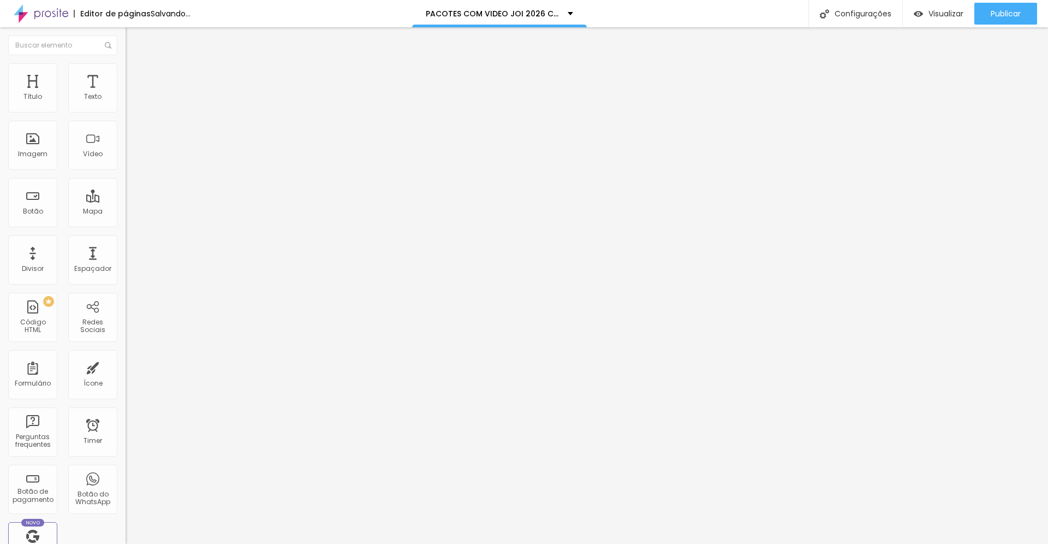
type input "0.9"
type input "0.8"
type input "0.7"
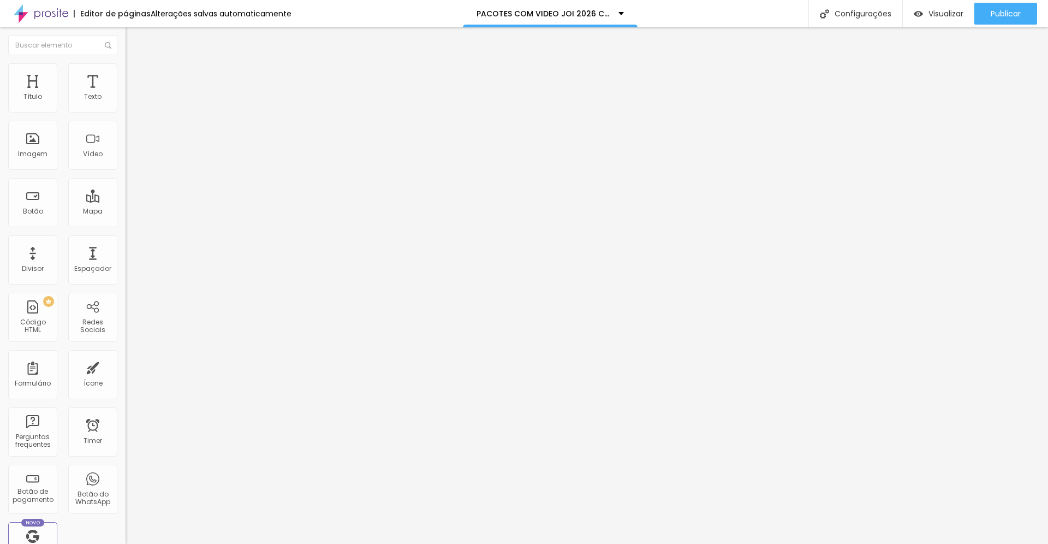
type input "0.7"
type input "0.6"
type input "0.7"
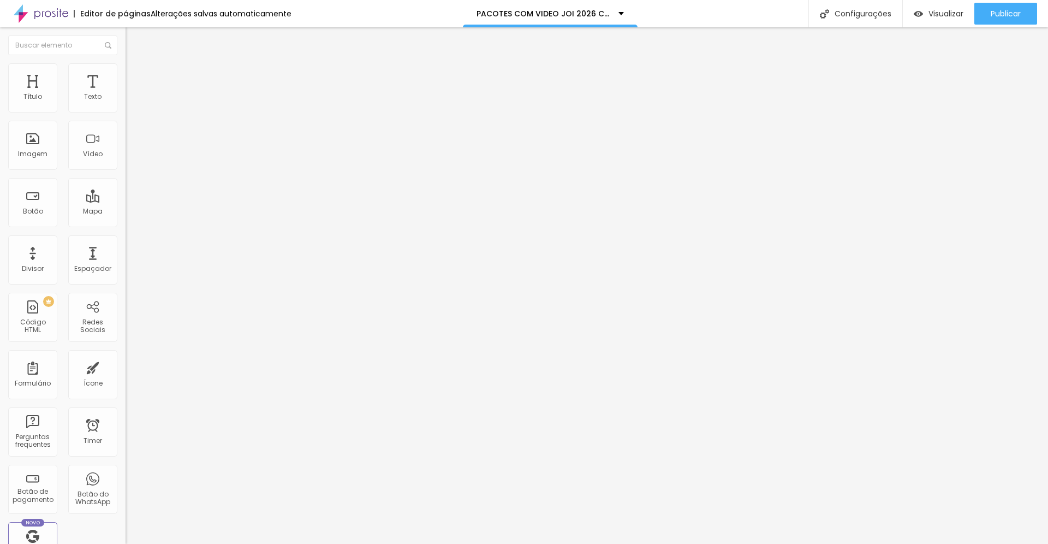
type input "0.7"
drag, startPoint x: 27, startPoint y: 271, endPoint x: 33, endPoint y: 271, distance: 6.6
type input "0.7"
type input "0.6"
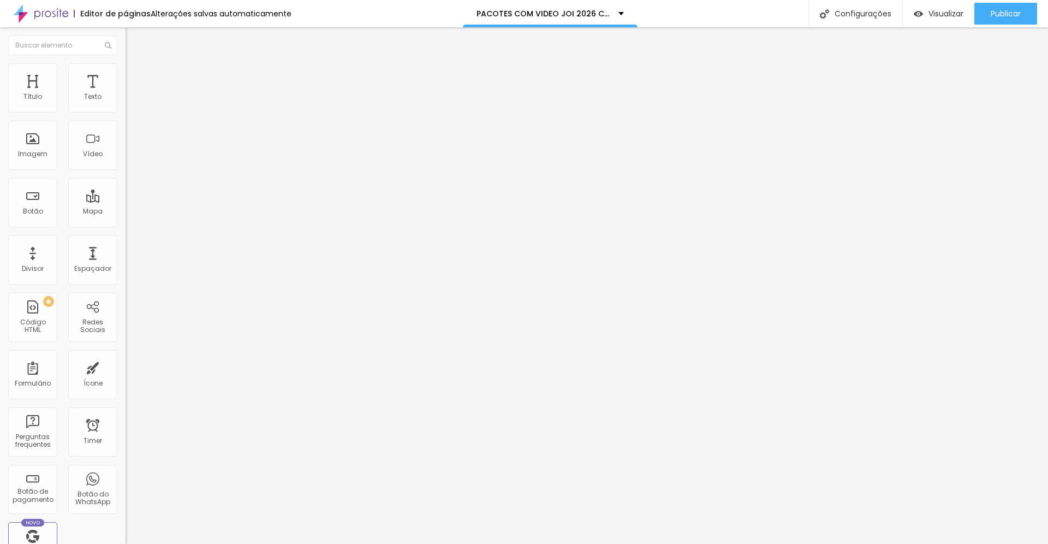
type input "0.6"
type input "0.7"
drag, startPoint x: 22, startPoint y: 272, endPoint x: 34, endPoint y: 270, distance: 11.6
type input "0.7"
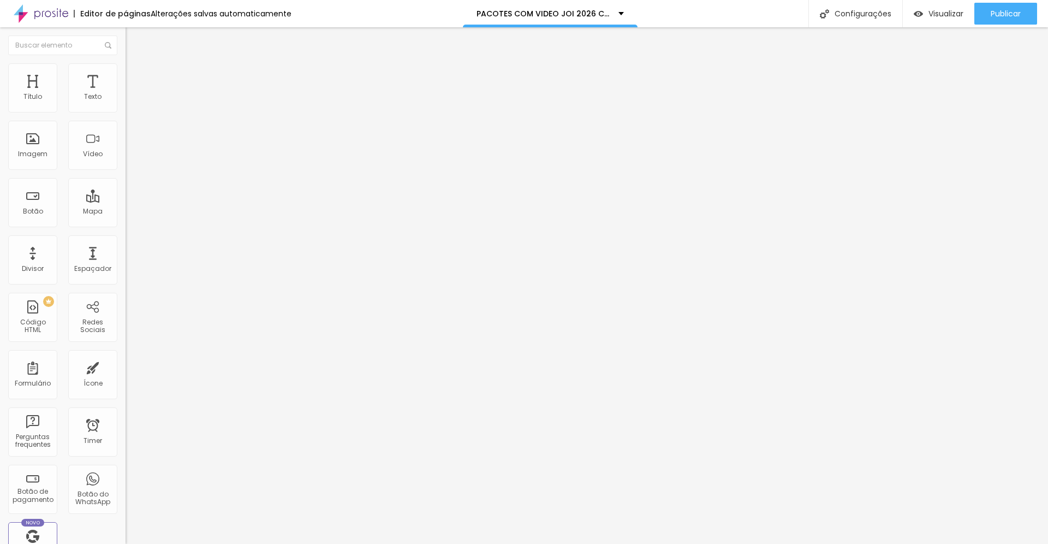
click at [995, 15] on span "Publicar" at bounding box center [1006, 13] width 30 height 9
click at [940, 10] on span "Visualizar" at bounding box center [946, 13] width 35 height 9
click at [1001, 14] on span "Publicar" at bounding box center [1006, 13] width 30 height 9
